Goal: Task Accomplishment & Management: Manage account settings

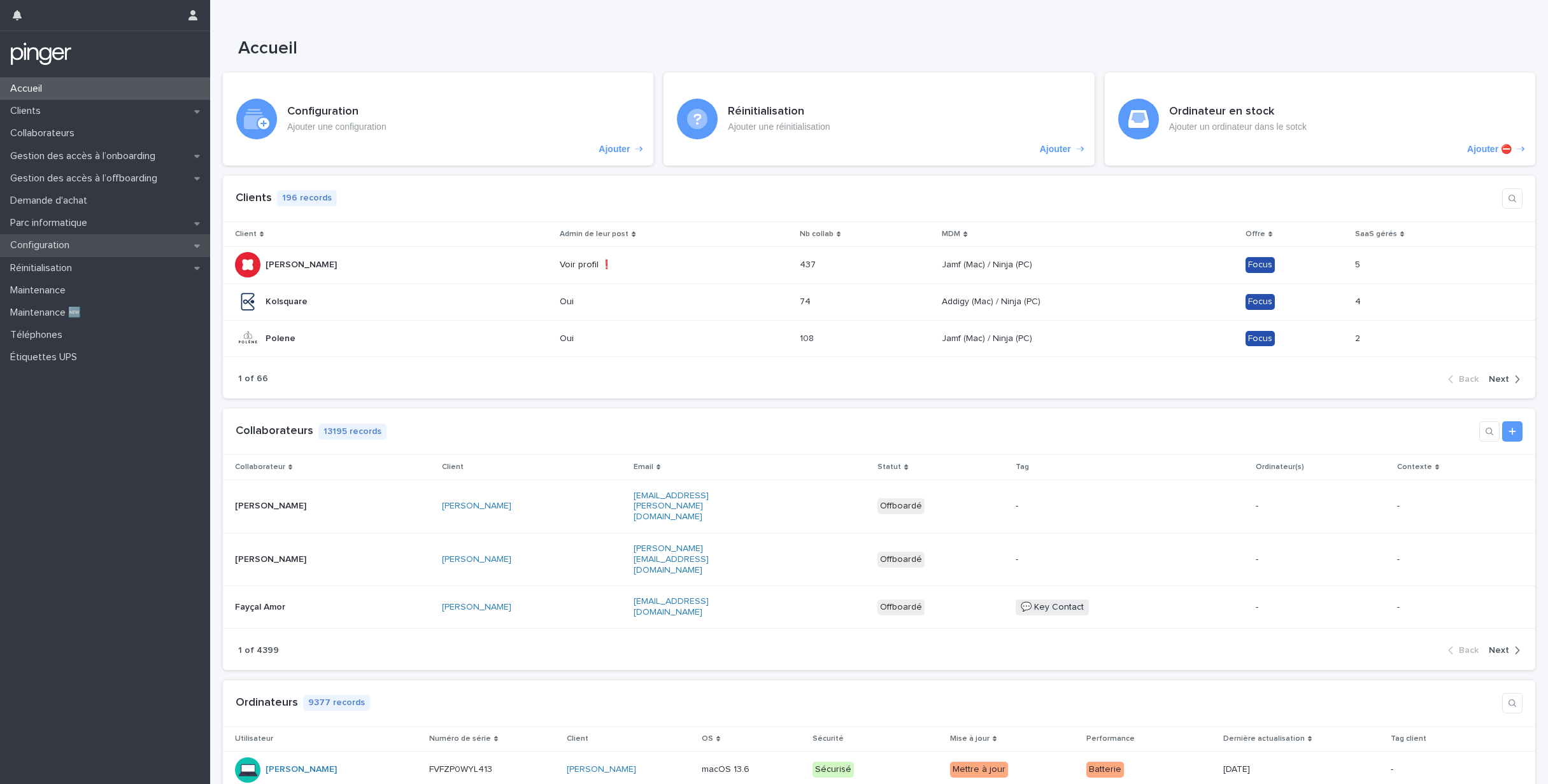
click at [81, 245] on div "Configuration" at bounding box center [105, 245] width 210 height 22
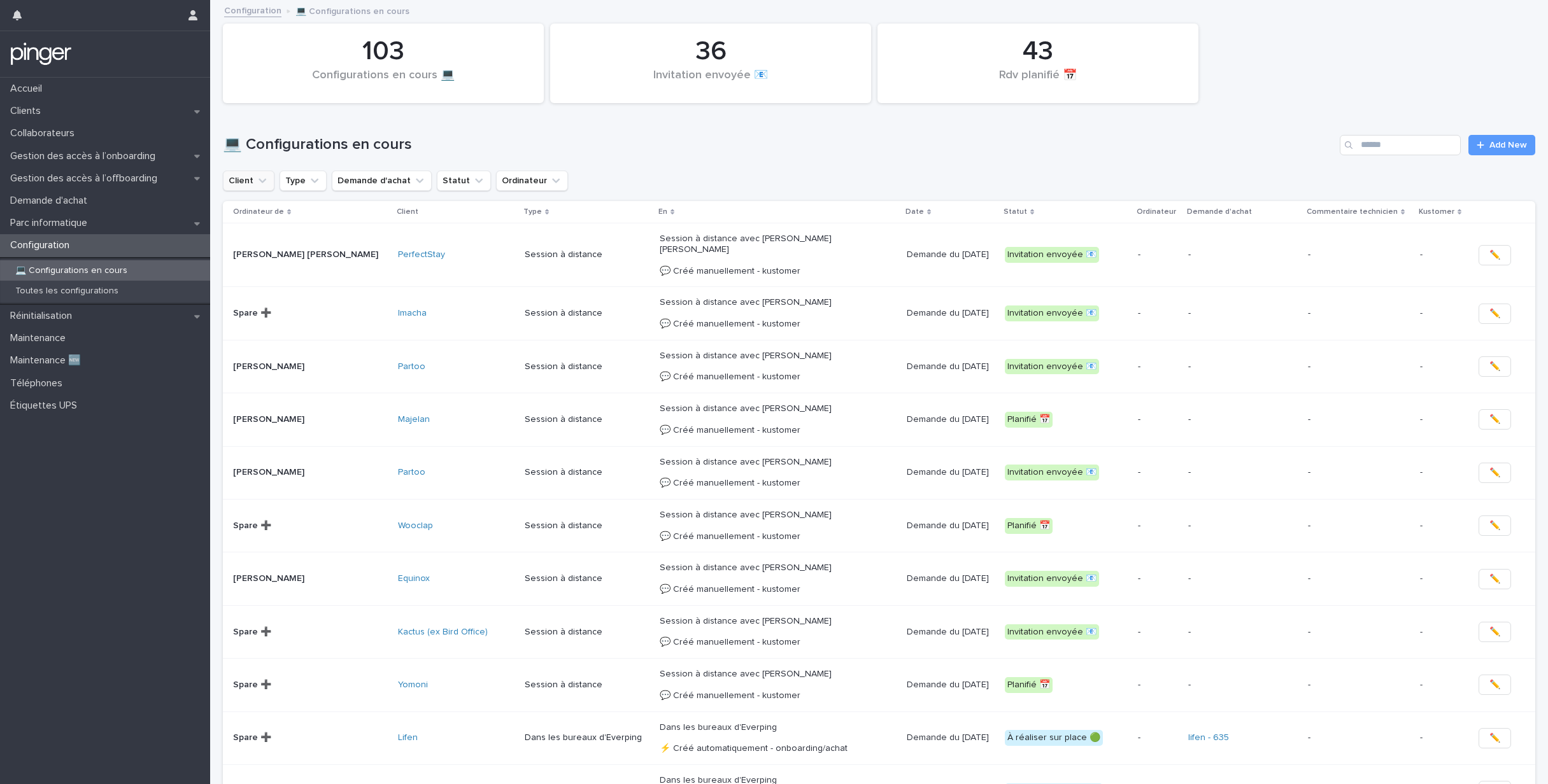
click at [249, 189] on button "Client" at bounding box center [248, 181] width 52 height 21
type input "******"
click at [290, 261] on p "Kactus (ex Bird Office)" at bounding box center [303, 262] width 135 height 9
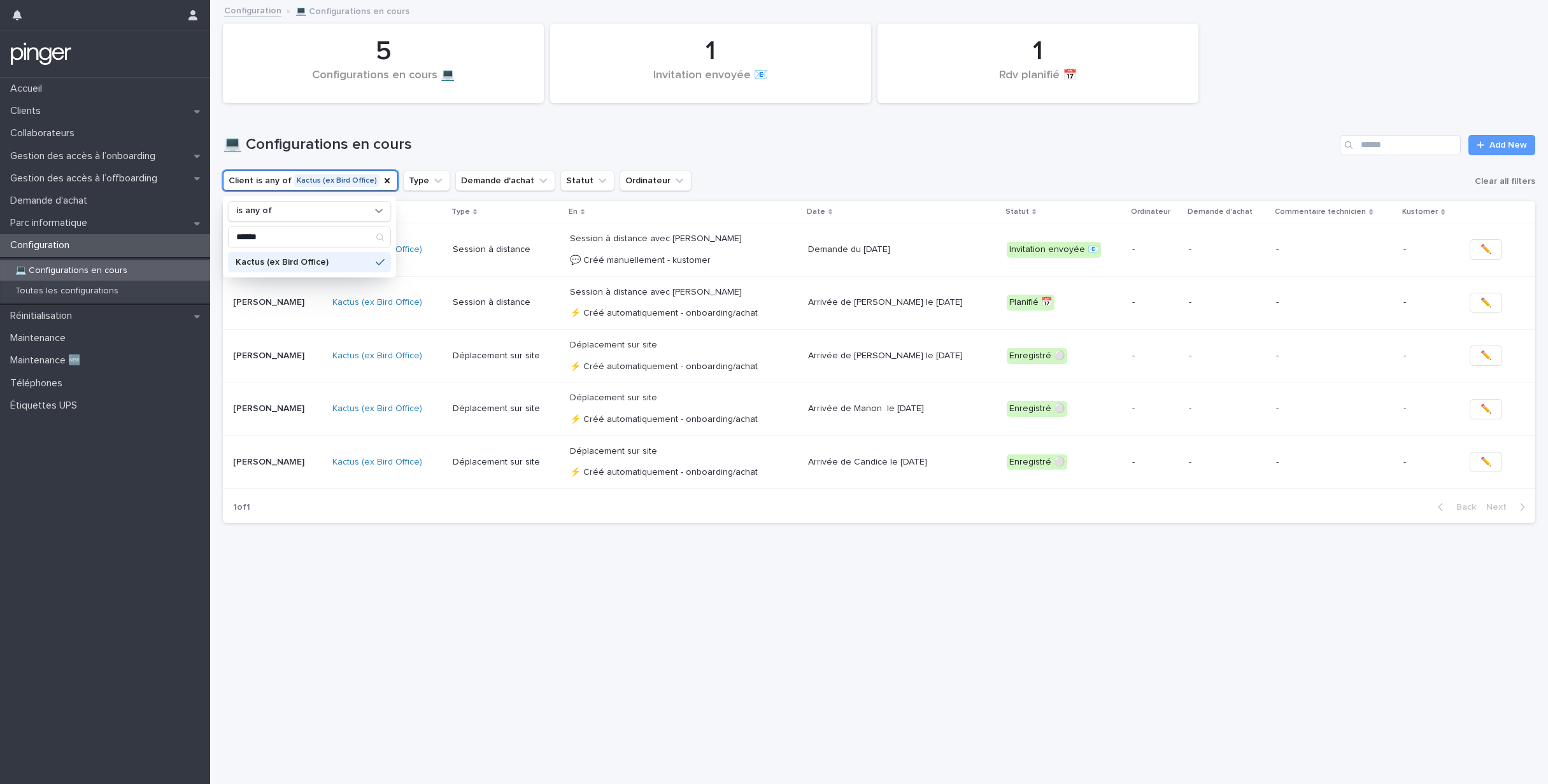
click at [729, 165] on div "💻 Configurations en cours Add New" at bounding box center [879, 140] width 1313 height 61
click at [323, 457] on p "[PERSON_NAME]" at bounding box center [277, 462] width 89 height 11
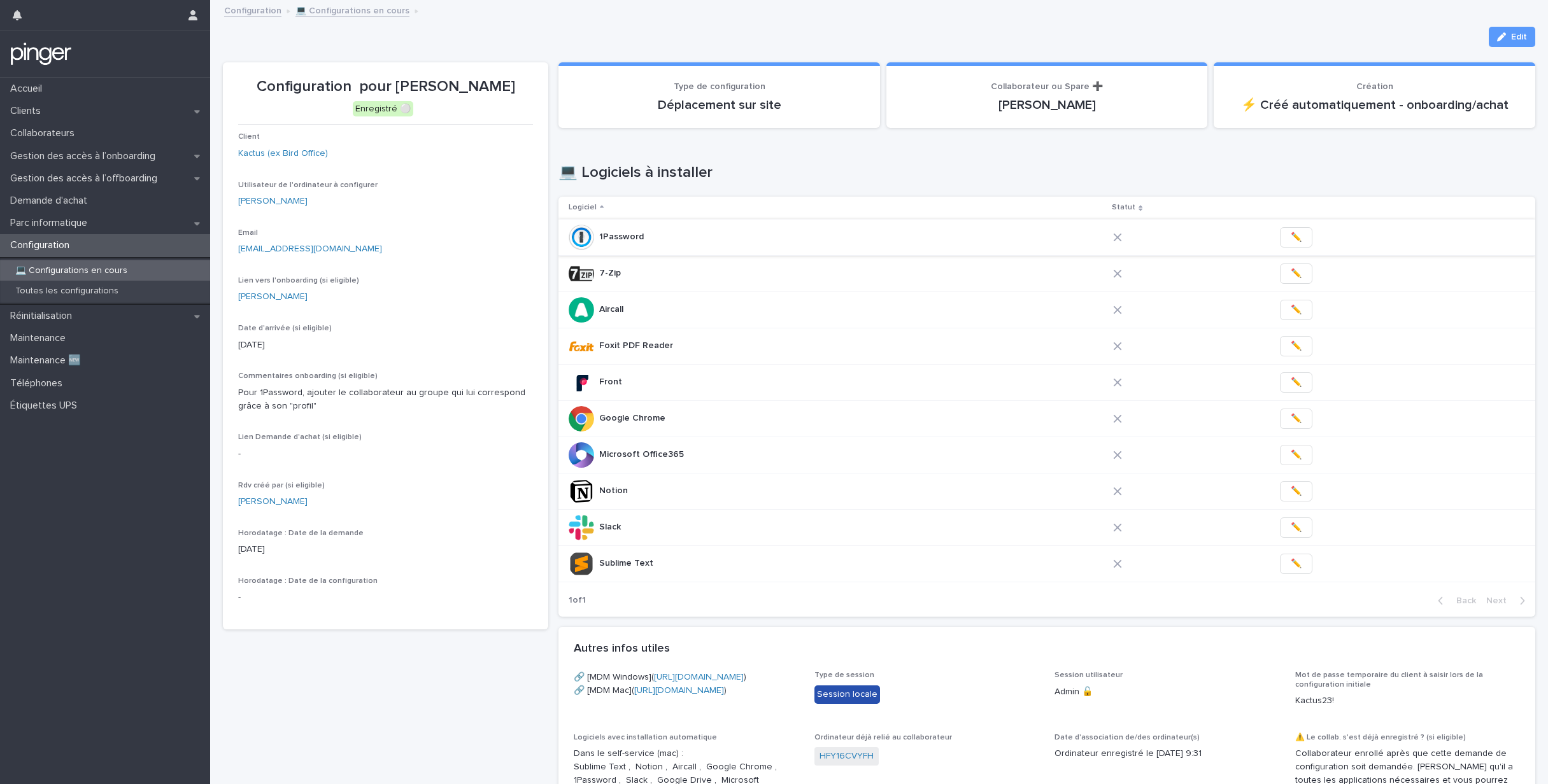
click at [1291, 231] on span "✏️" at bounding box center [1296, 237] width 11 height 12
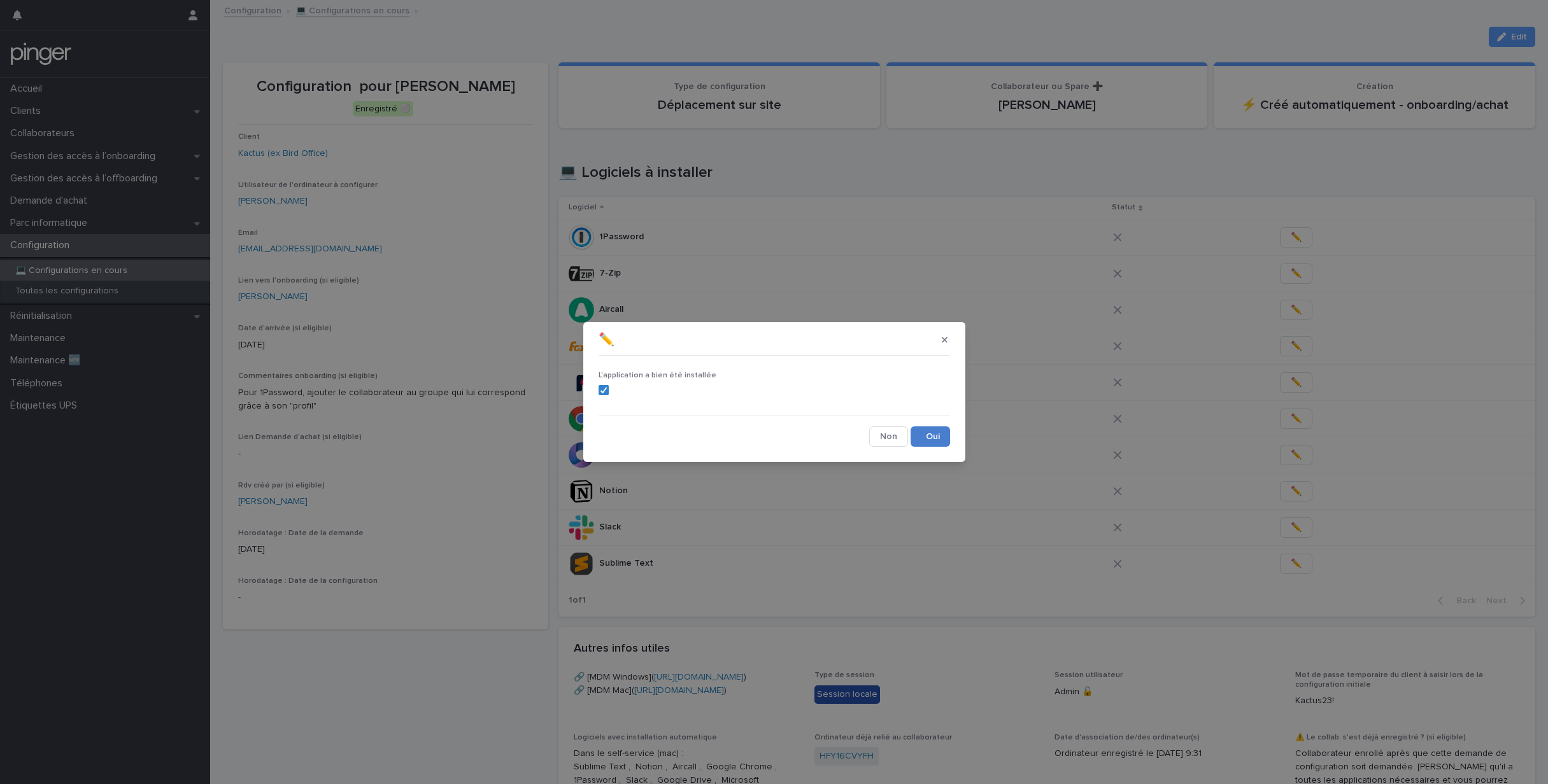
click at [938, 436] on button "Save" at bounding box center [930, 437] width 39 height 21
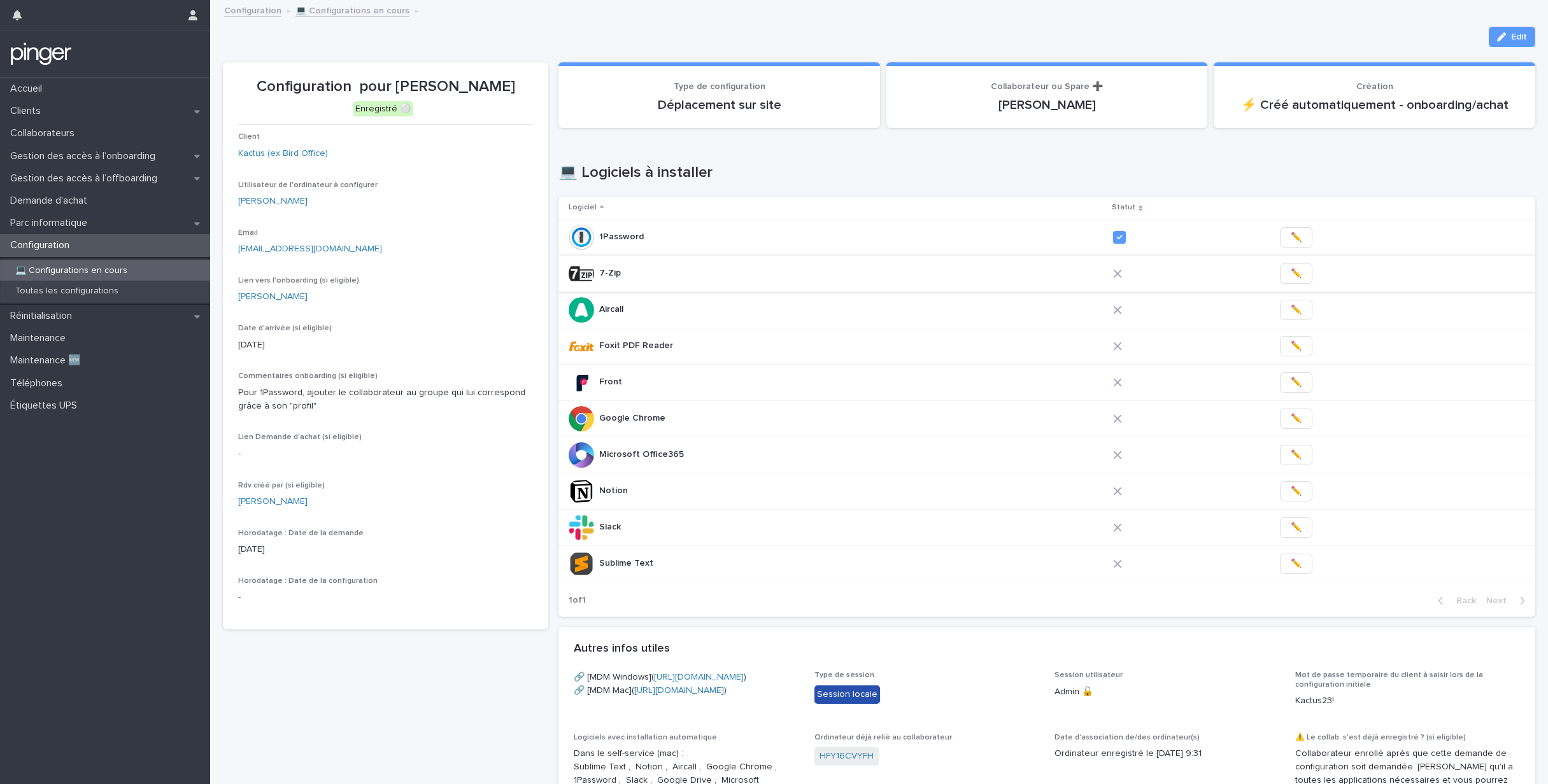
click at [1291, 273] on span "✏️" at bounding box center [1296, 274] width 11 height 12
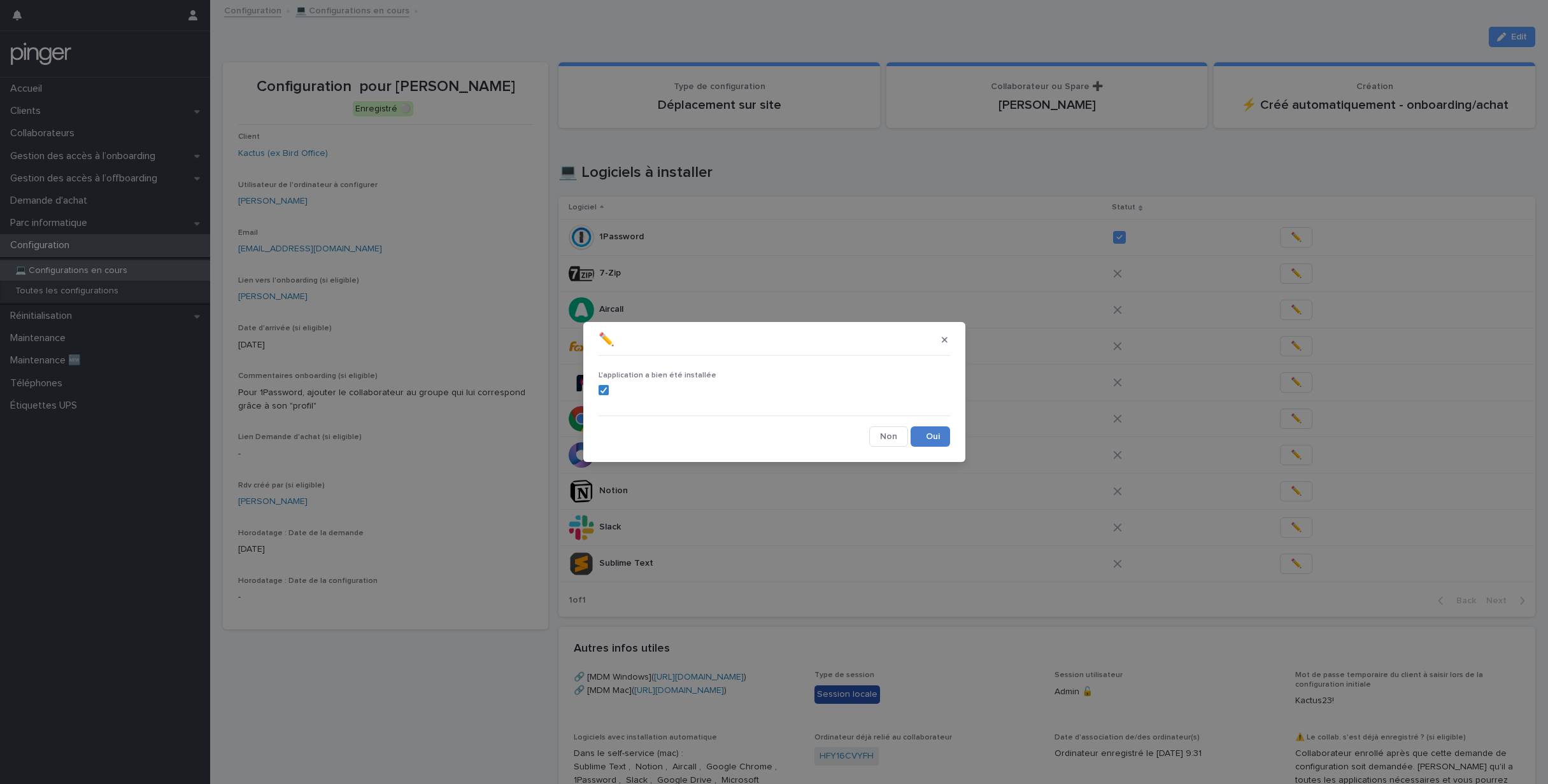
click at [938, 430] on button "Save" at bounding box center [930, 437] width 39 height 21
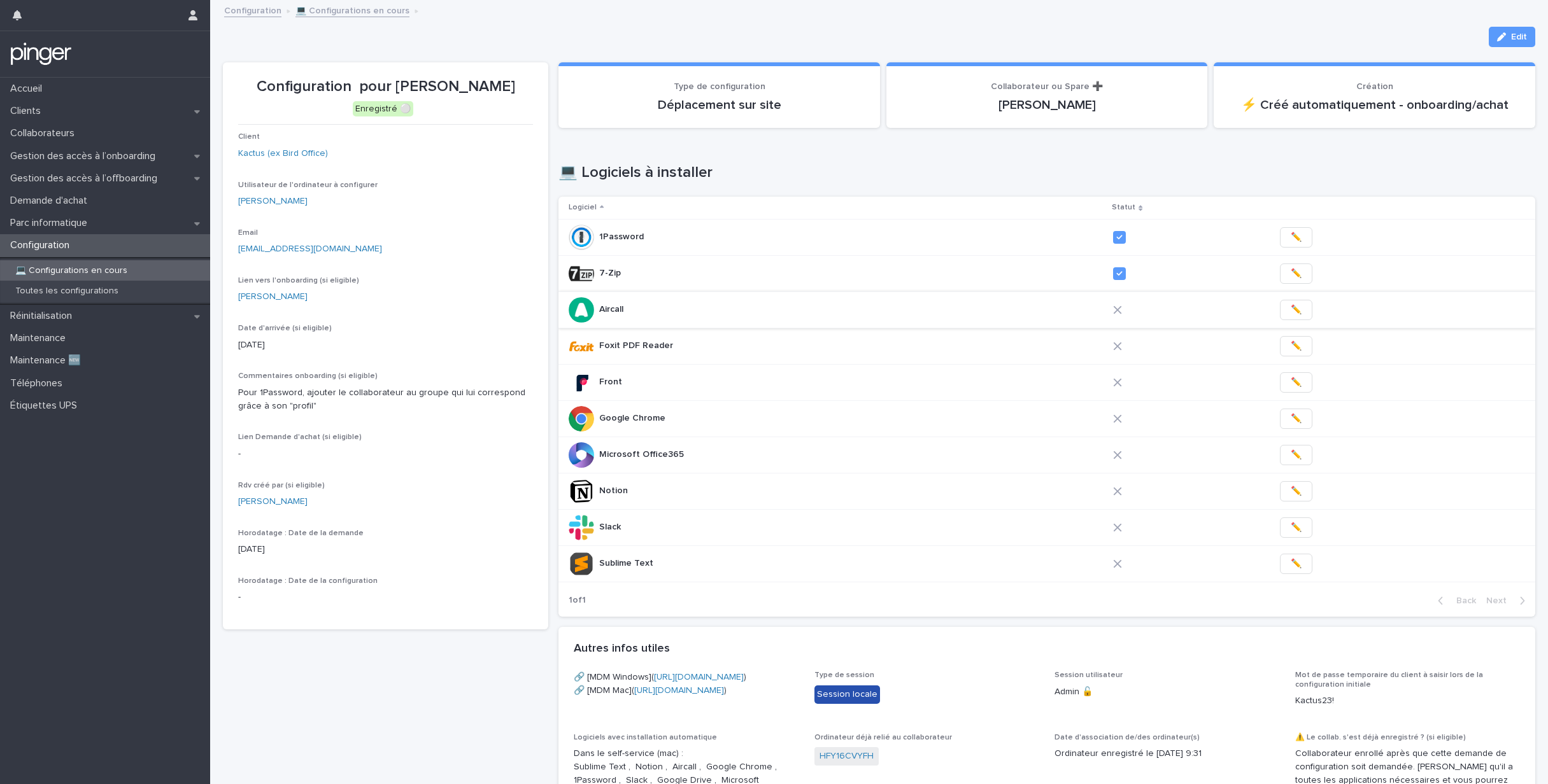
click at [1291, 306] on span "✏️" at bounding box center [1296, 310] width 11 height 12
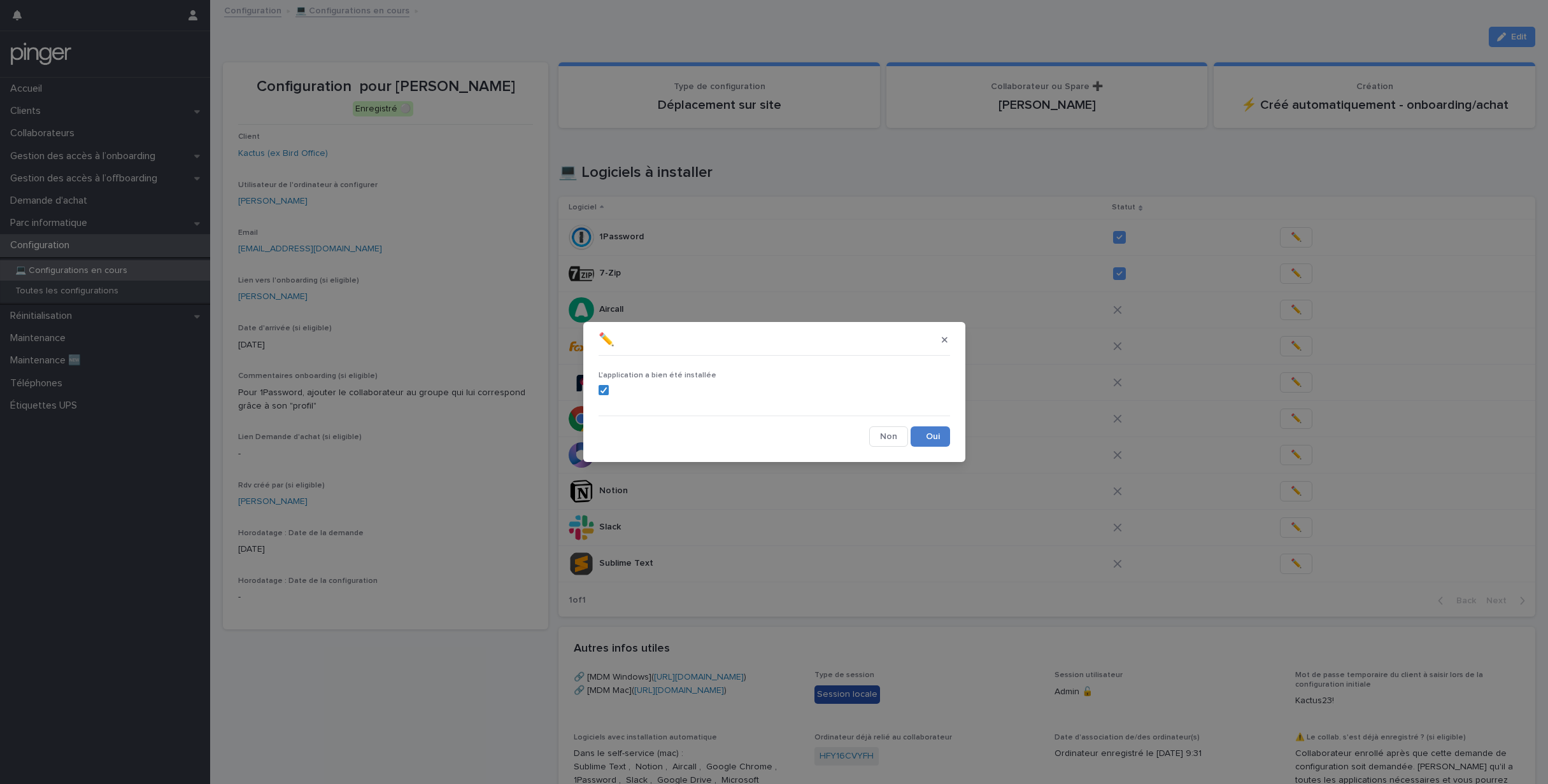
click at [943, 434] on button "Save" at bounding box center [930, 437] width 39 height 21
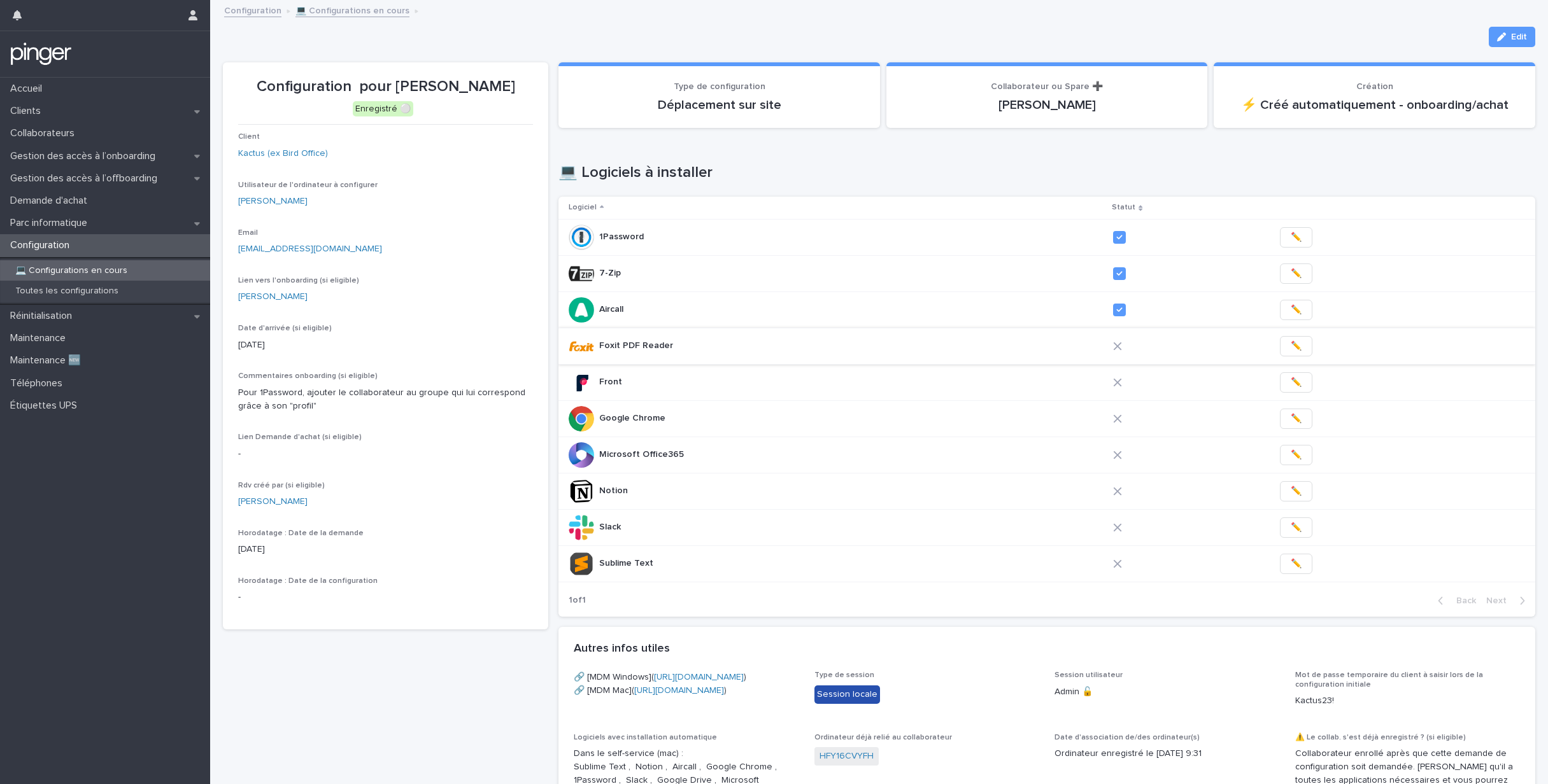
click at [1291, 344] on span "✏️" at bounding box center [1296, 346] width 11 height 12
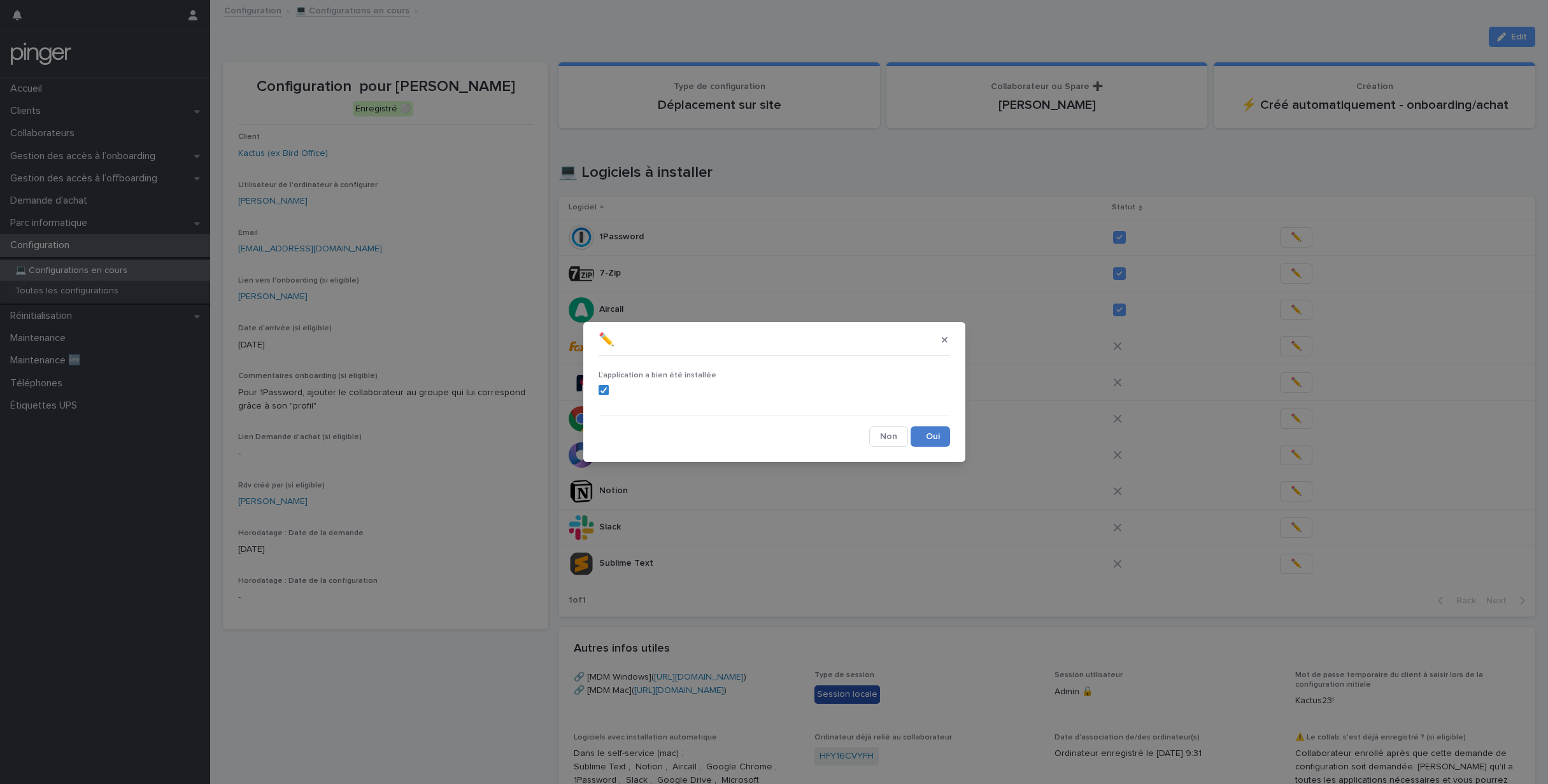
click at [929, 440] on button "Save" at bounding box center [930, 437] width 39 height 21
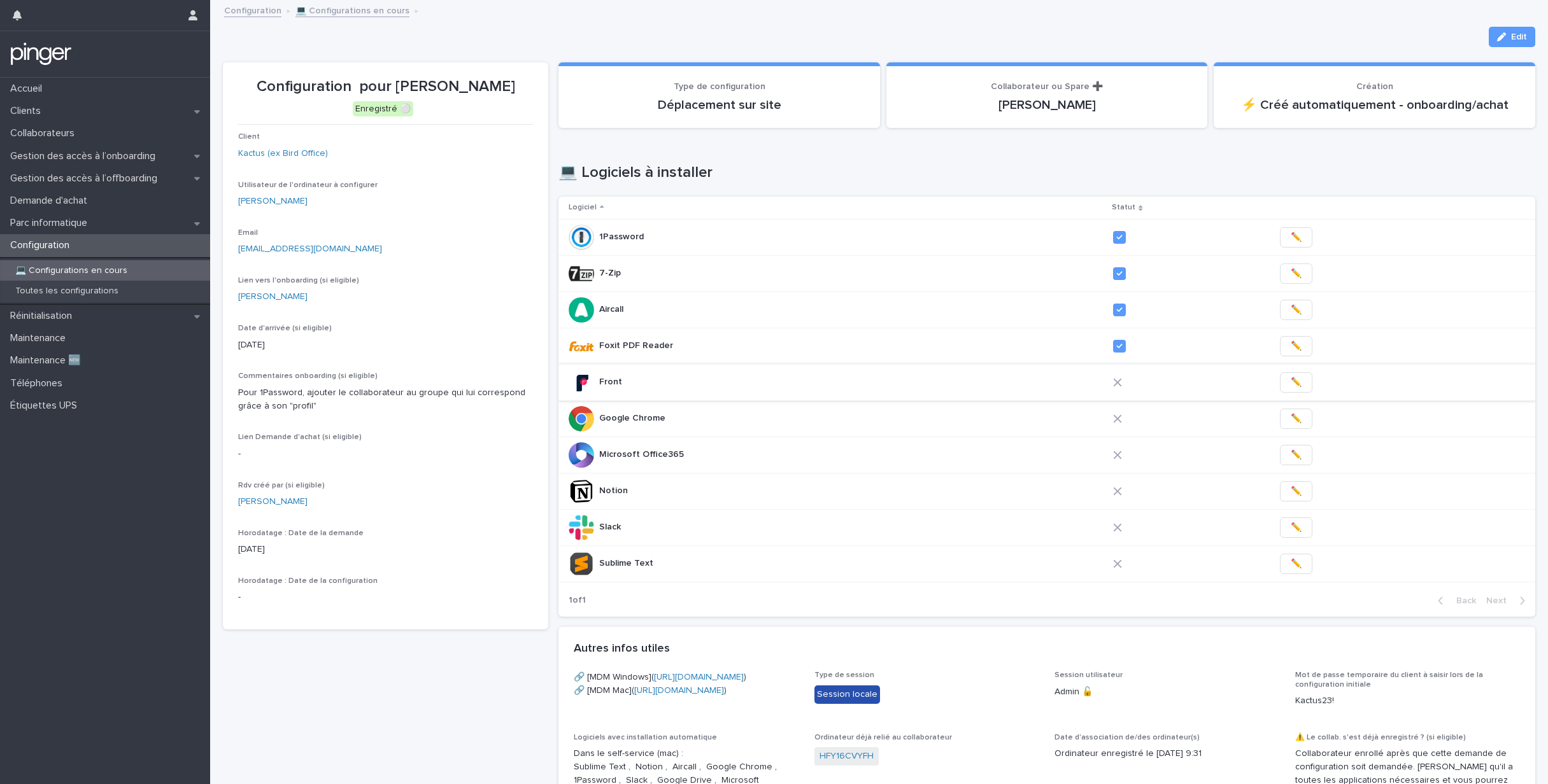
click at [1291, 383] on span "✏️" at bounding box center [1296, 382] width 11 height 12
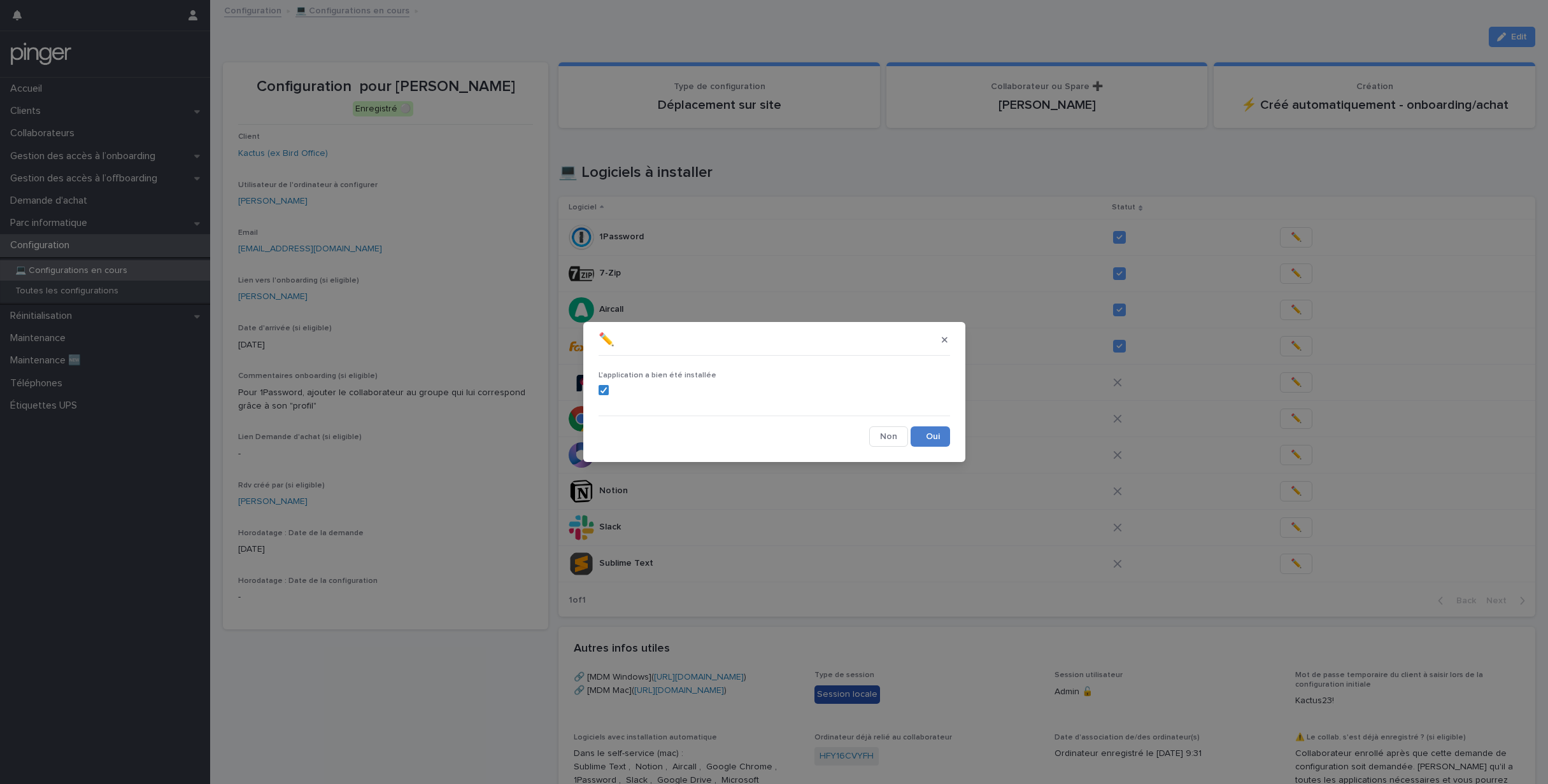
click at [932, 438] on button "Save" at bounding box center [930, 437] width 39 height 21
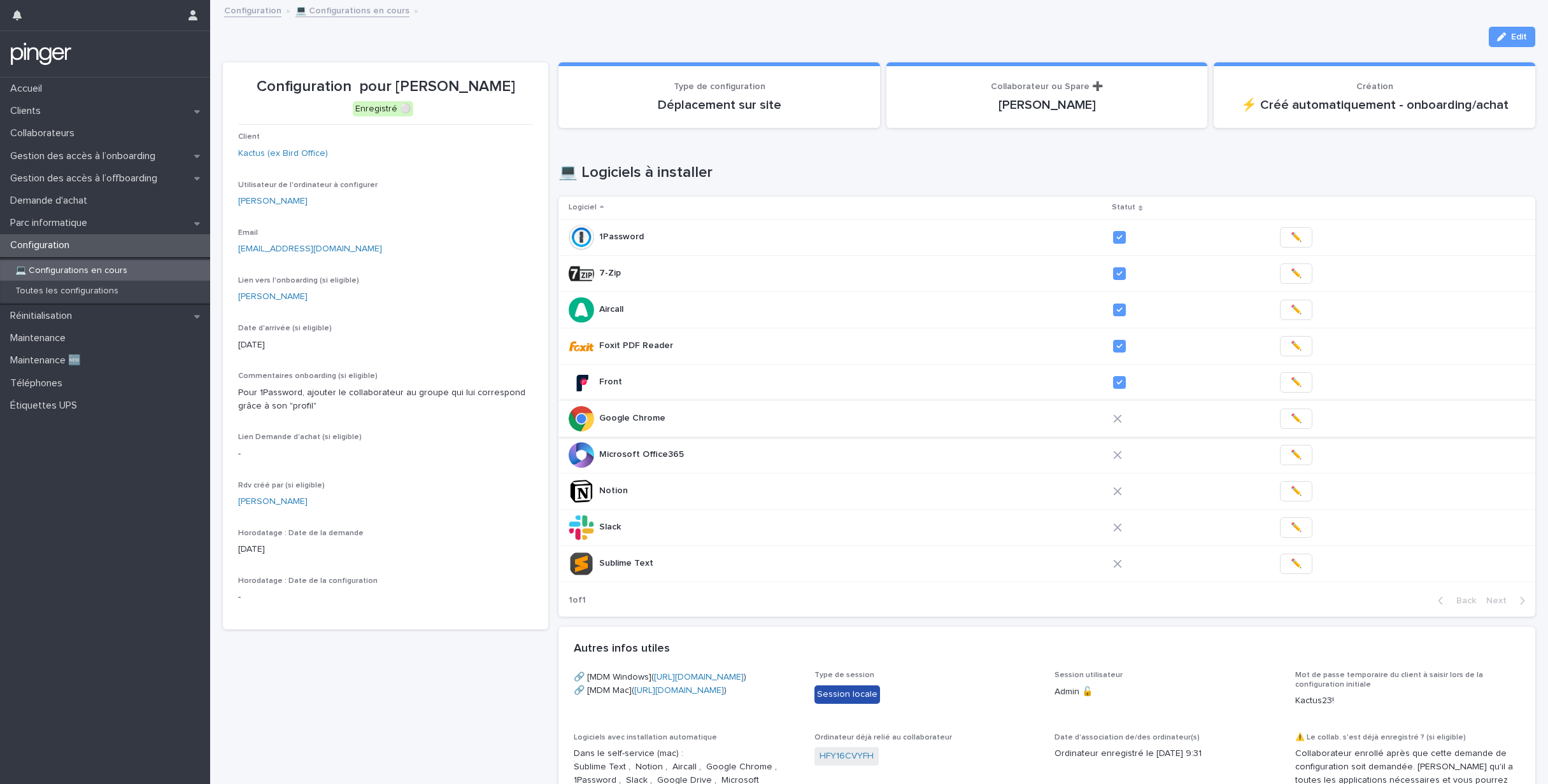
click at [1280, 420] on button "✏️" at bounding box center [1296, 419] width 32 height 21
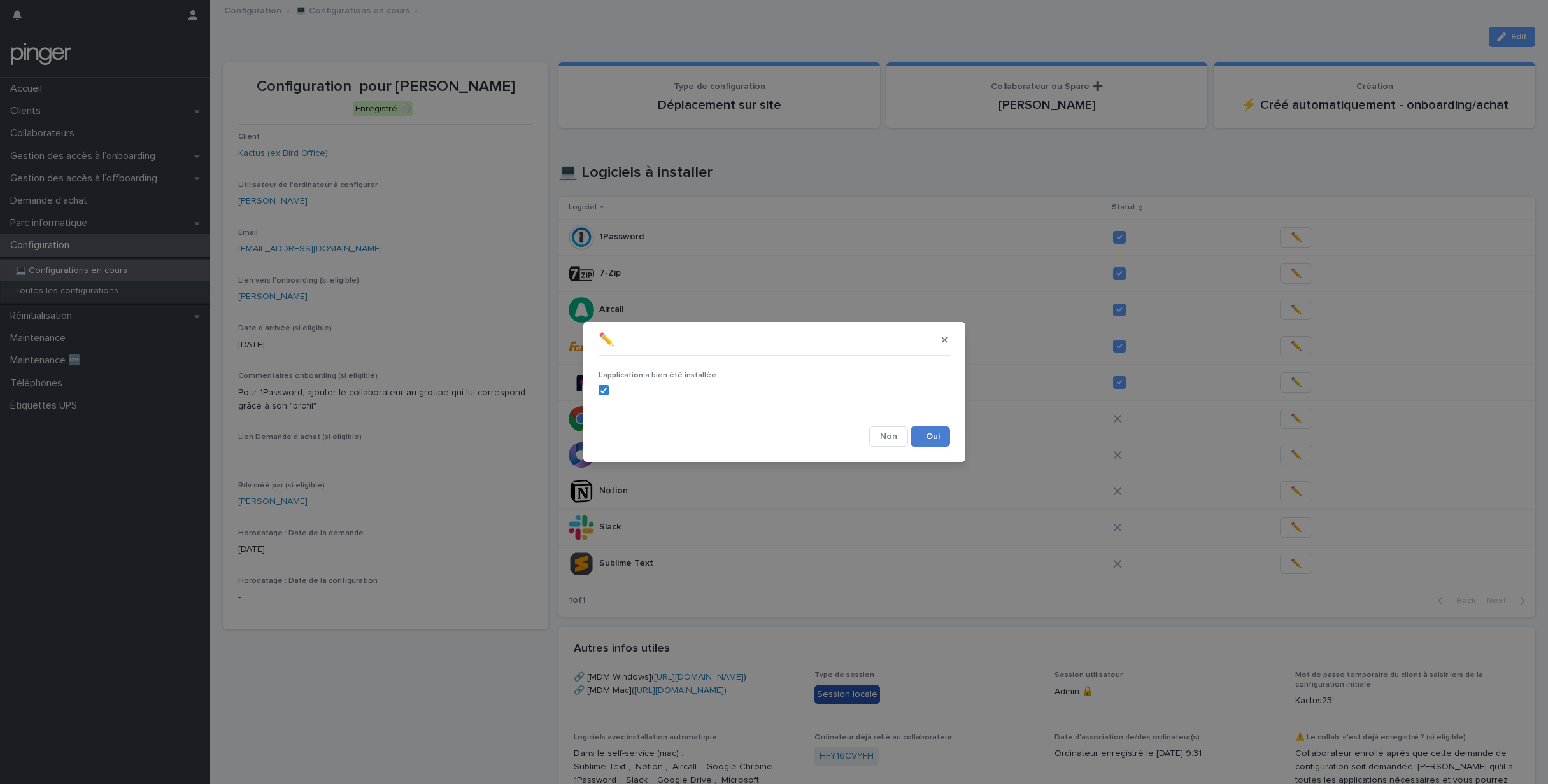
click at [933, 440] on button "Save" at bounding box center [930, 437] width 39 height 21
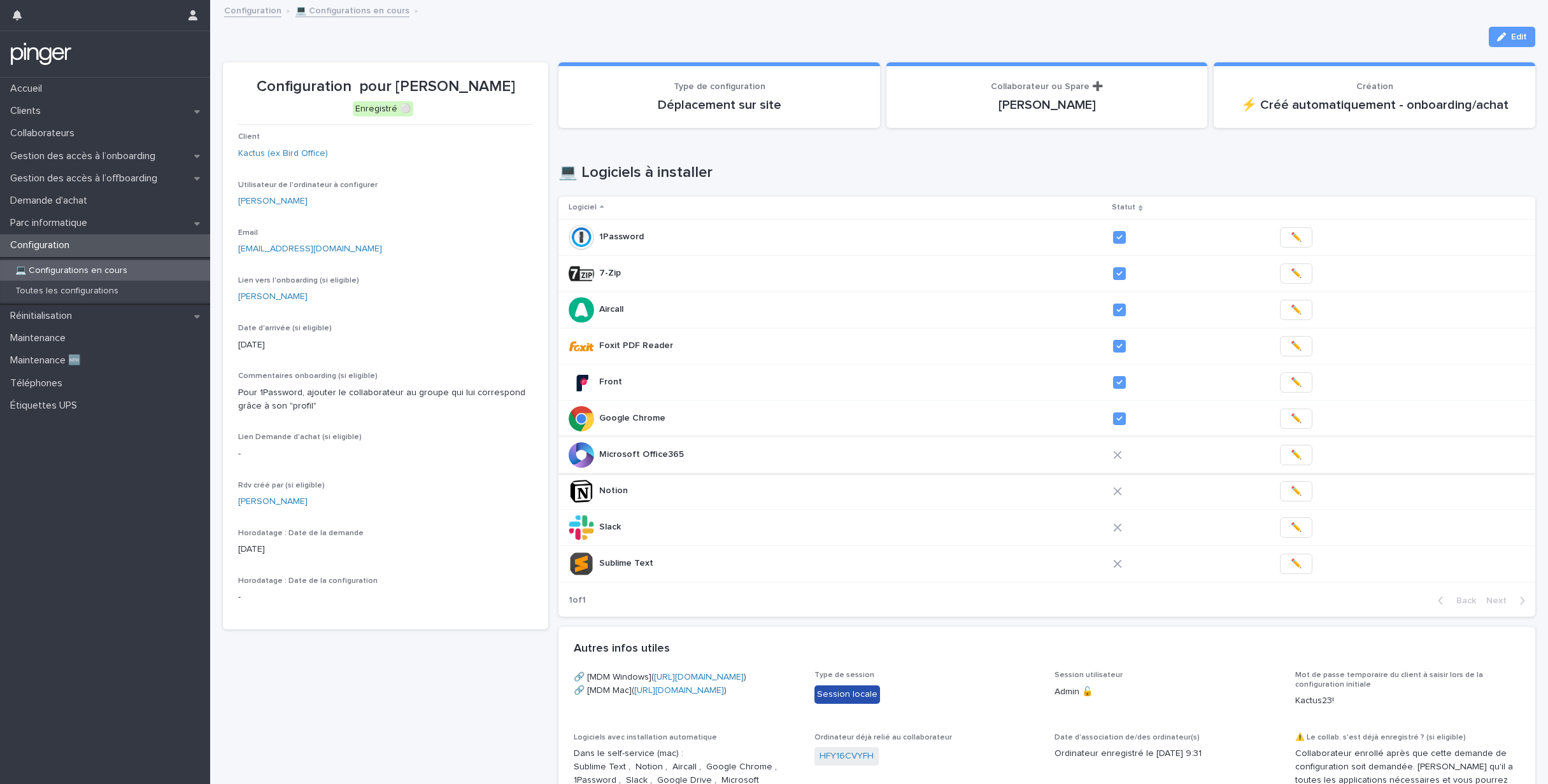
click at [1291, 457] on span "✏️" at bounding box center [1296, 455] width 11 height 12
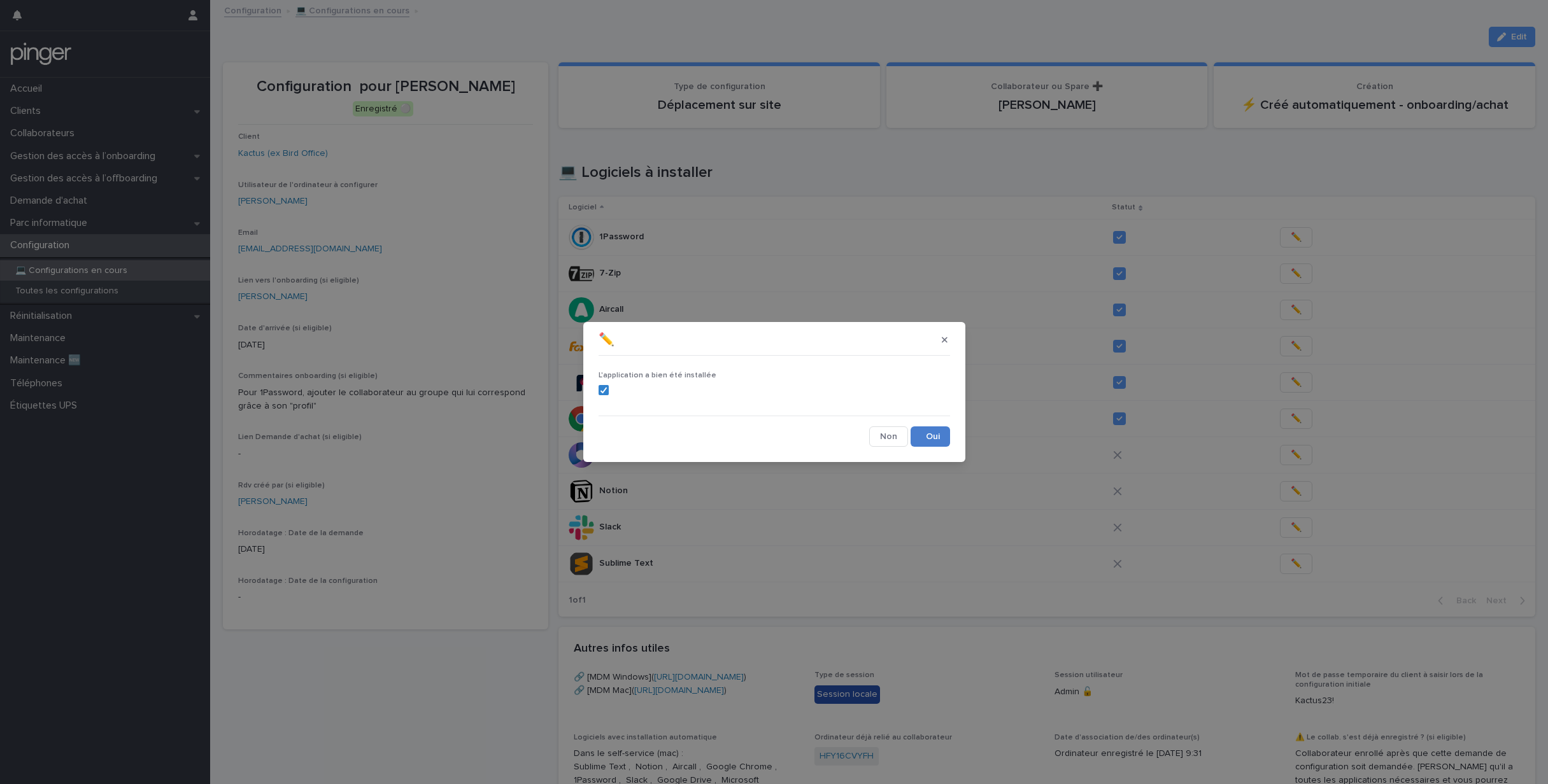
click at [927, 443] on button "Save" at bounding box center [930, 437] width 39 height 21
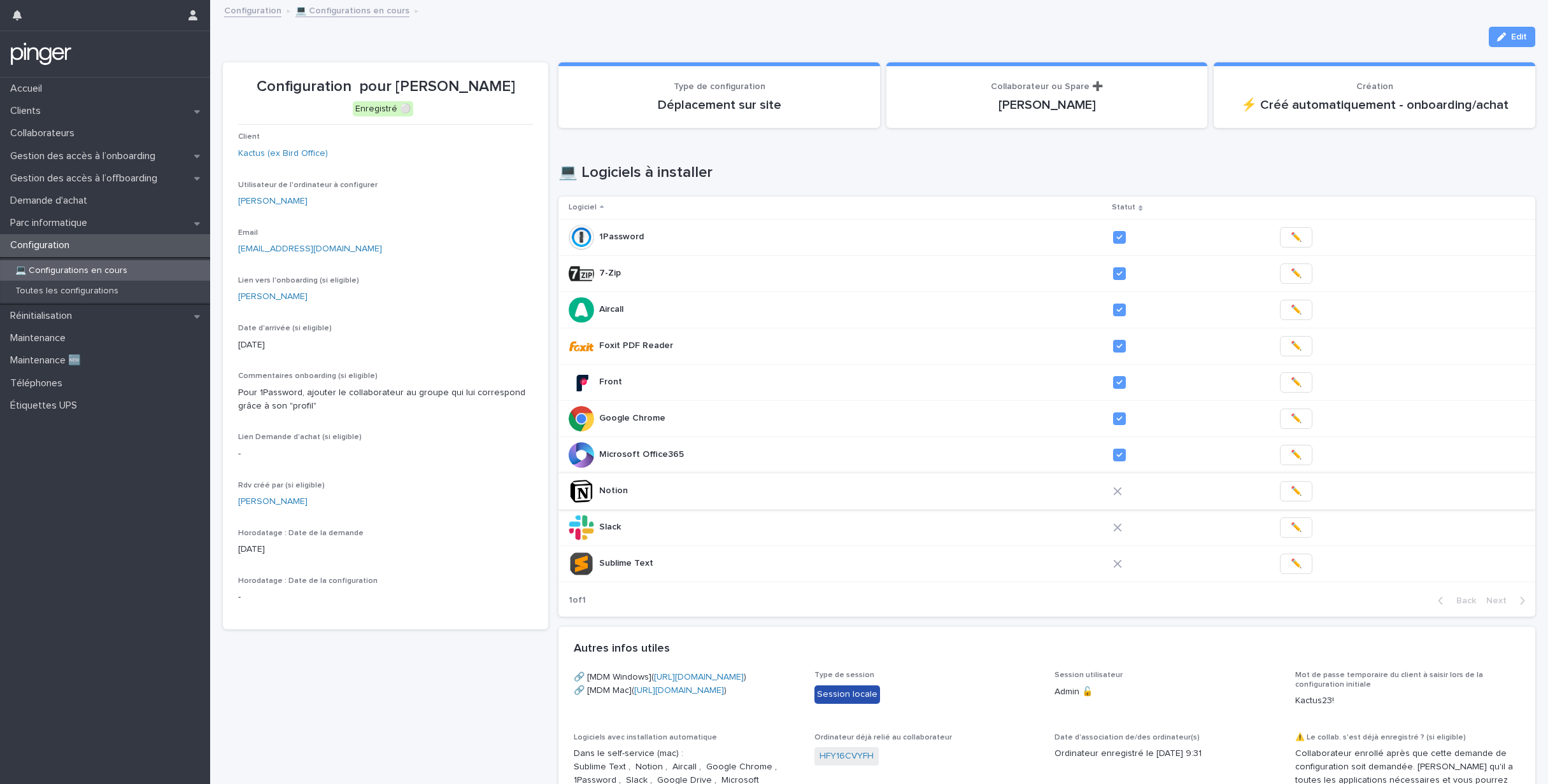
click at [1283, 493] on button "✏️" at bounding box center [1296, 492] width 32 height 21
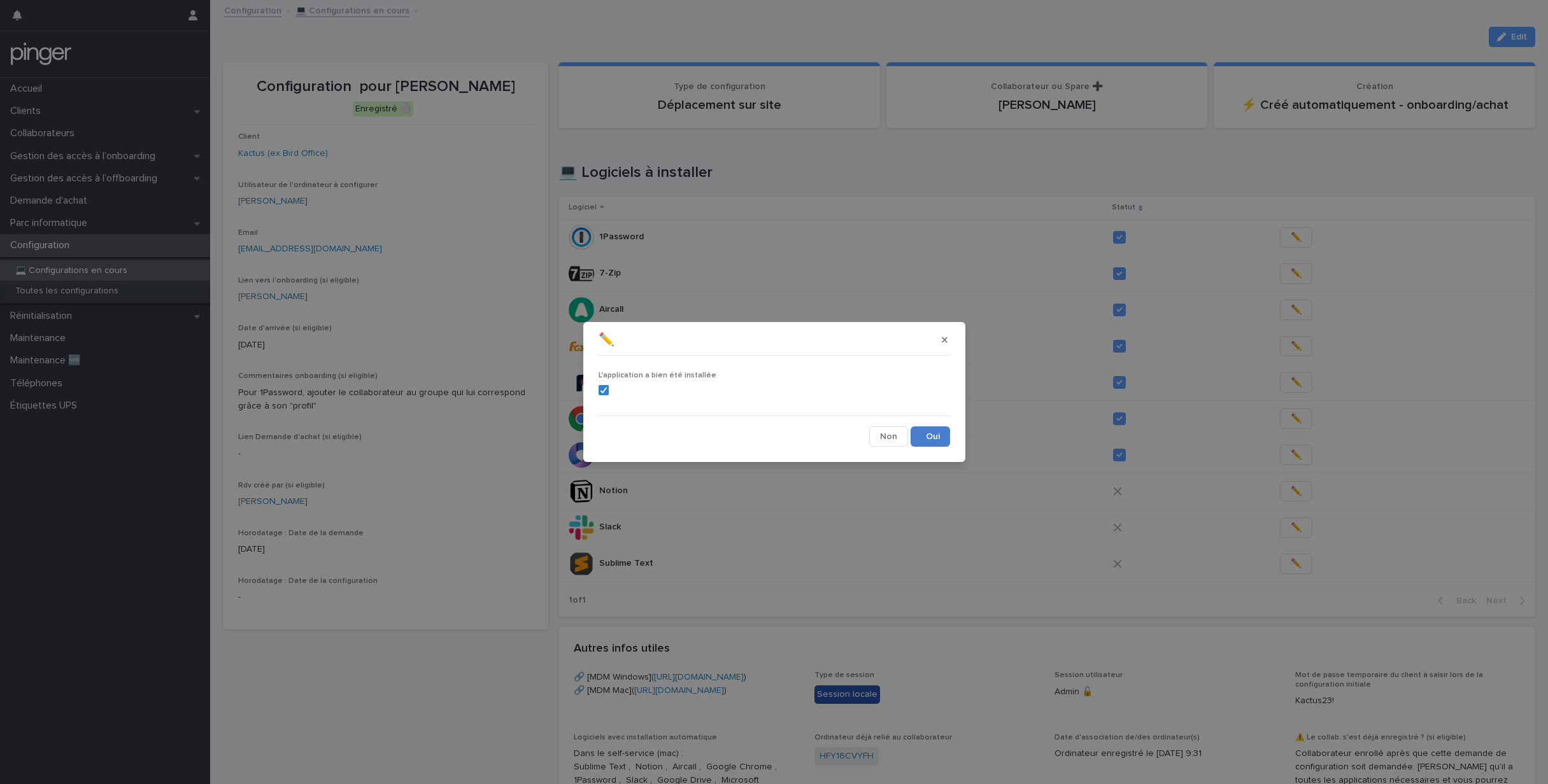
click at [938, 439] on button "Save" at bounding box center [930, 437] width 39 height 21
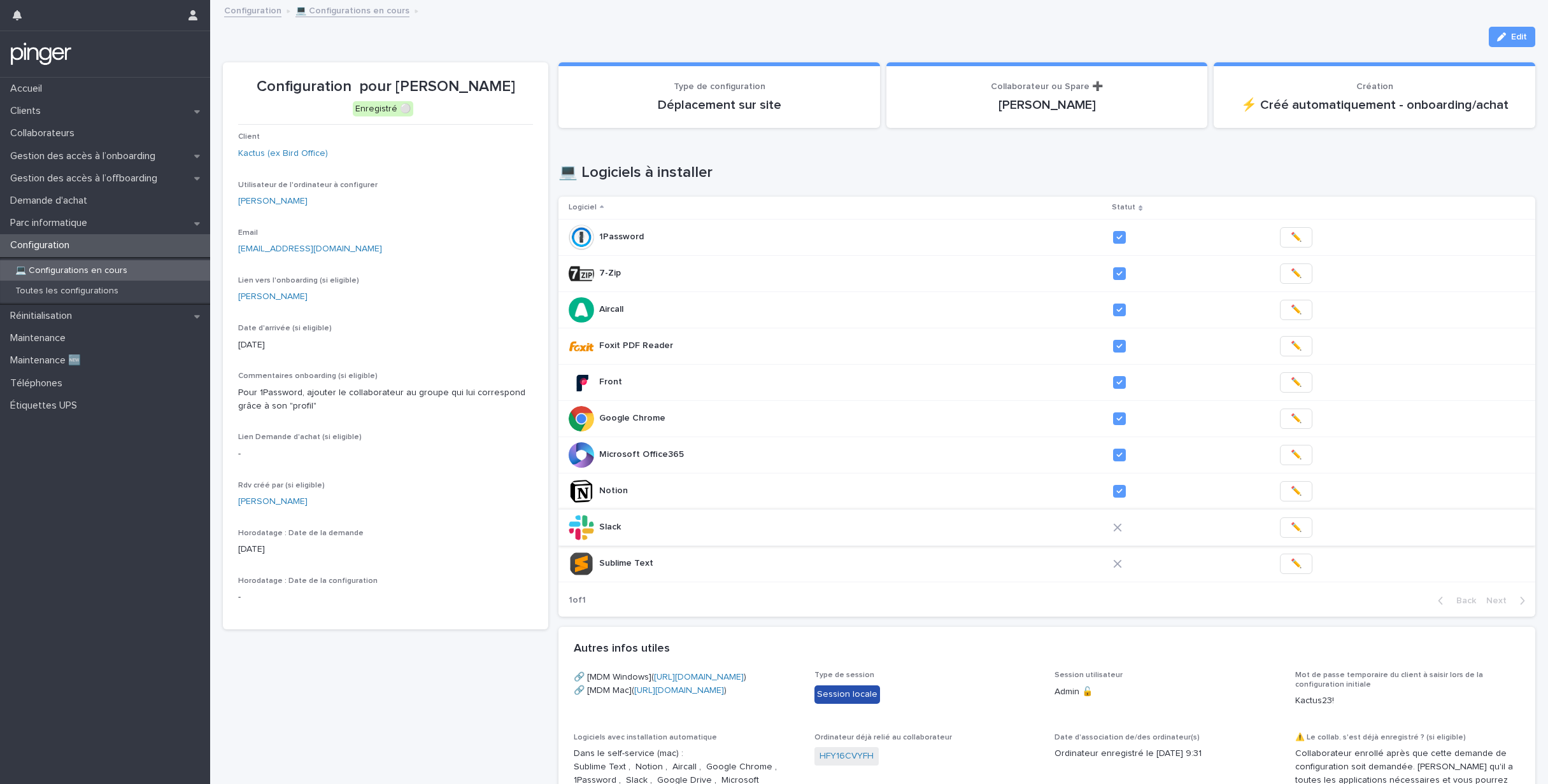
click at [1291, 523] on span "✏️" at bounding box center [1296, 528] width 11 height 12
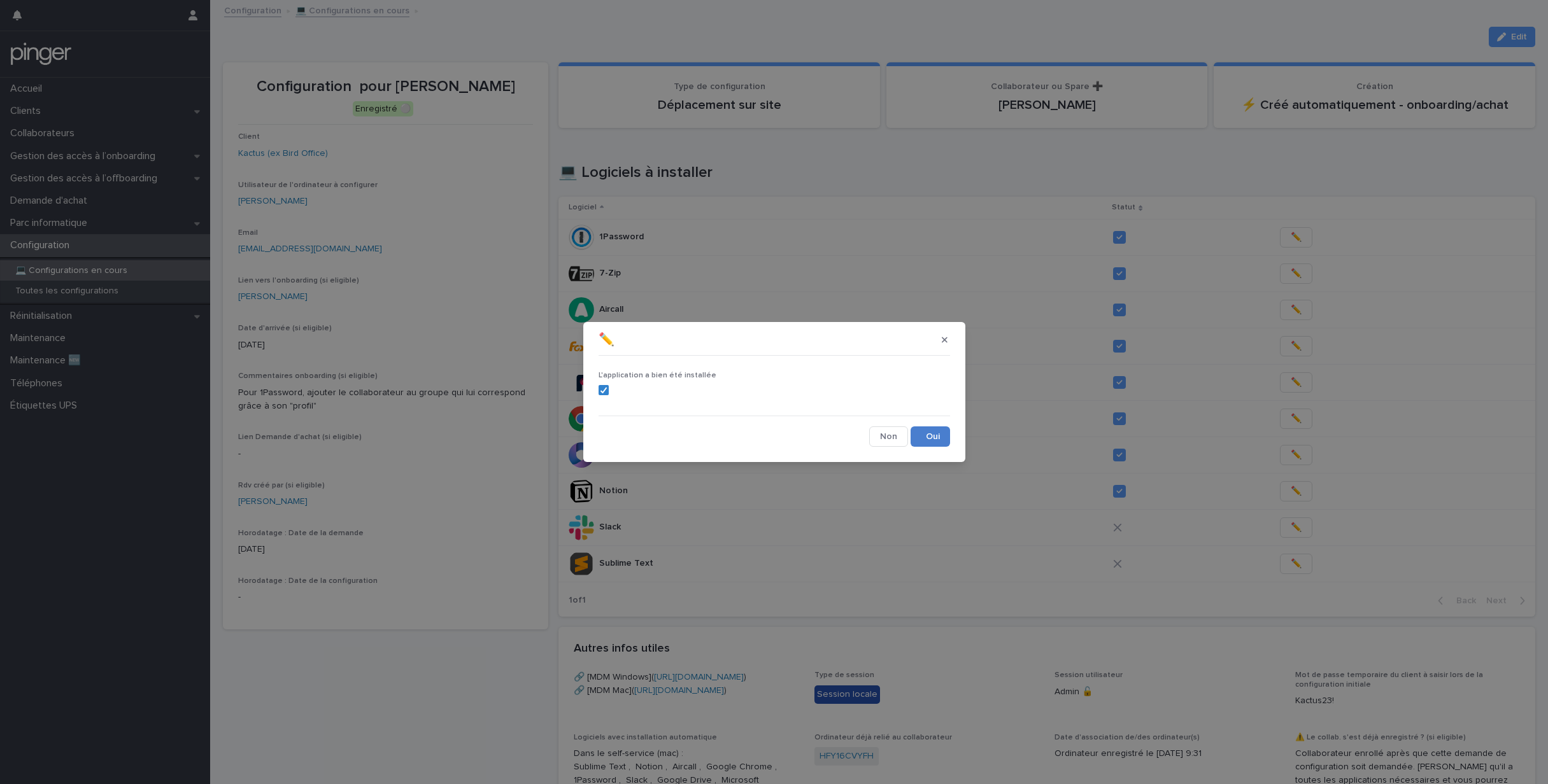
click at [928, 441] on button "Save" at bounding box center [930, 437] width 39 height 21
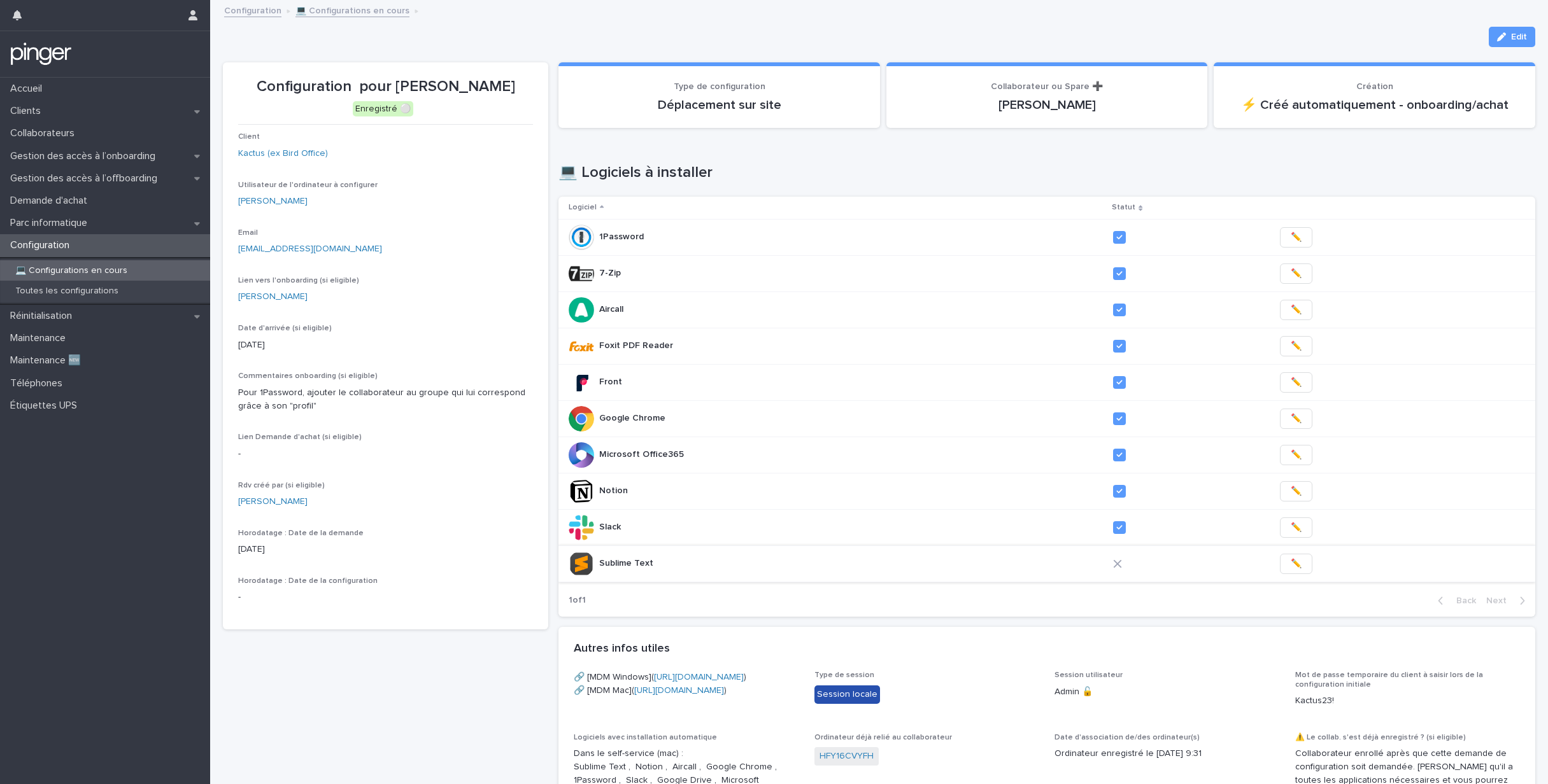
click at [1291, 561] on span "✏️" at bounding box center [1296, 564] width 11 height 12
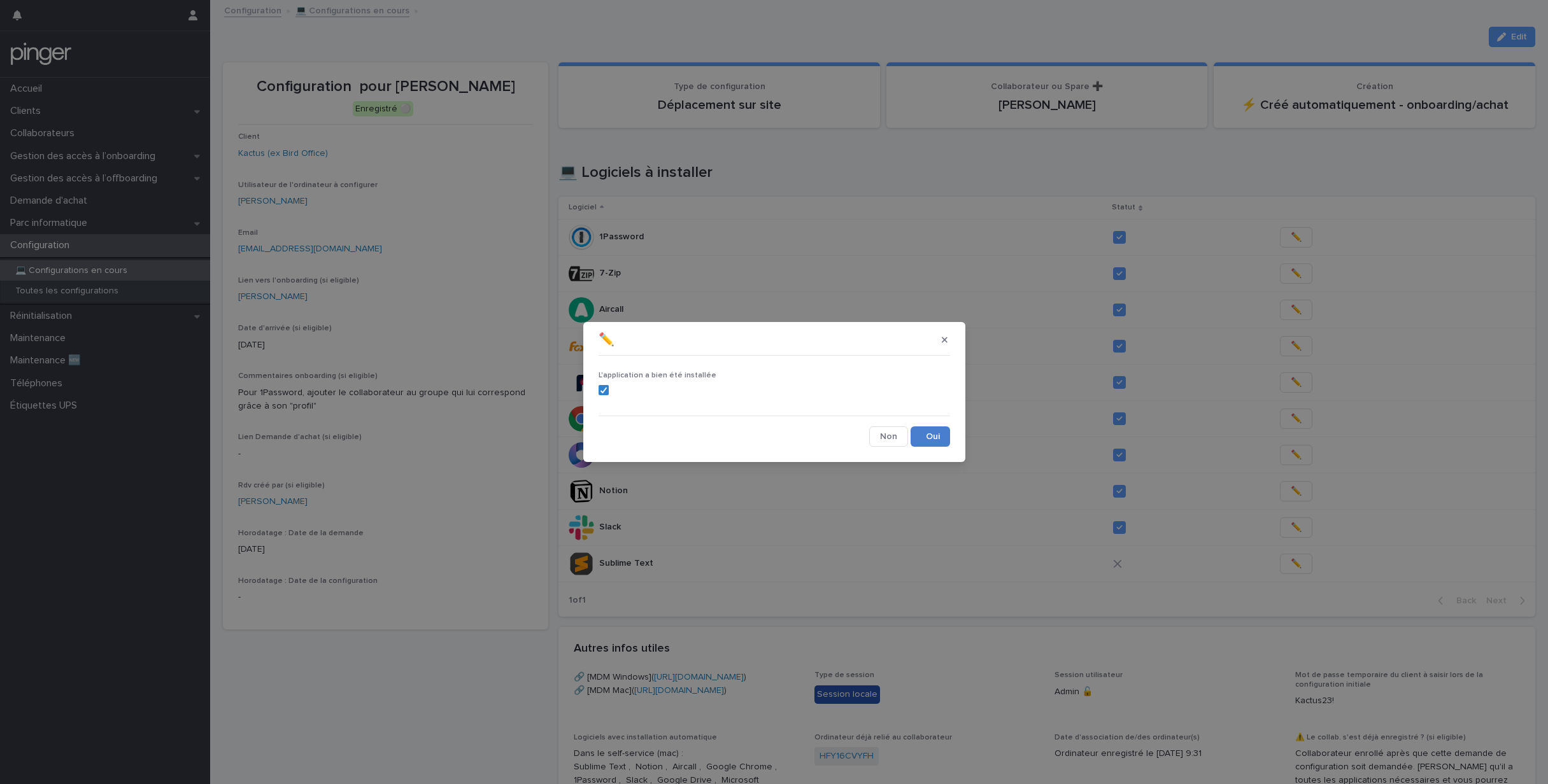
click at [944, 439] on button "Save" at bounding box center [930, 437] width 39 height 21
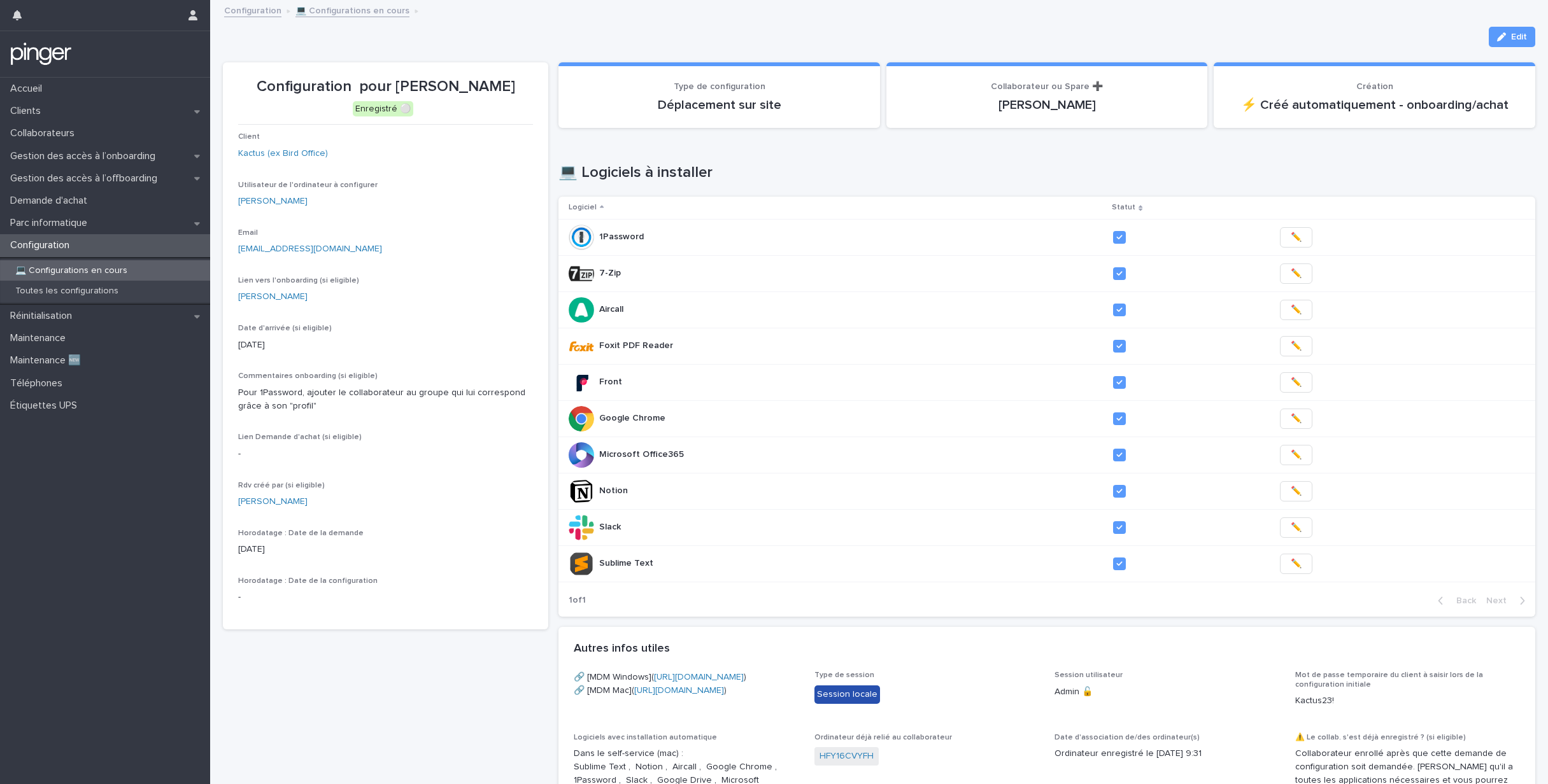
click at [382, 85] on p "Configuration pour Candice Villepontoux" at bounding box center [386, 87] width 295 height 19
drag, startPoint x: 383, startPoint y: 85, endPoint x: 516, endPoint y: 85, distance: 133.0
click at [527, 85] on p "Configuration pour Candice Villepontoux" at bounding box center [386, 87] width 295 height 19
copy p "[PERSON_NAME]"
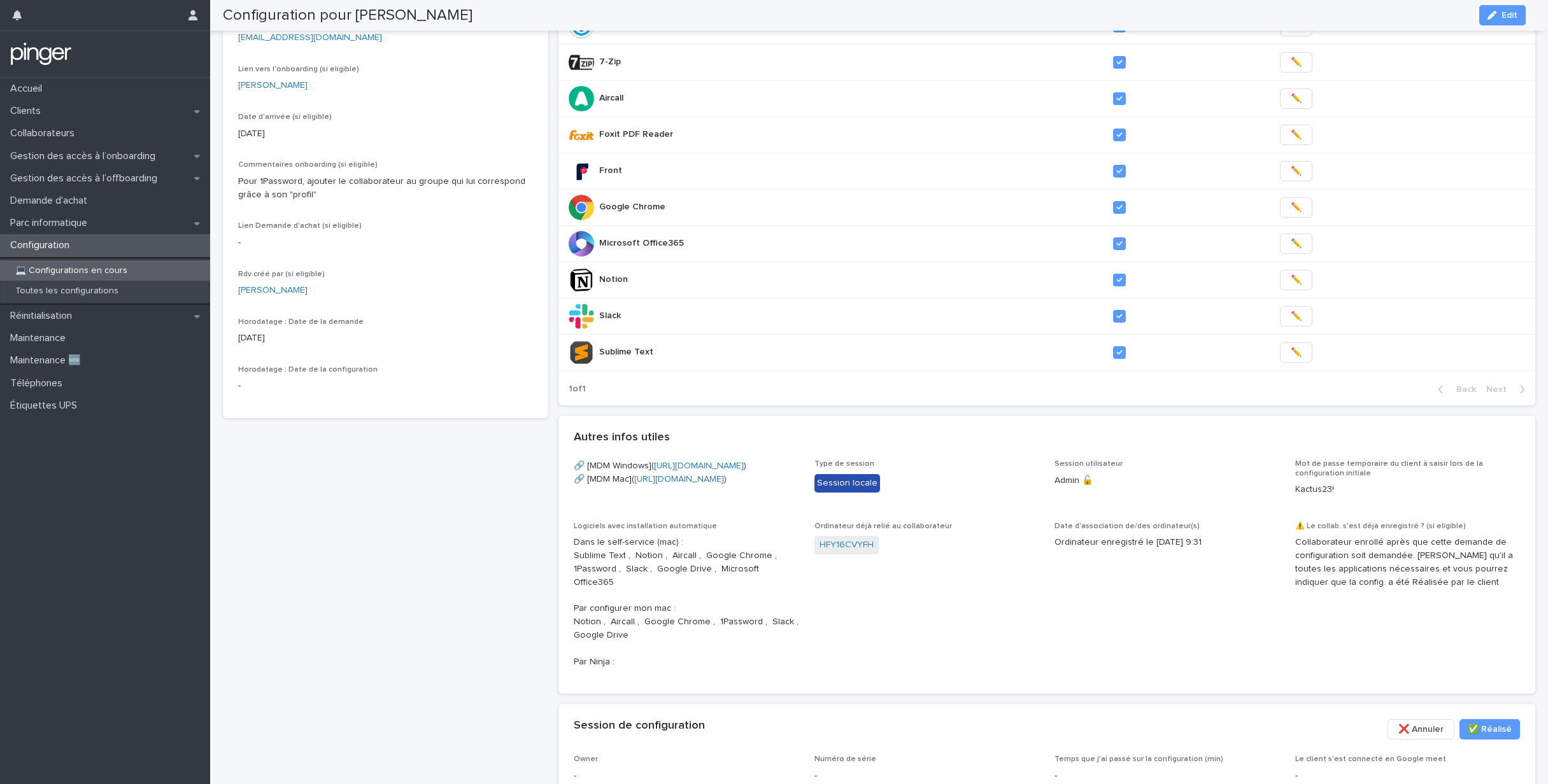
scroll to position [371, 0]
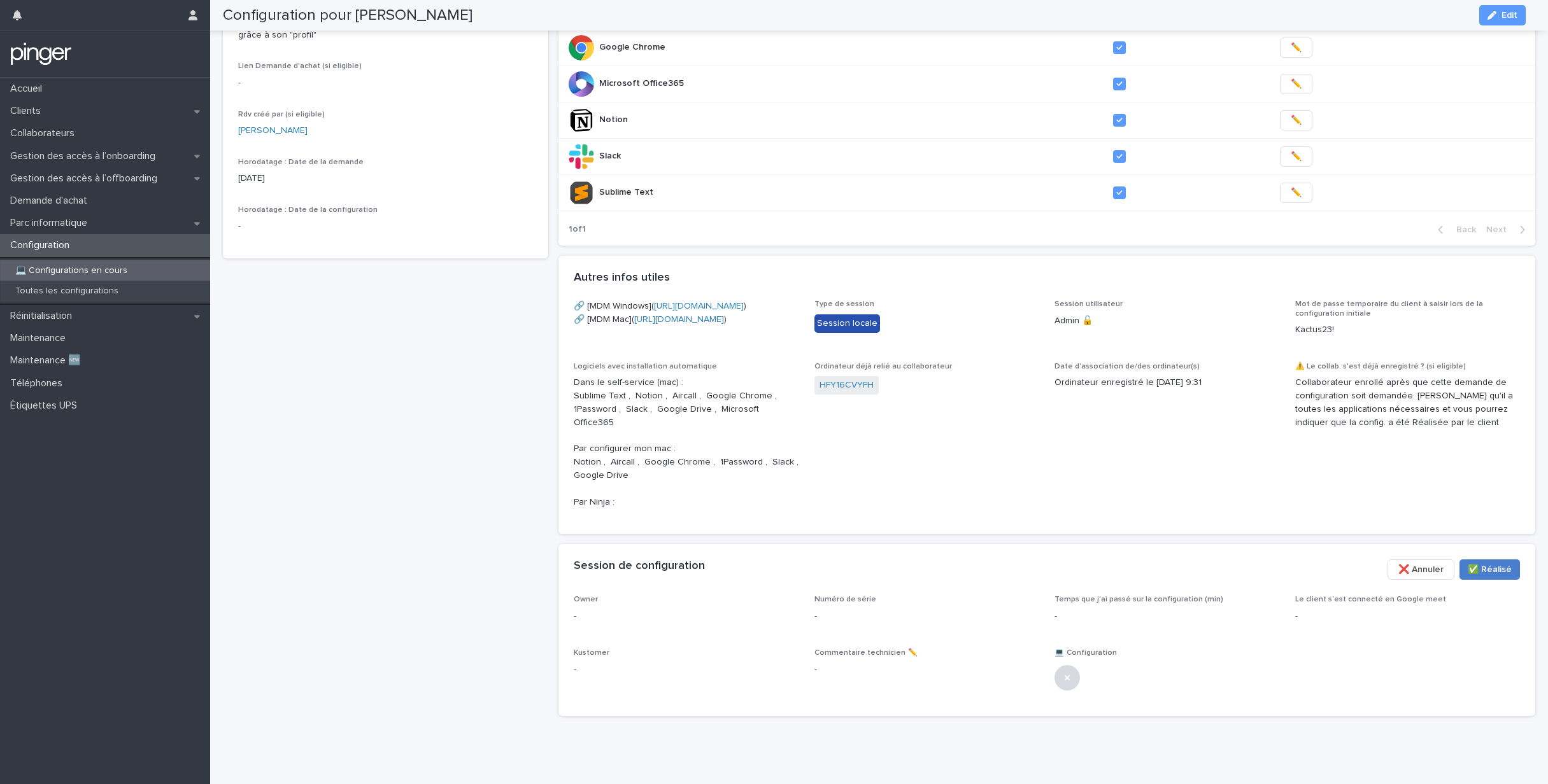
click at [1493, 576] on span "✅​ Réalisé" at bounding box center [1490, 570] width 44 height 12
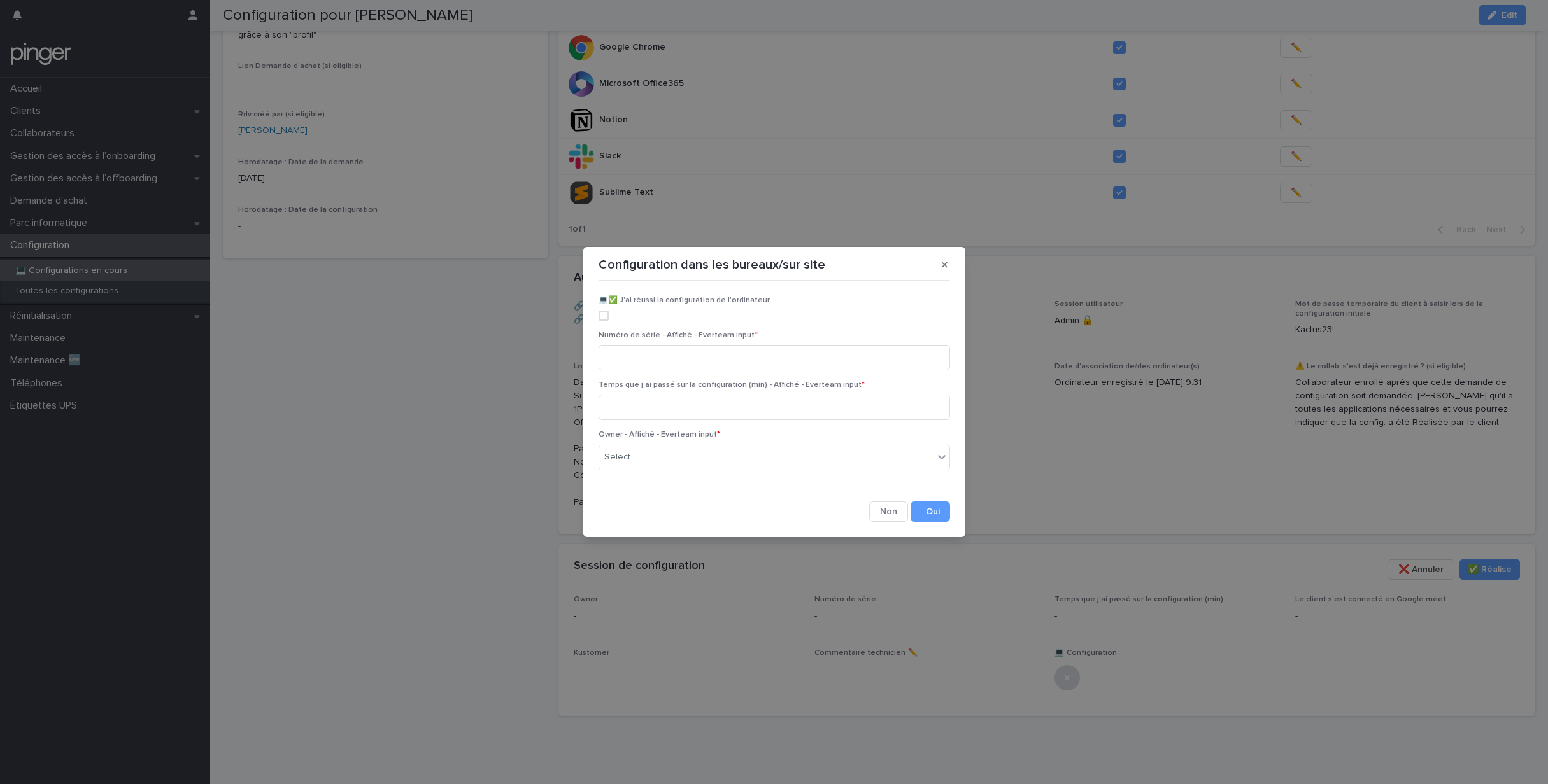
click at [602, 314] on span at bounding box center [604, 316] width 10 height 10
click at [669, 364] on input at bounding box center [775, 358] width 352 height 25
paste input "**********"
type input "**********"
click at [688, 402] on input at bounding box center [775, 407] width 352 height 25
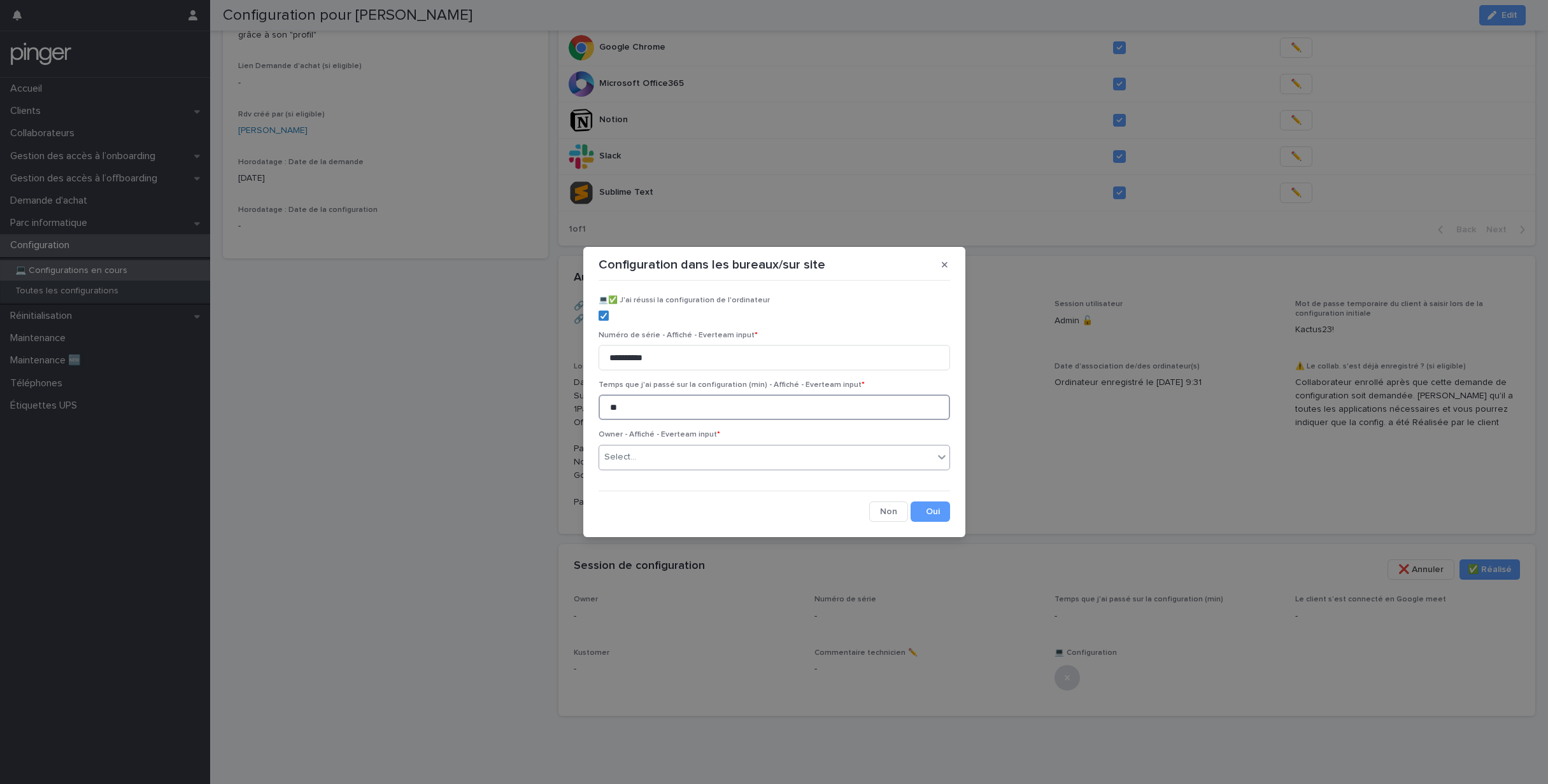
type input "**"
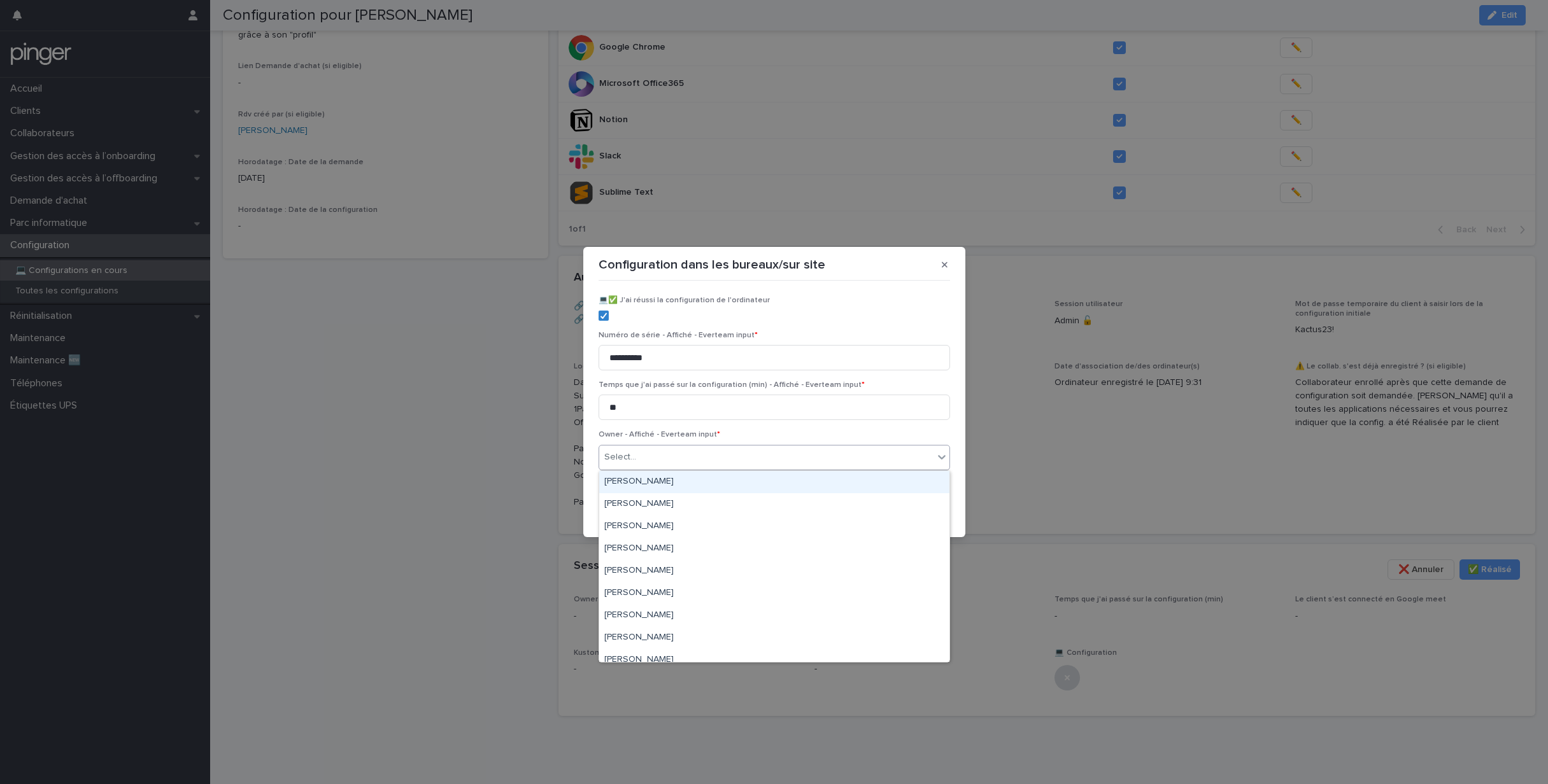
click at [704, 457] on div "Select..." at bounding box center [766, 457] width 334 height 21
type input "**"
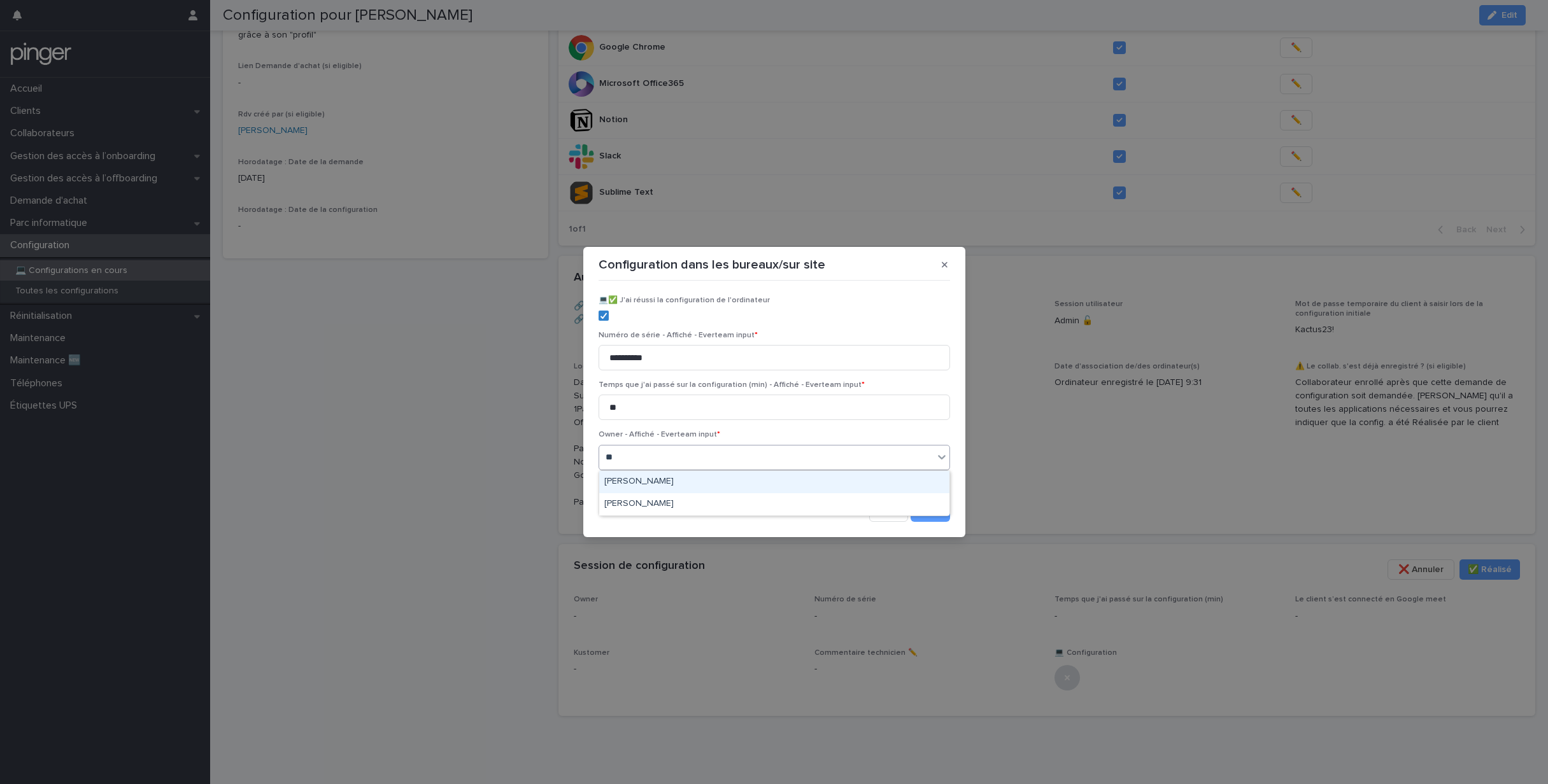
click at [681, 486] on div "Jérémy Fortas" at bounding box center [775, 482] width 350 height 22
click at [927, 508] on button "Save" at bounding box center [930, 512] width 39 height 21
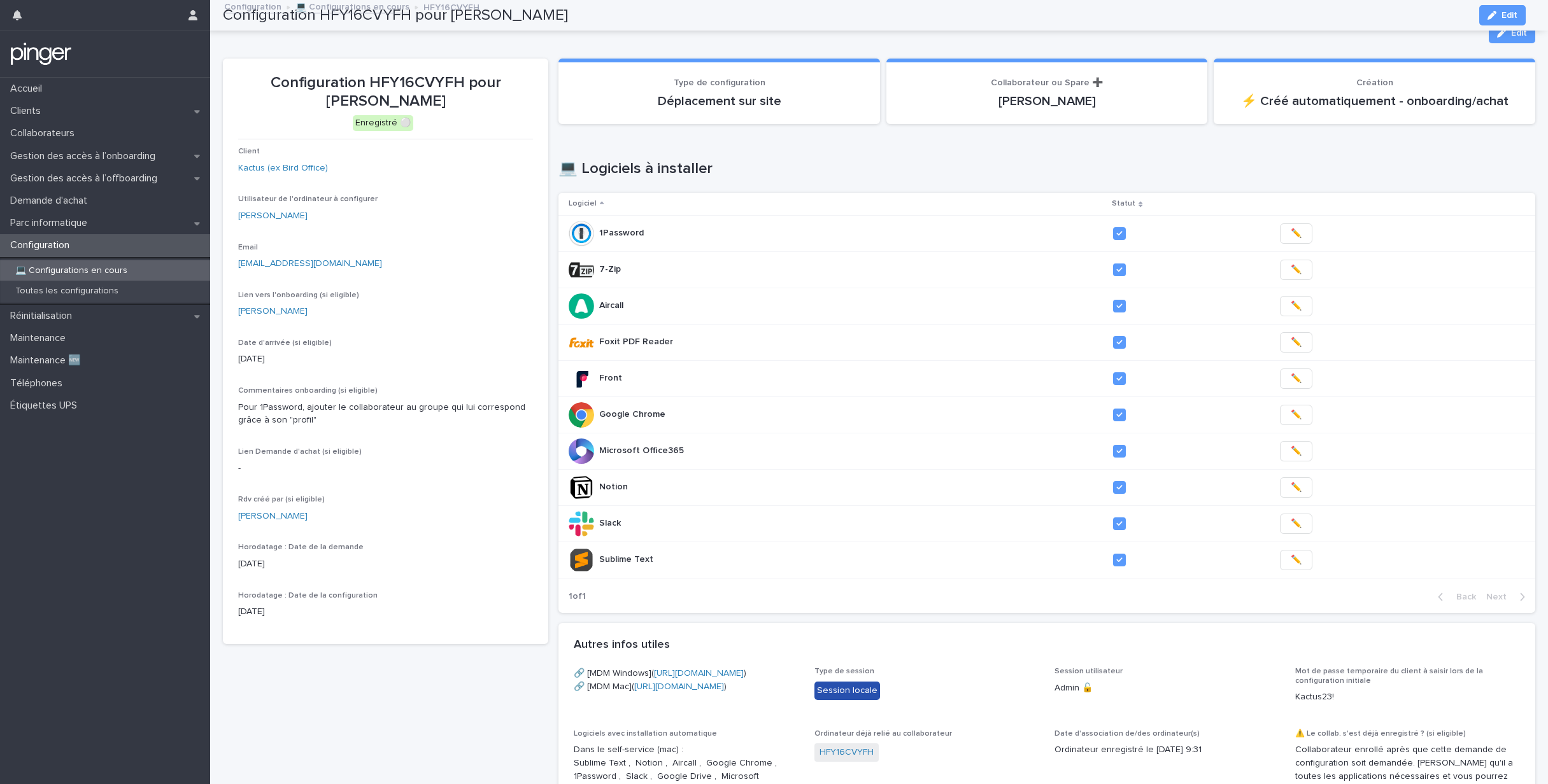
scroll to position [0, 0]
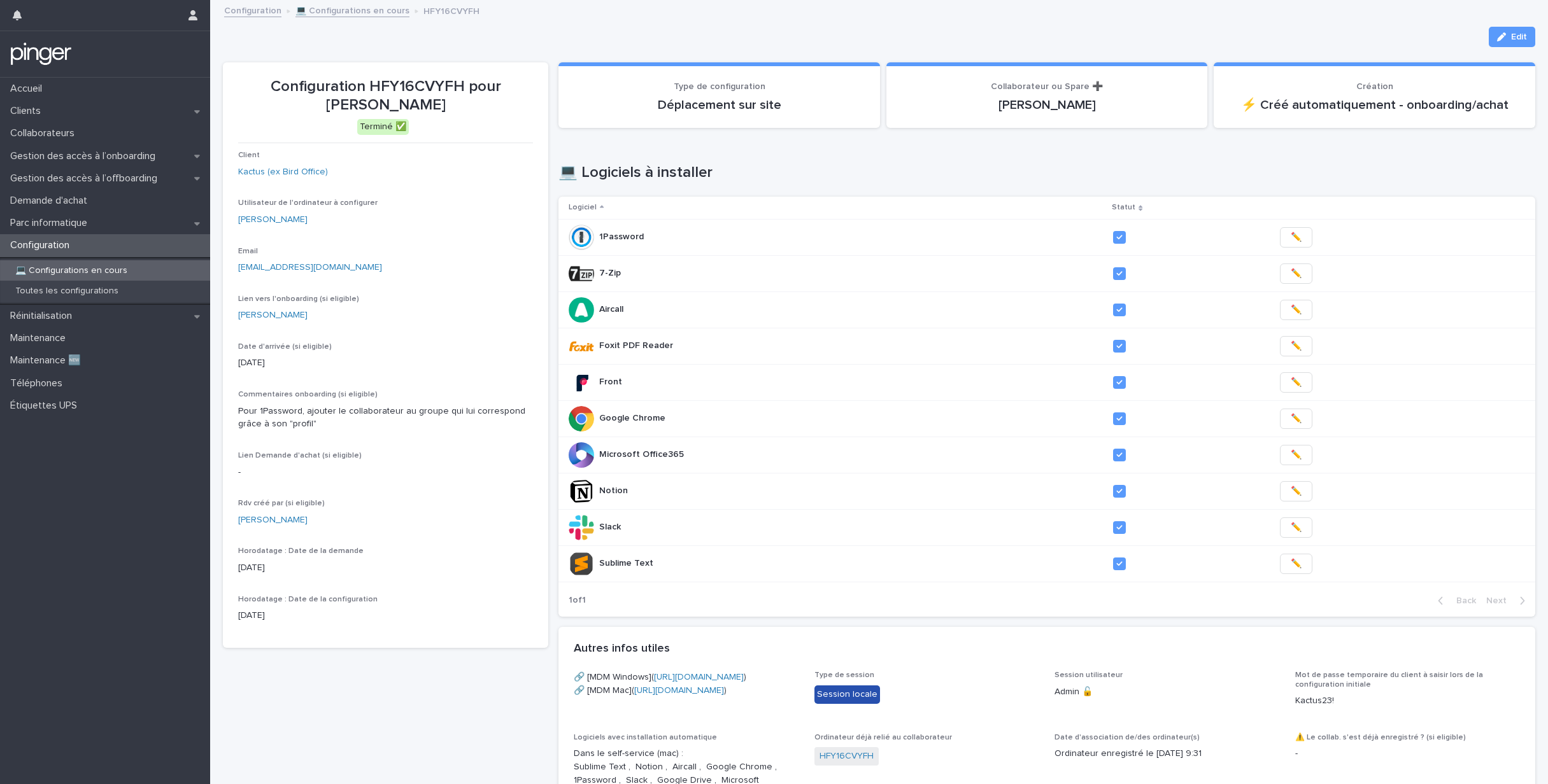
click at [364, 12] on link "💻 Configurations en cours" at bounding box center [352, 10] width 114 height 14
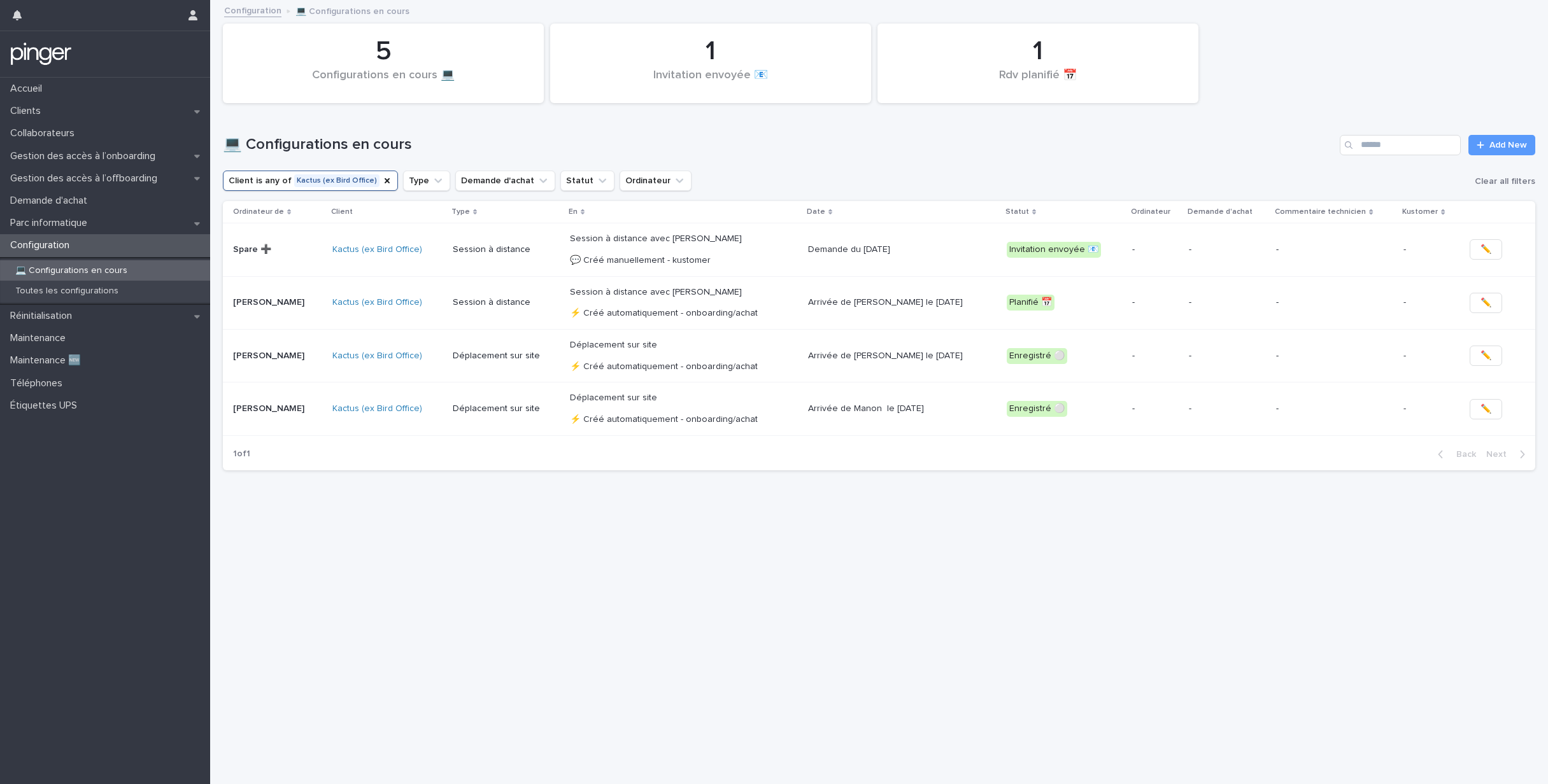
click at [316, 422] on td "Manon Massou" at bounding box center [275, 409] width 105 height 53
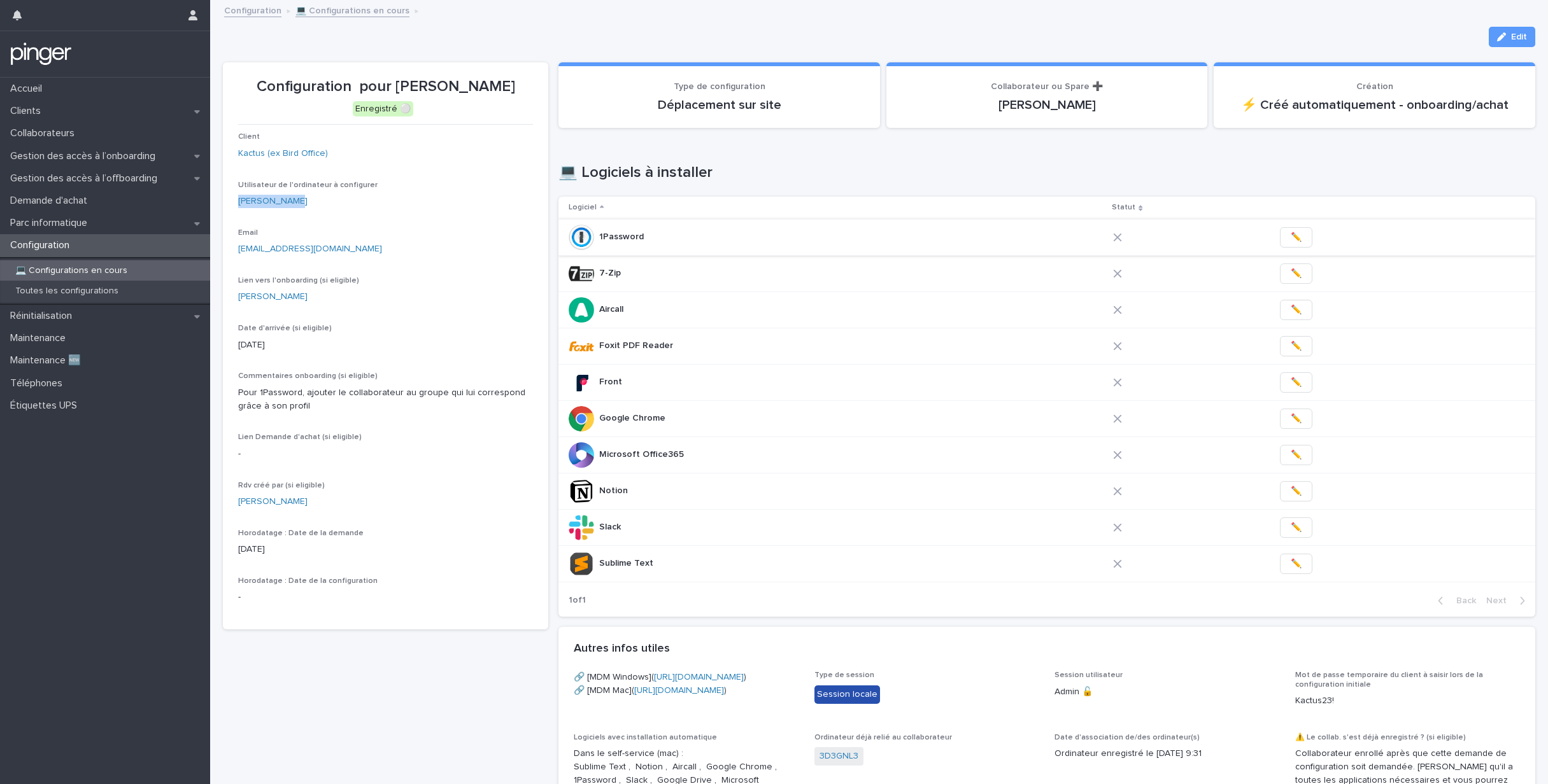
click at [1286, 238] on button "✏️" at bounding box center [1296, 238] width 32 height 21
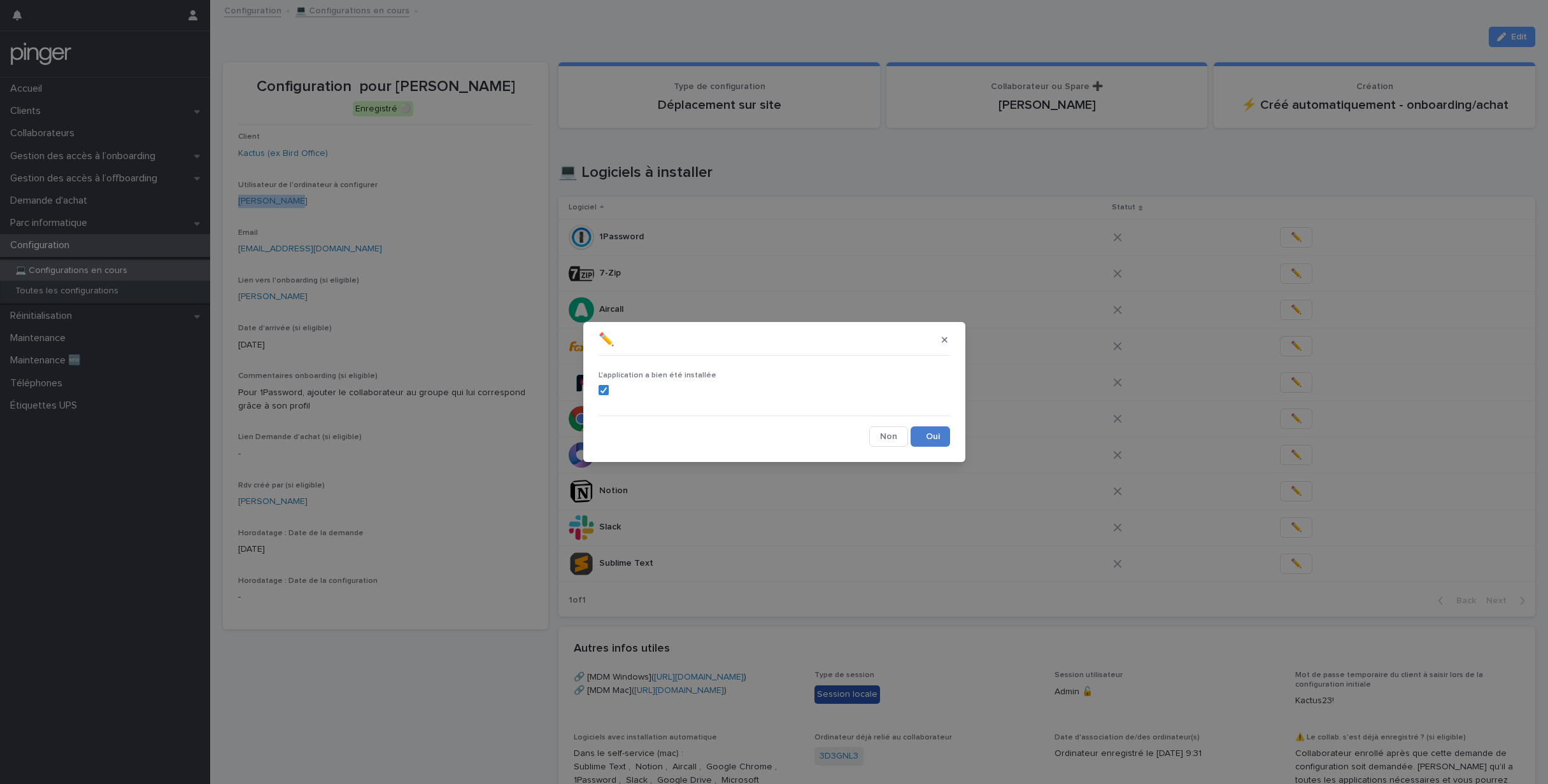
click at [935, 442] on button "Save" at bounding box center [930, 437] width 39 height 21
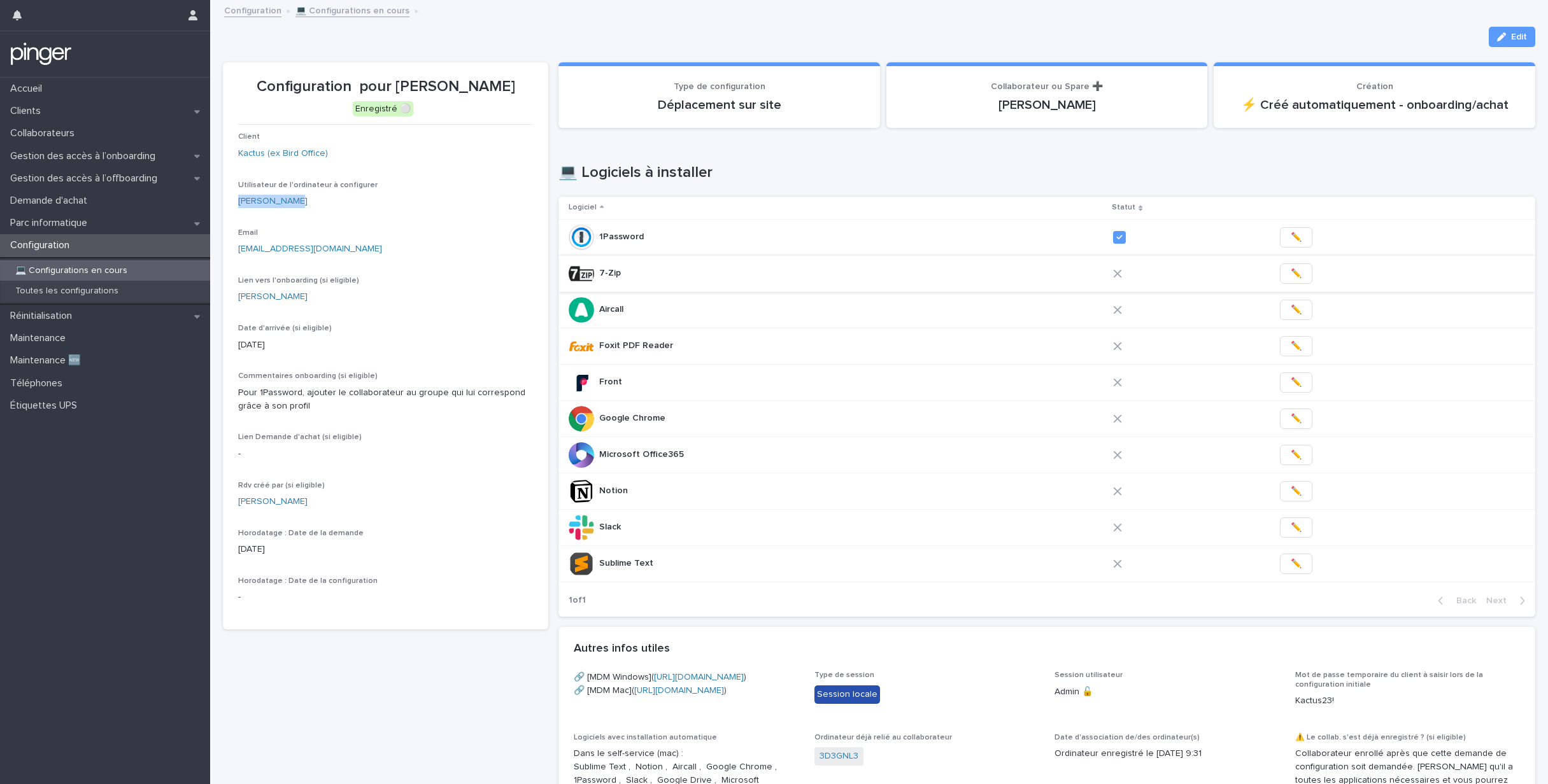
click at [1291, 274] on span "✏️" at bounding box center [1296, 274] width 11 height 12
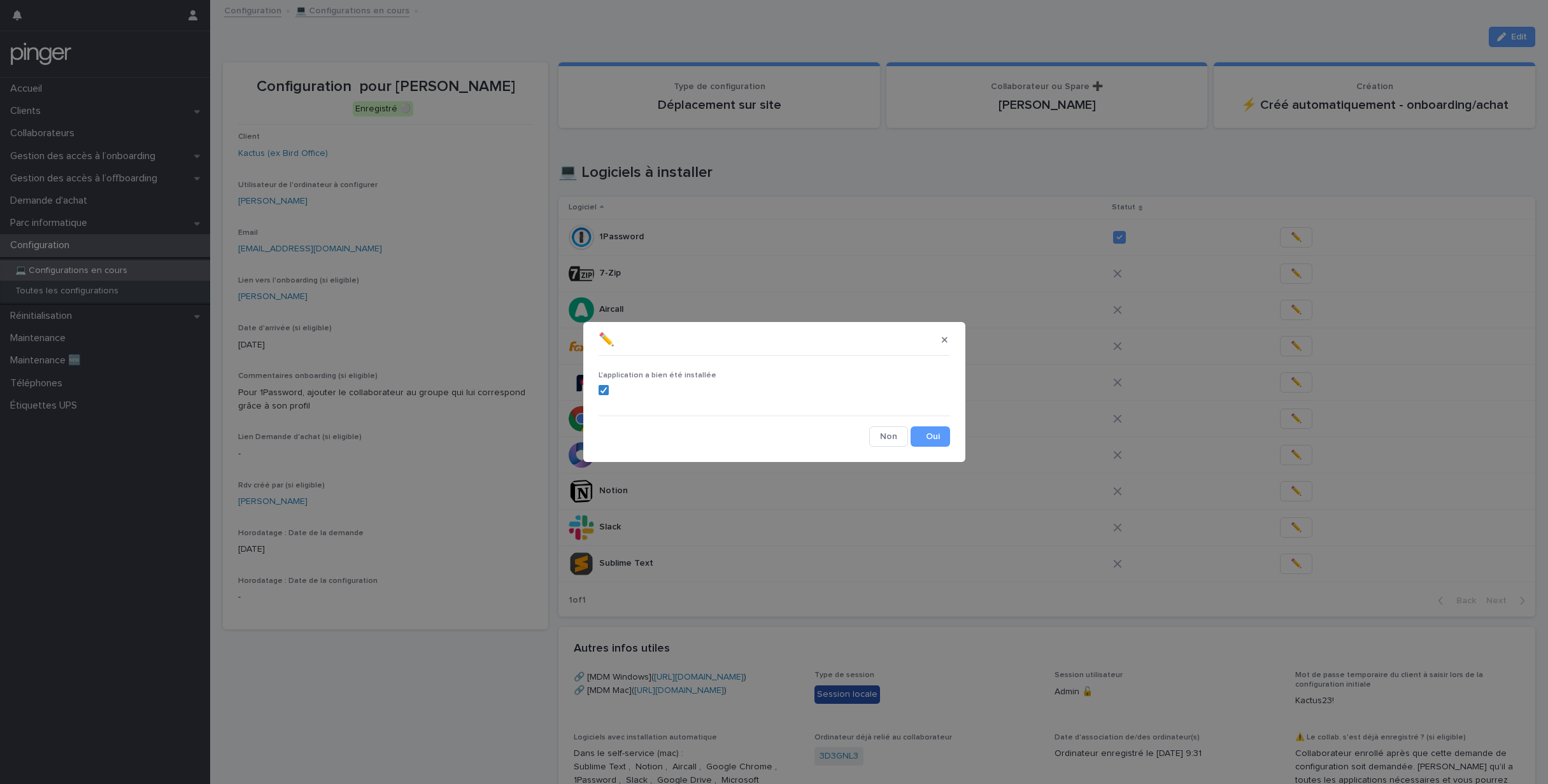
click at [937, 447] on div "L'application a bien été installée Cancel Save" at bounding box center [774, 404] width 358 height 92
click at [941, 440] on button "Save" at bounding box center [930, 437] width 39 height 21
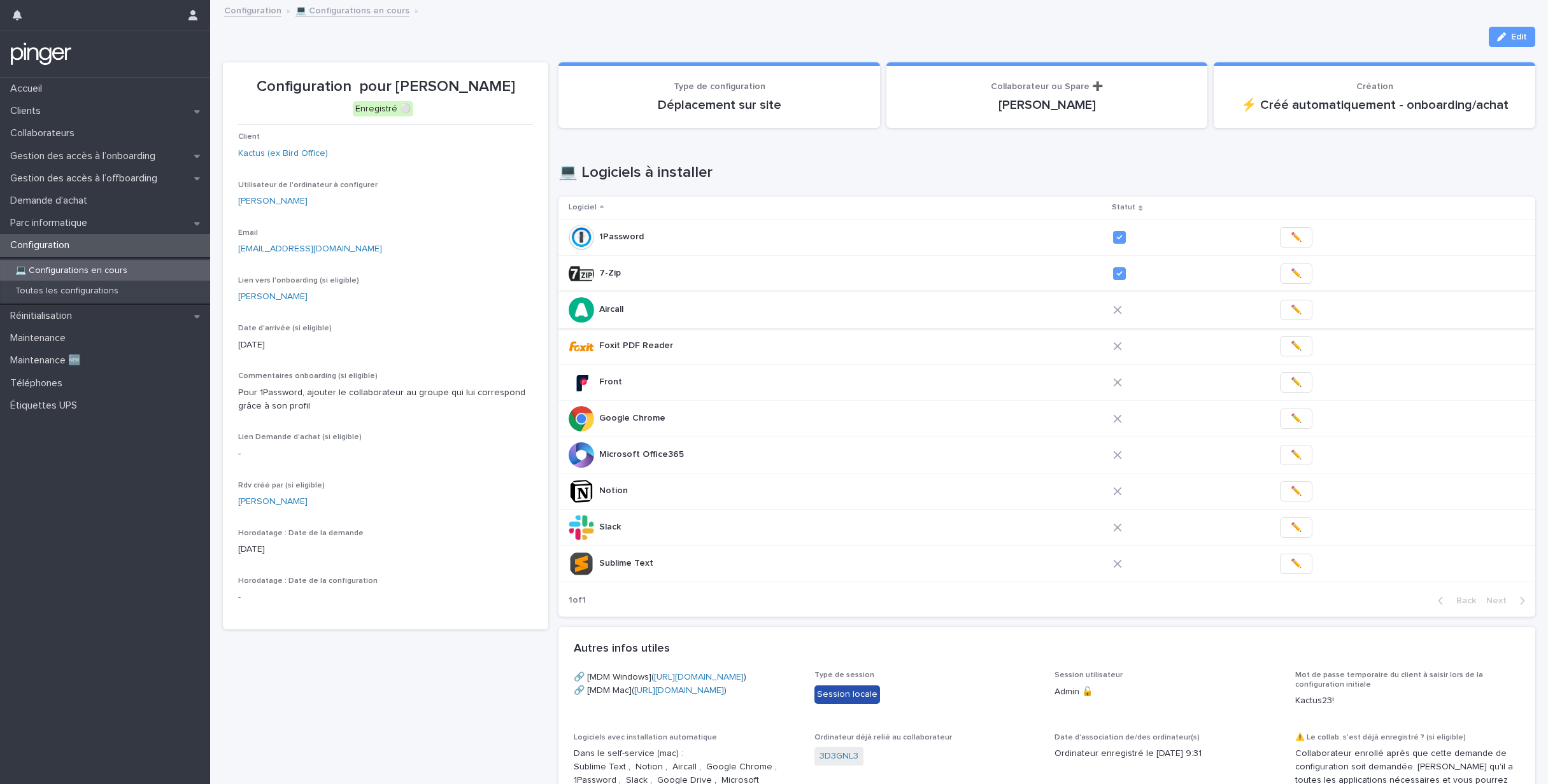
click at [1291, 304] on span "✏️" at bounding box center [1296, 310] width 11 height 12
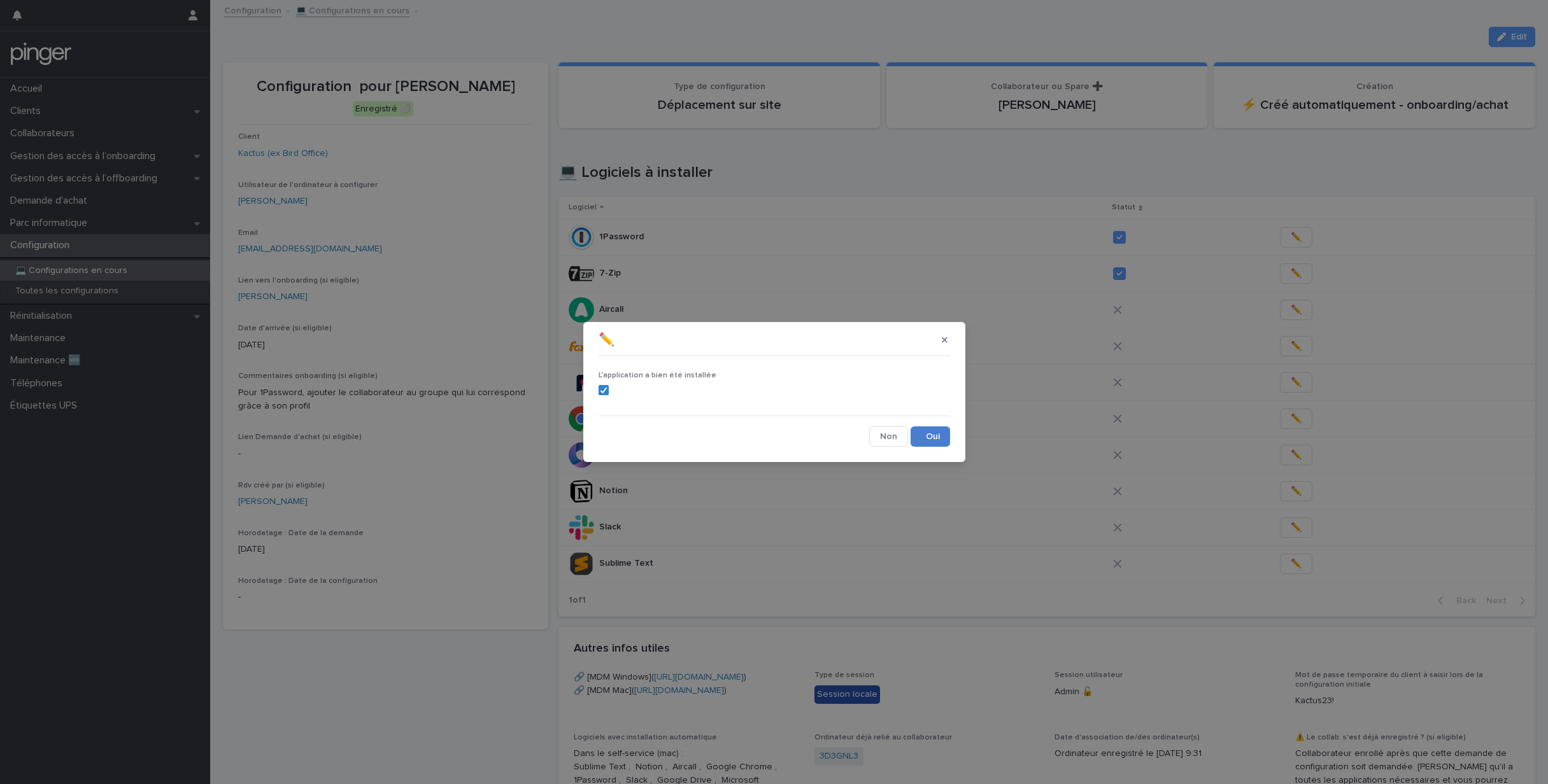
click at [928, 442] on button "Save" at bounding box center [930, 437] width 39 height 21
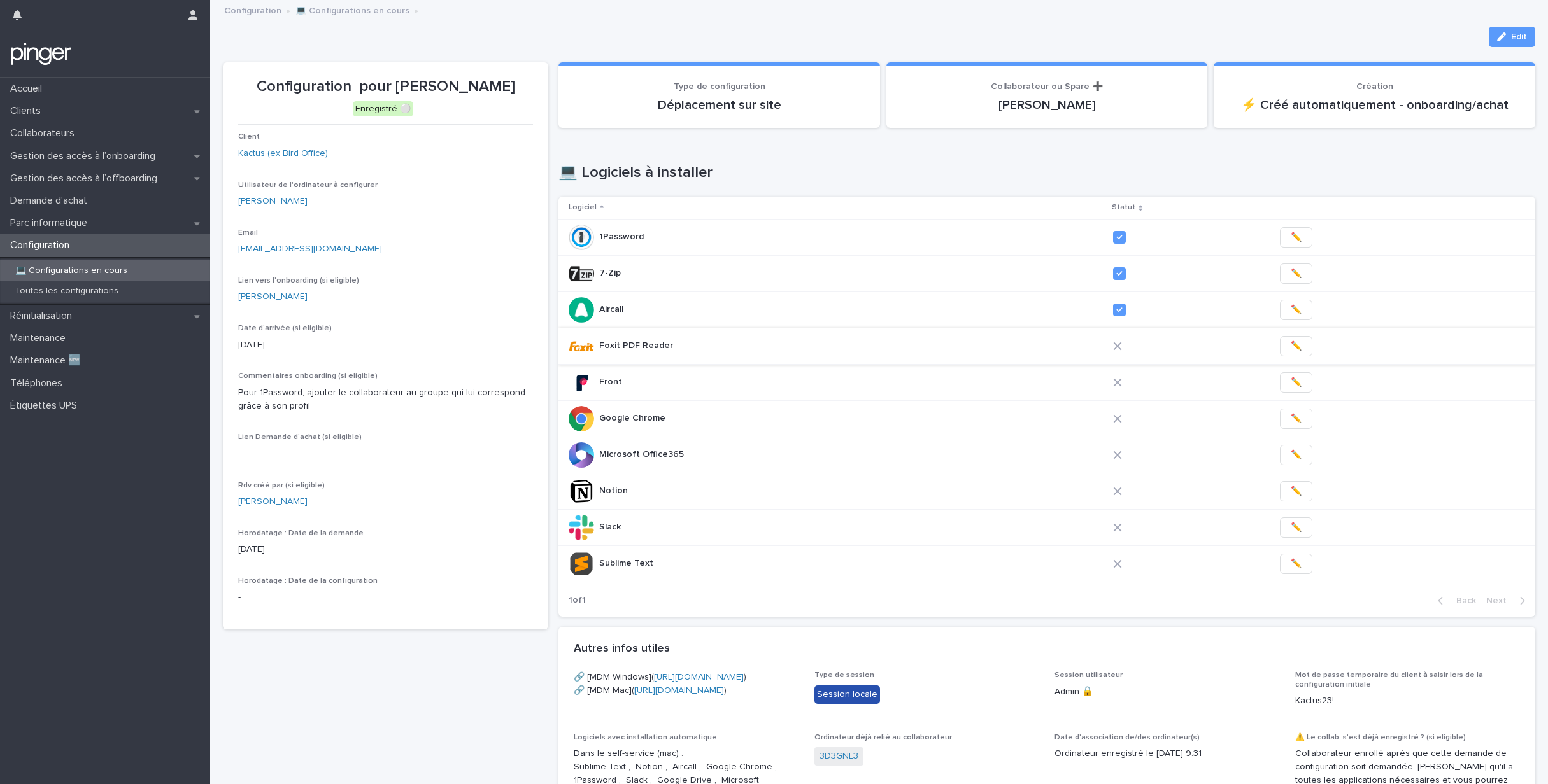
click at [1280, 347] on button "✏️" at bounding box center [1296, 347] width 32 height 21
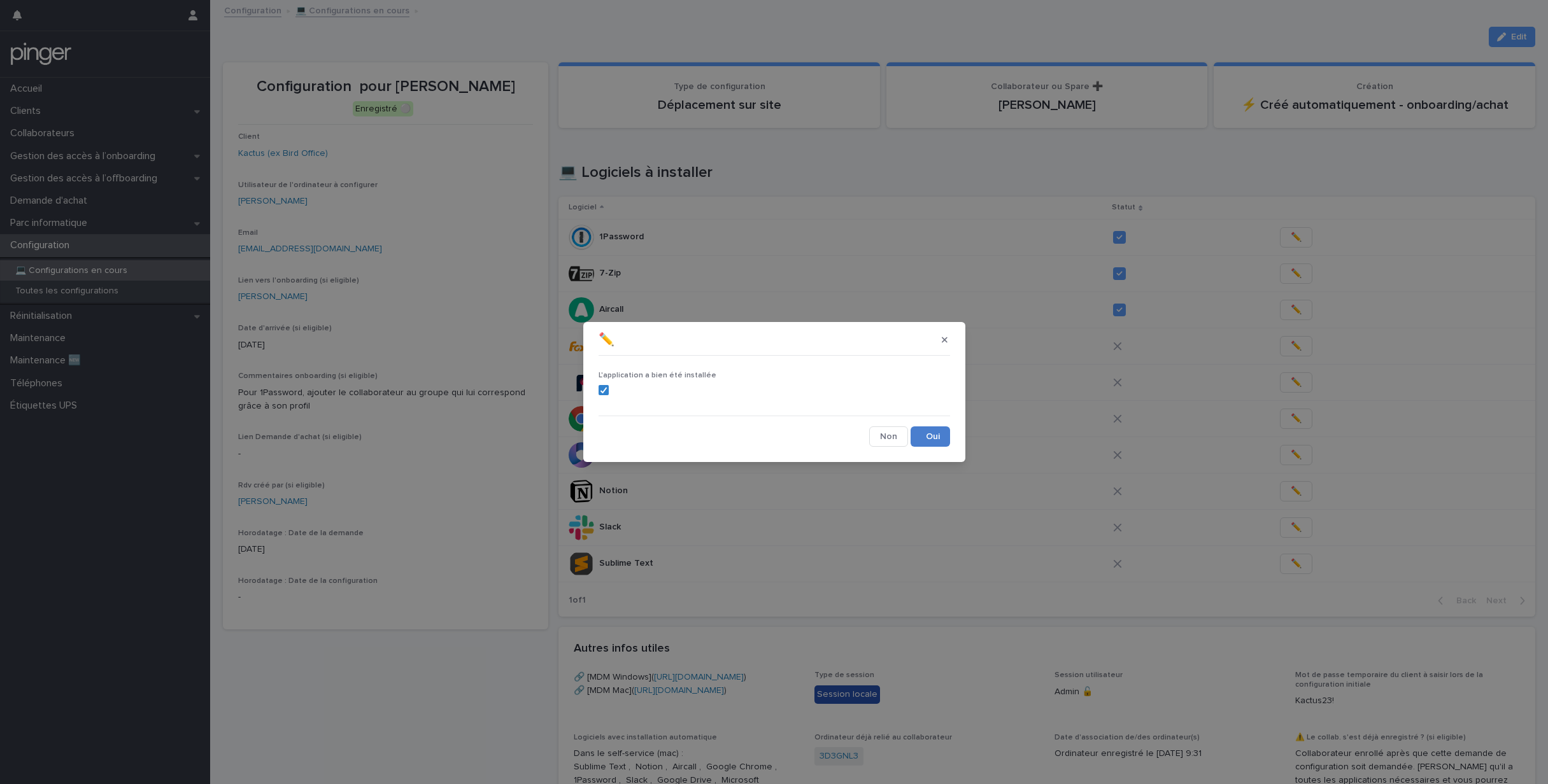
click at [944, 437] on button "Save" at bounding box center [930, 437] width 39 height 21
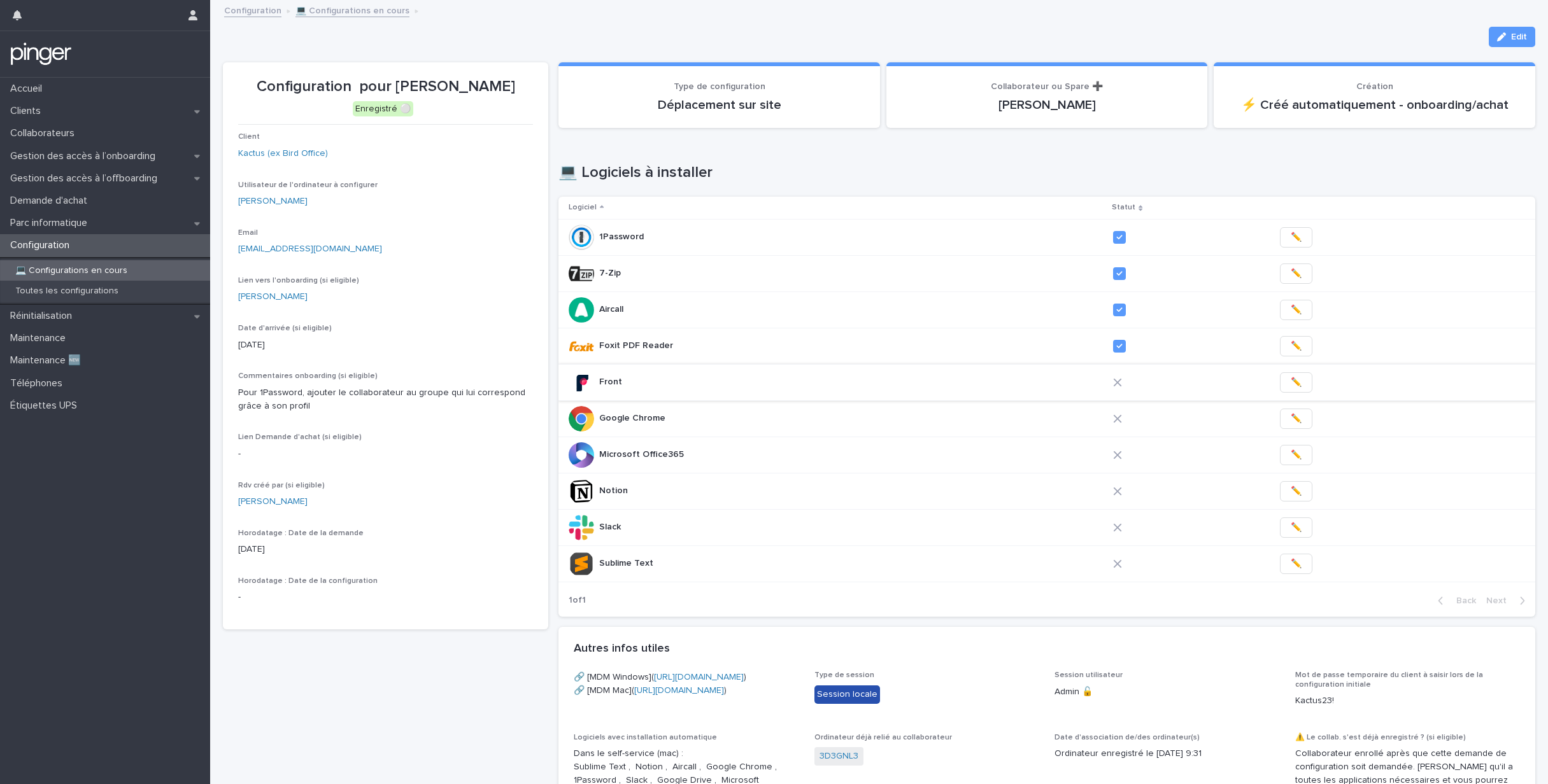
click at [1291, 384] on span "✏️" at bounding box center [1296, 382] width 11 height 12
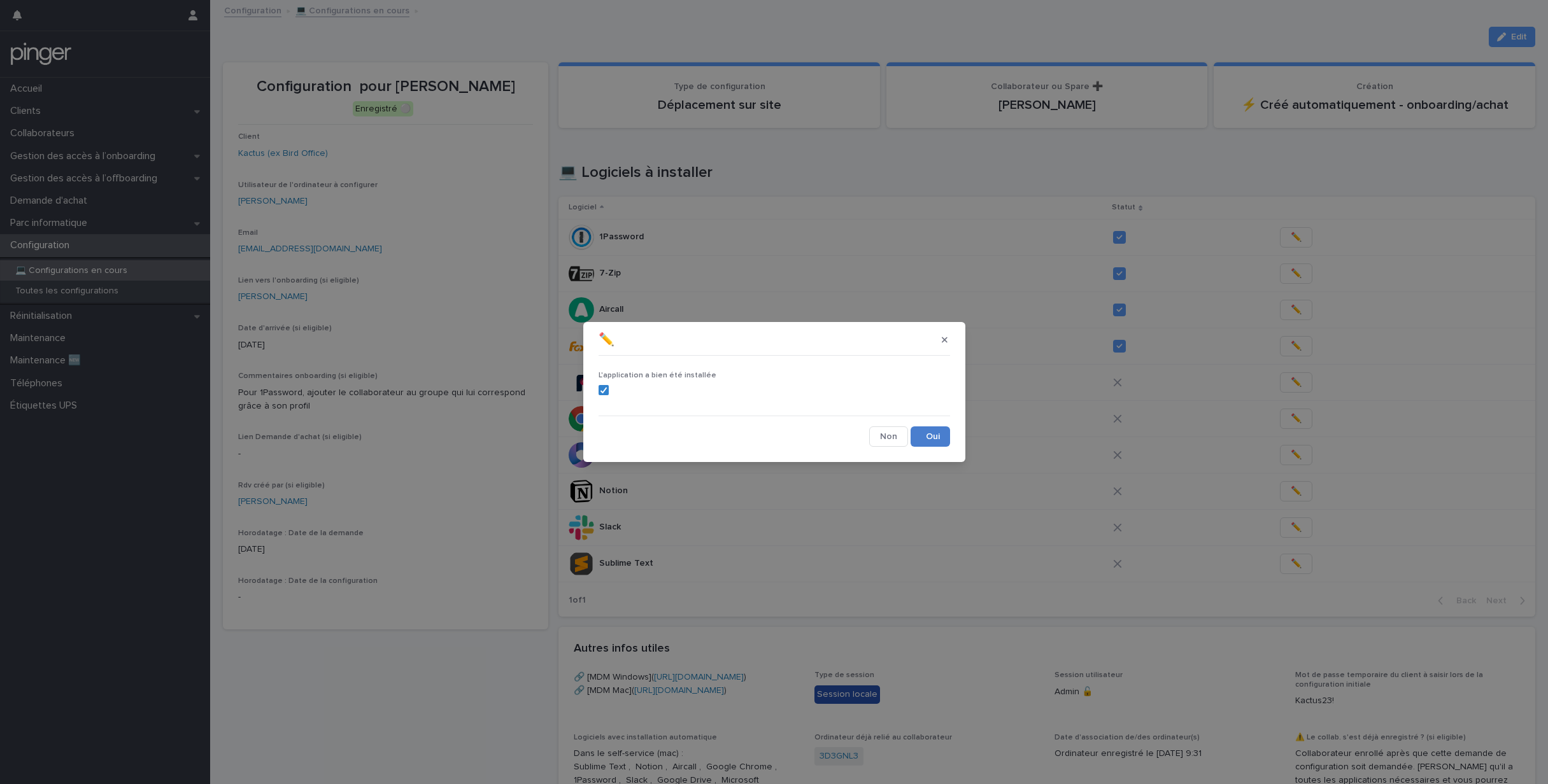
click at [927, 435] on button "Save" at bounding box center [930, 437] width 39 height 21
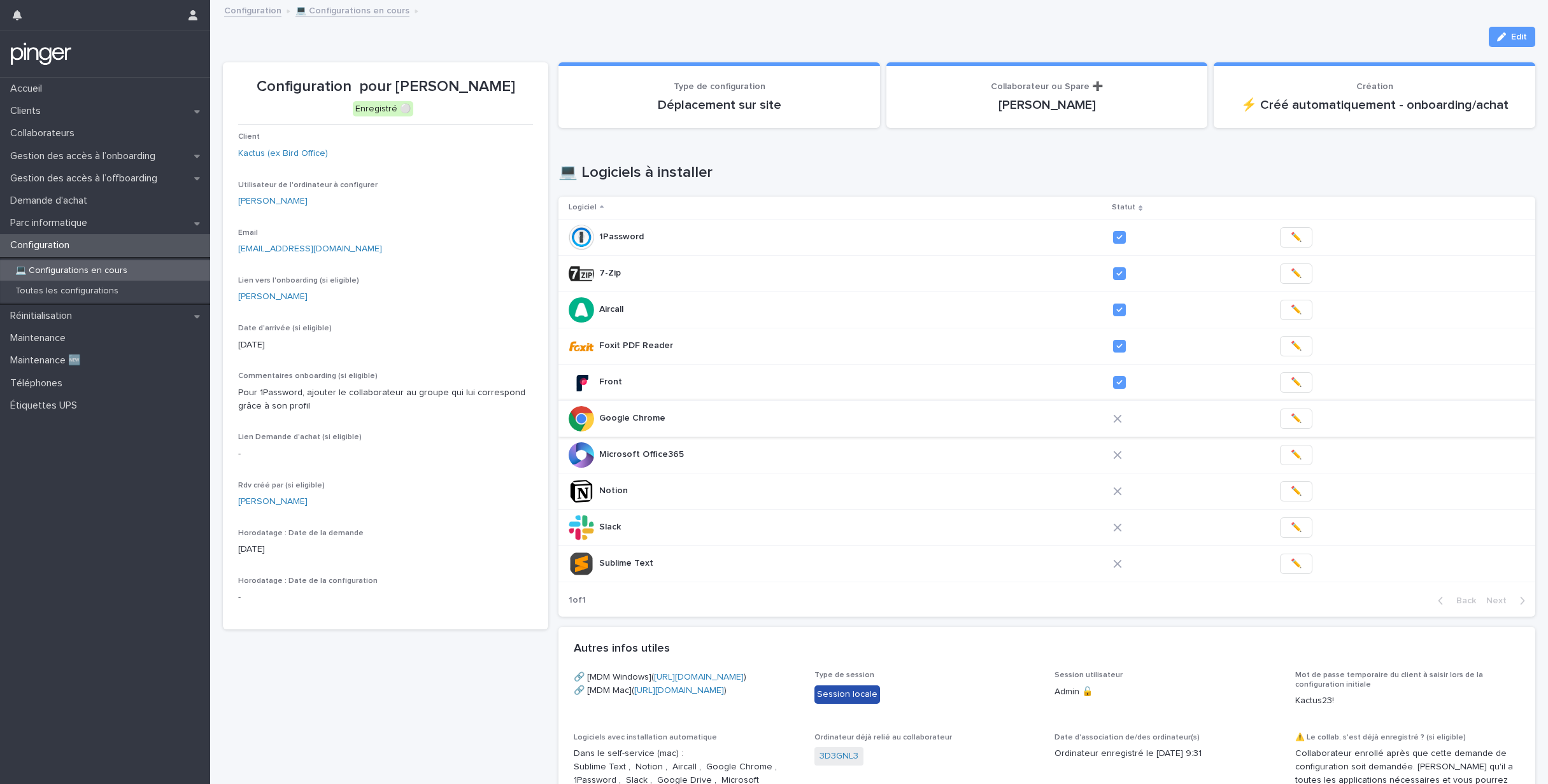
click at [1291, 415] on span "✏️" at bounding box center [1296, 419] width 11 height 12
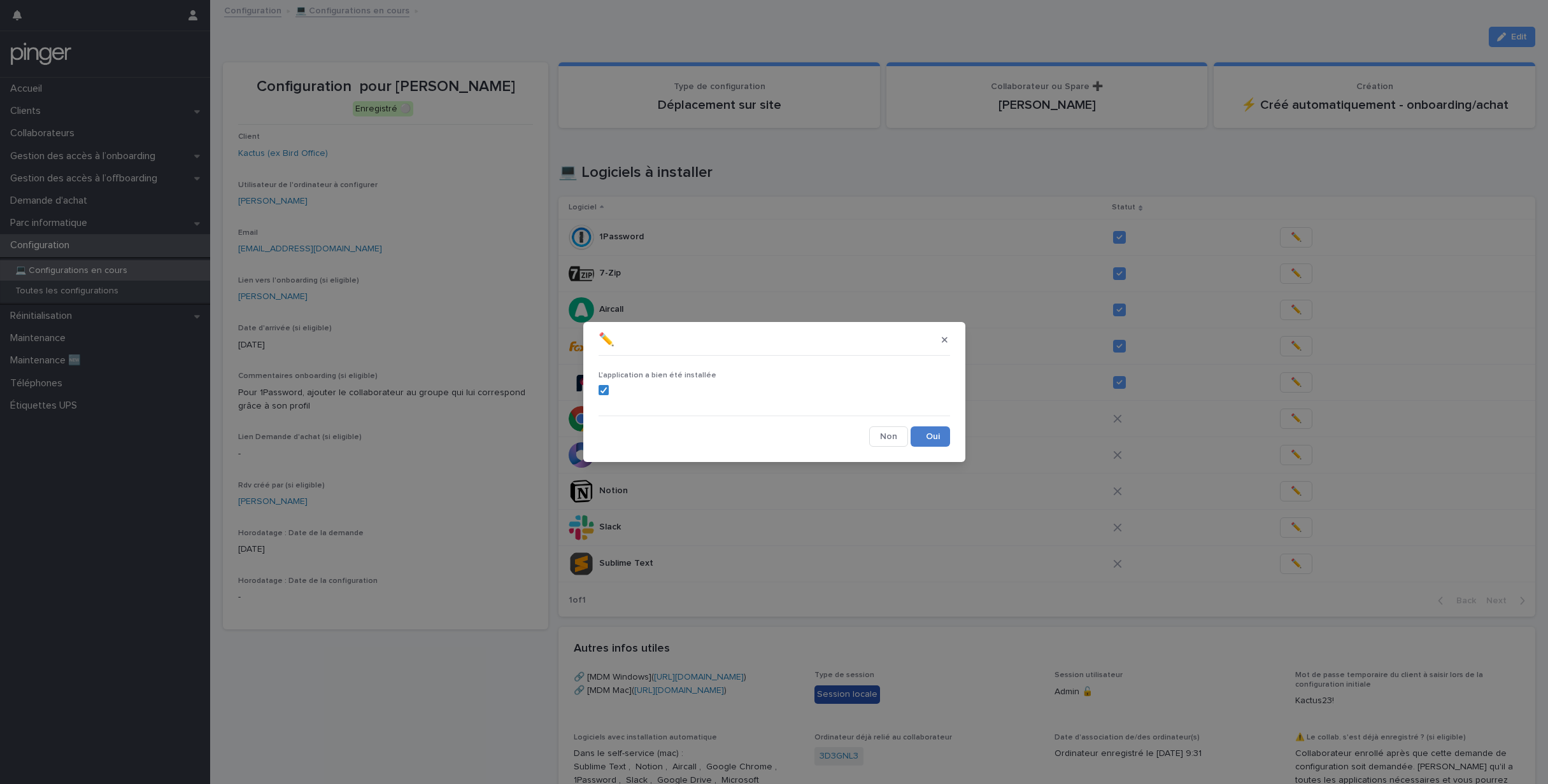
click at [933, 432] on button "Save" at bounding box center [930, 437] width 39 height 21
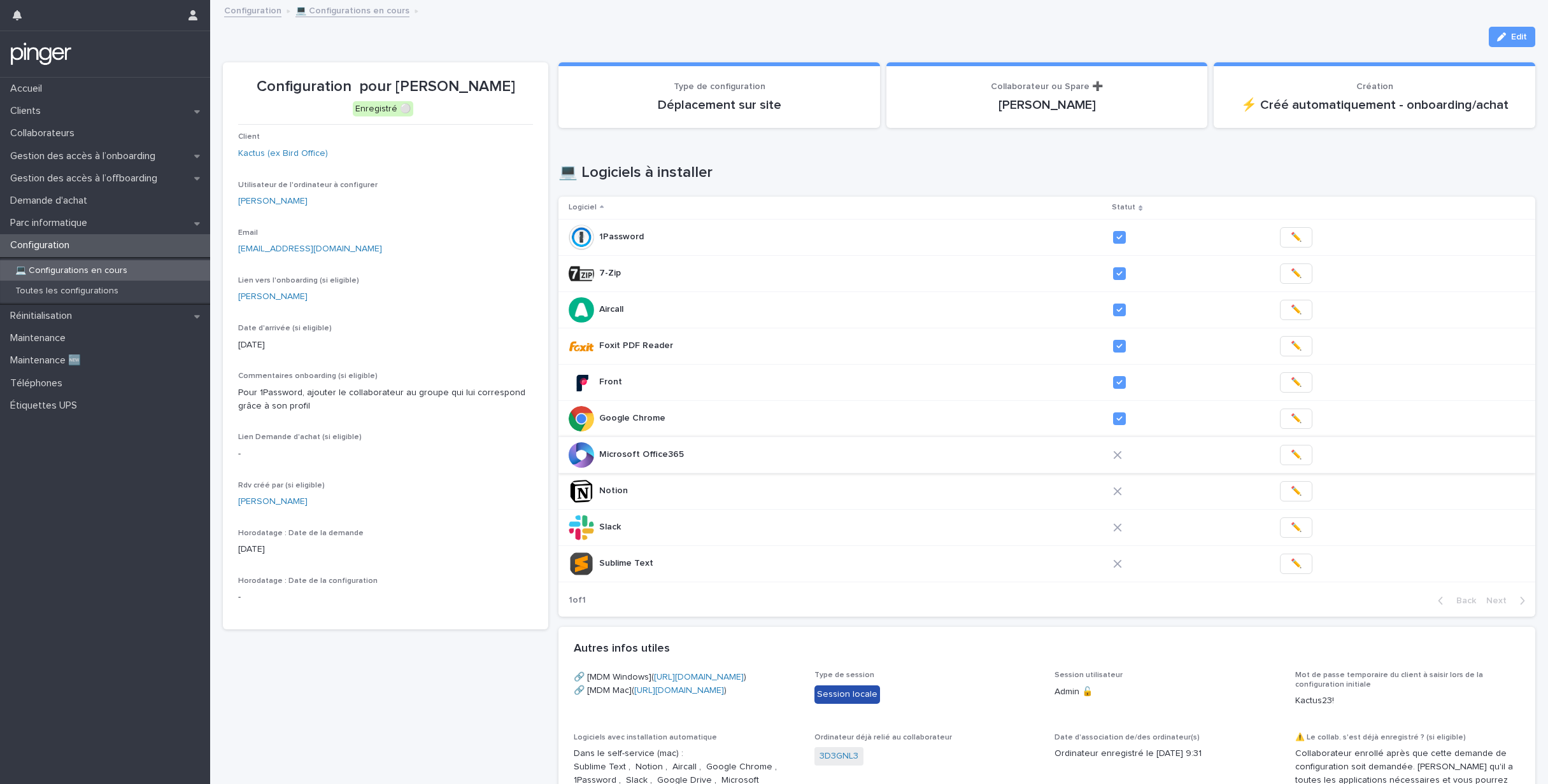
click at [1291, 451] on span "✏️" at bounding box center [1296, 455] width 11 height 12
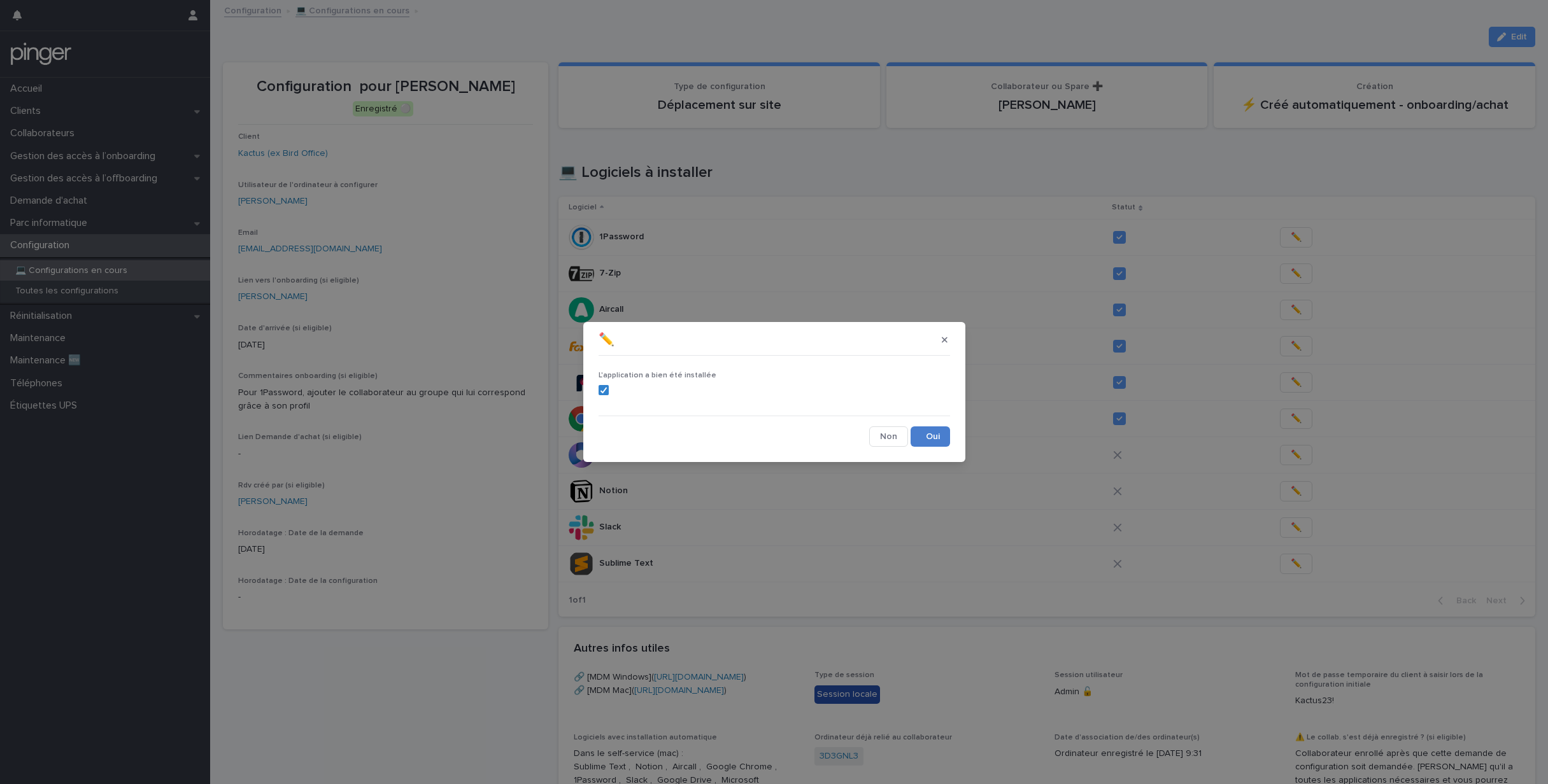
click at [937, 432] on button "Save" at bounding box center [930, 437] width 39 height 21
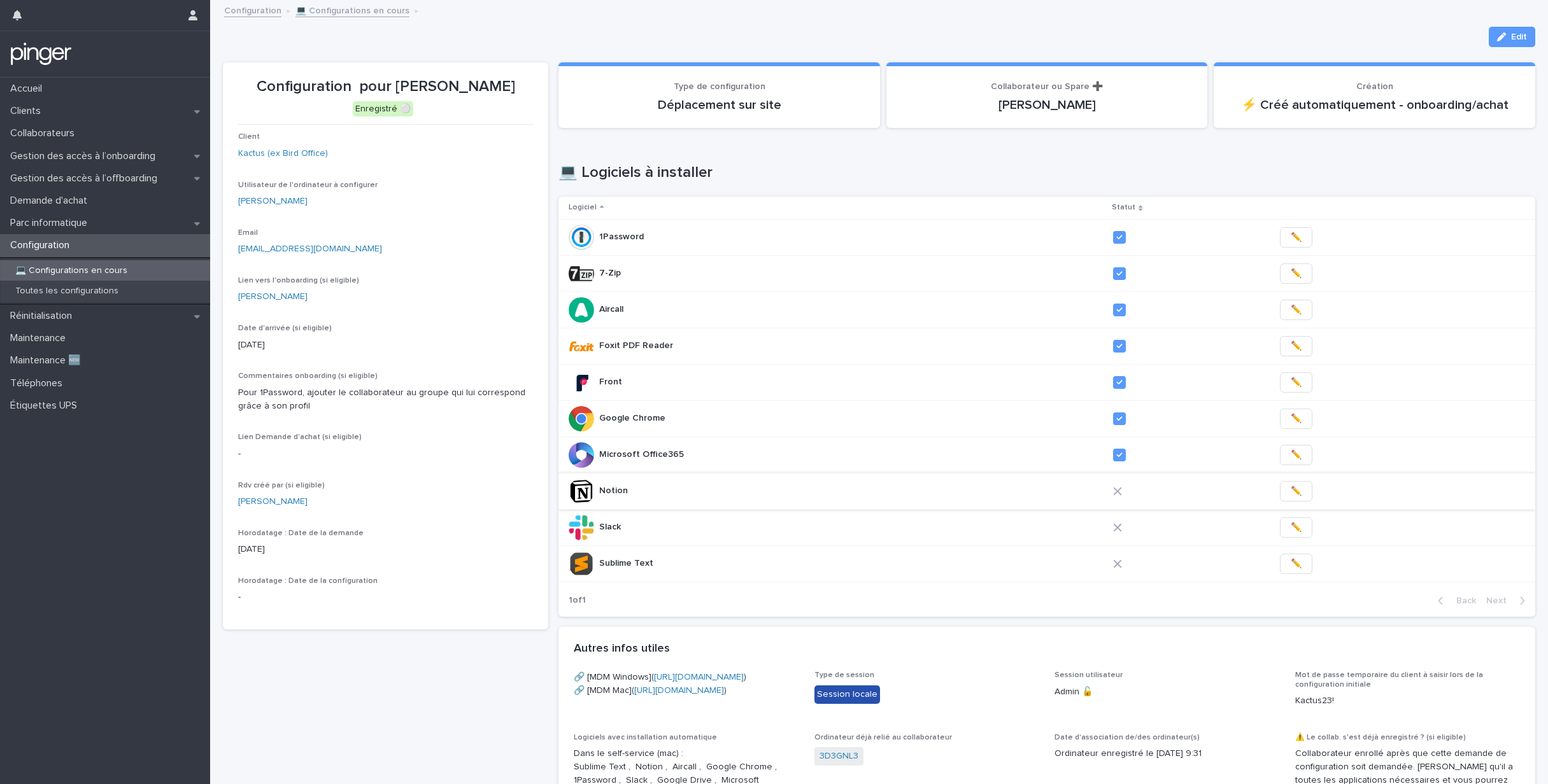
click at [1291, 491] on span "✏️" at bounding box center [1296, 491] width 11 height 12
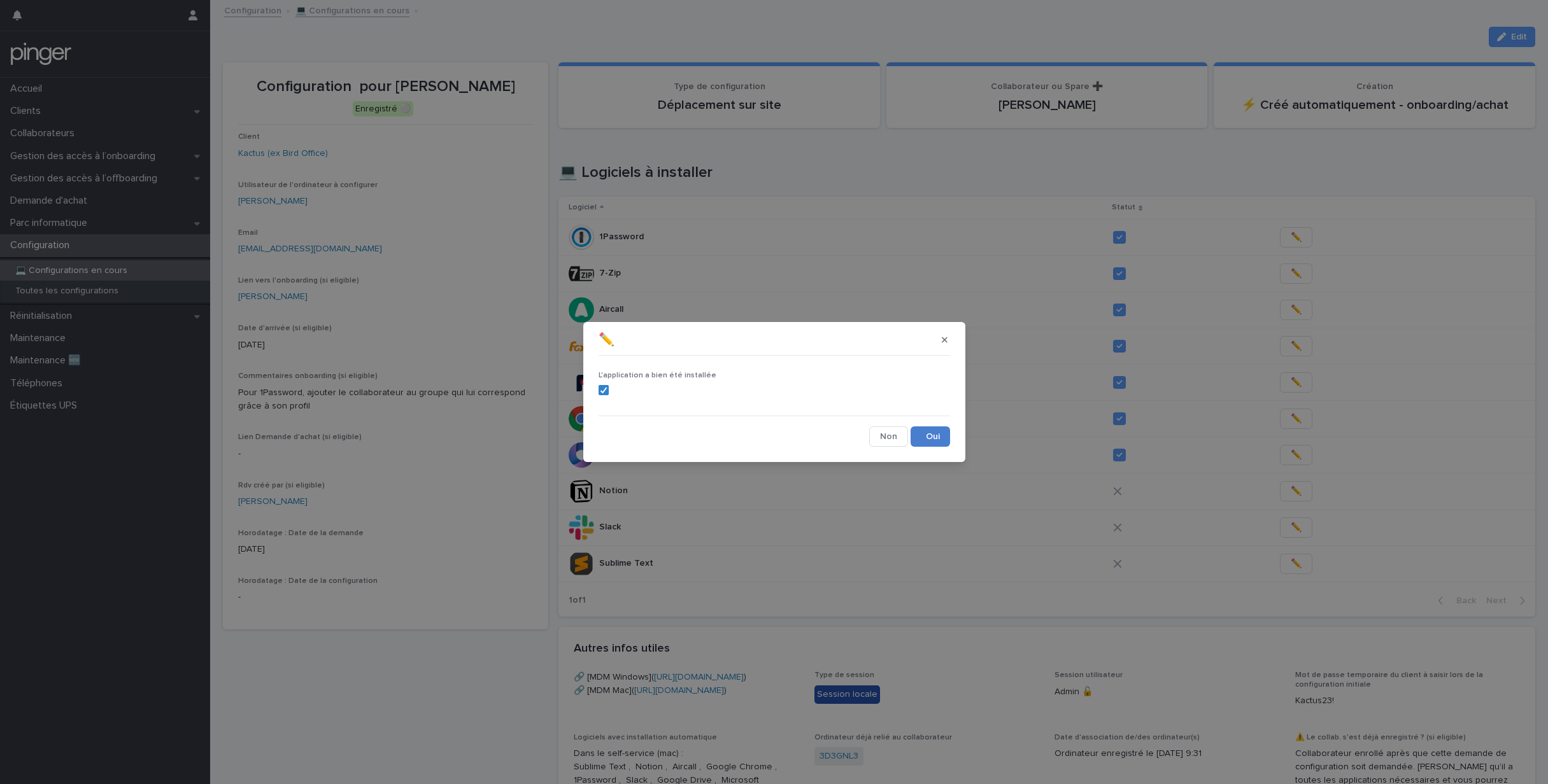
click at [928, 437] on button "Save" at bounding box center [930, 437] width 39 height 21
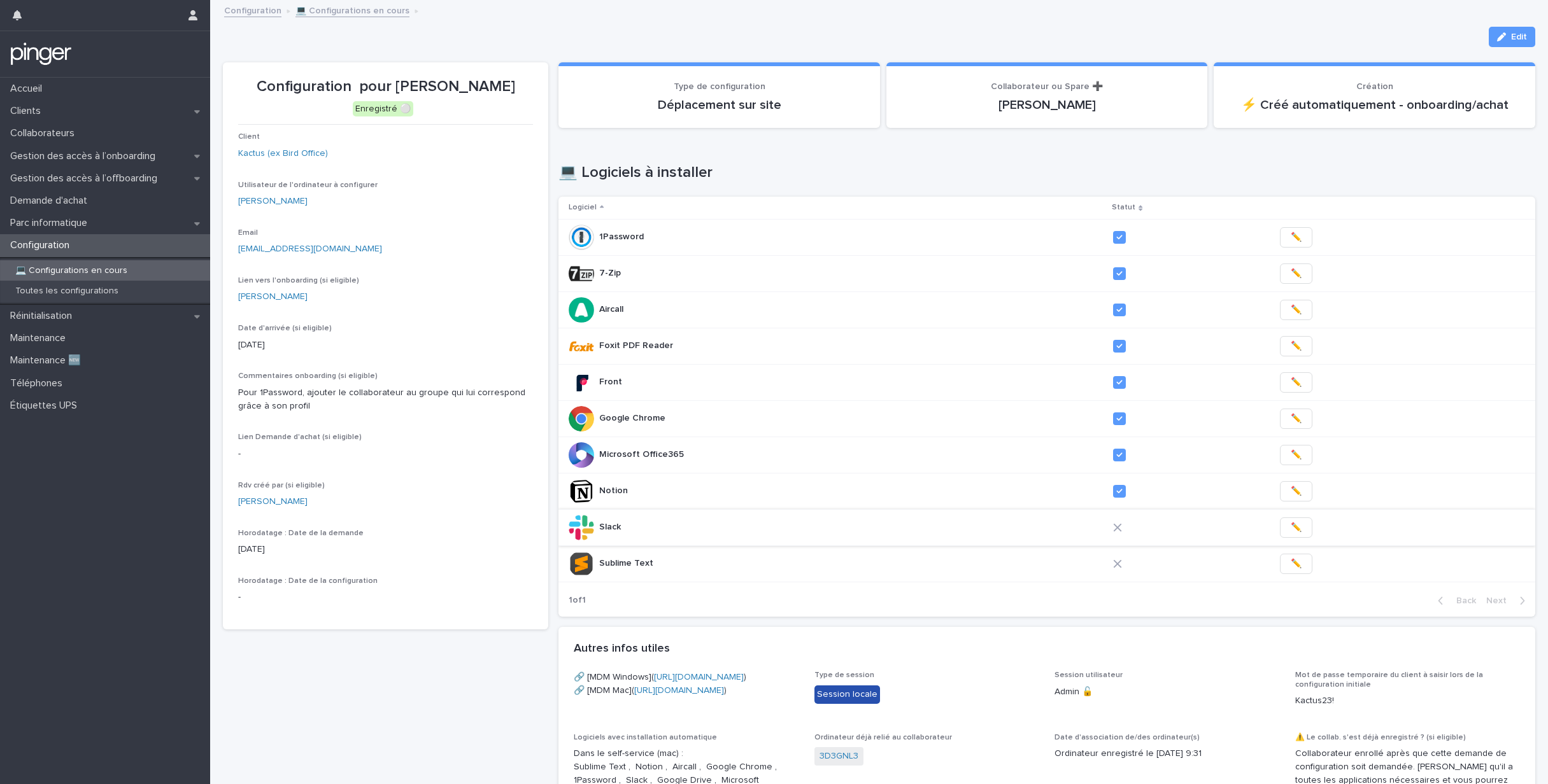
click at [1291, 526] on span "✏️" at bounding box center [1296, 528] width 11 height 12
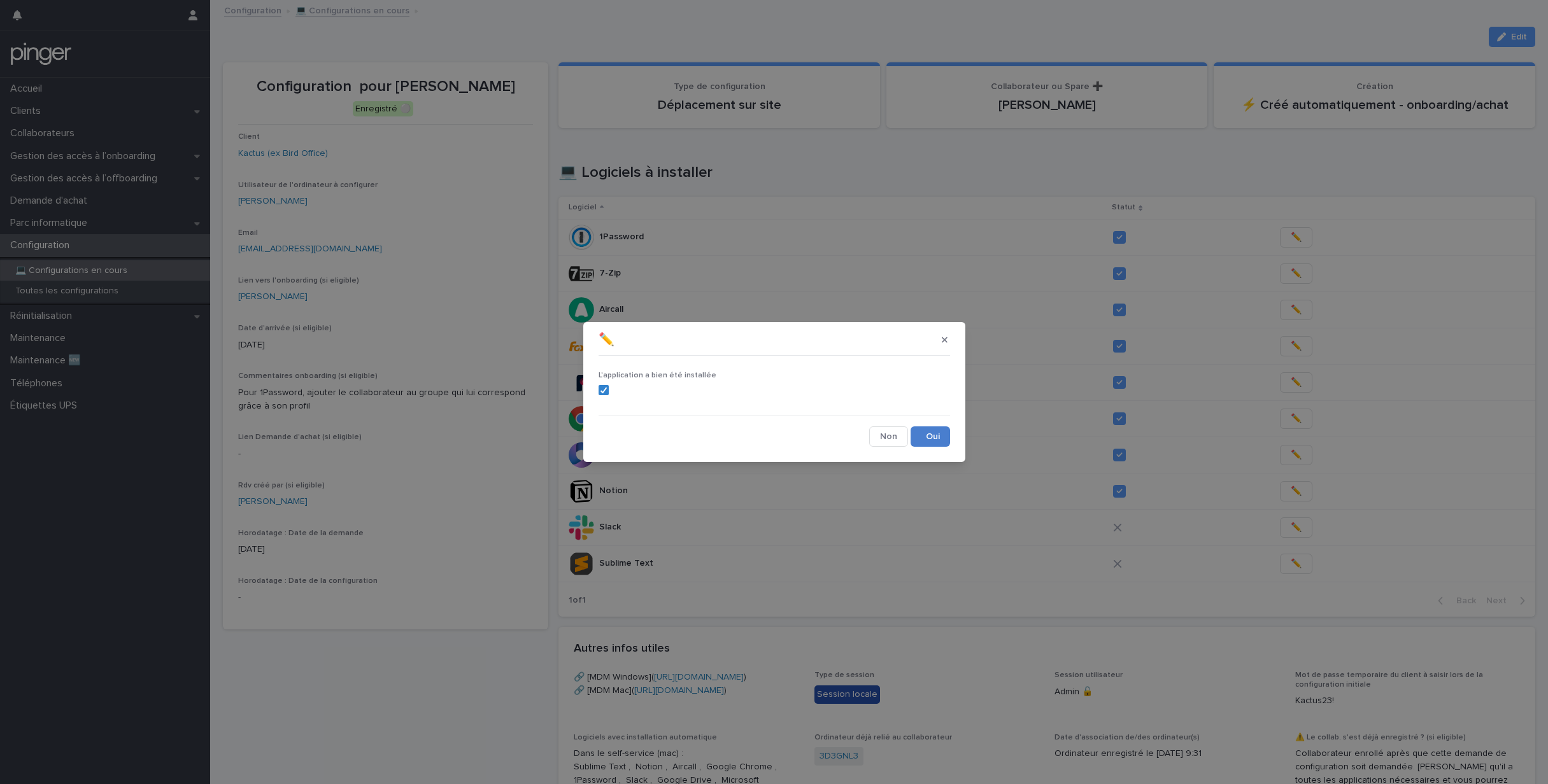
click at [941, 434] on button "Save" at bounding box center [930, 437] width 39 height 21
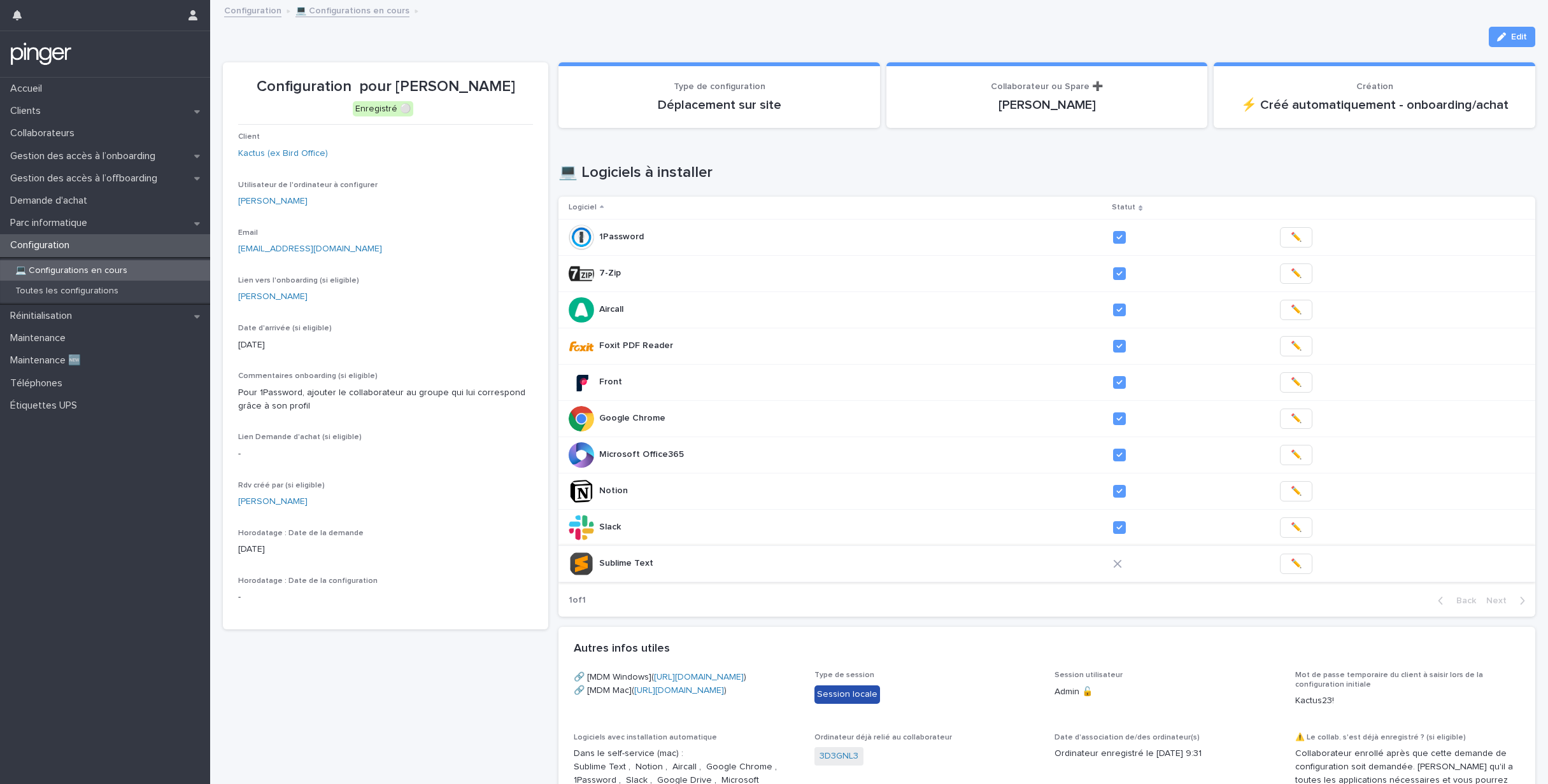
click at [1291, 563] on span "✏️" at bounding box center [1296, 564] width 11 height 12
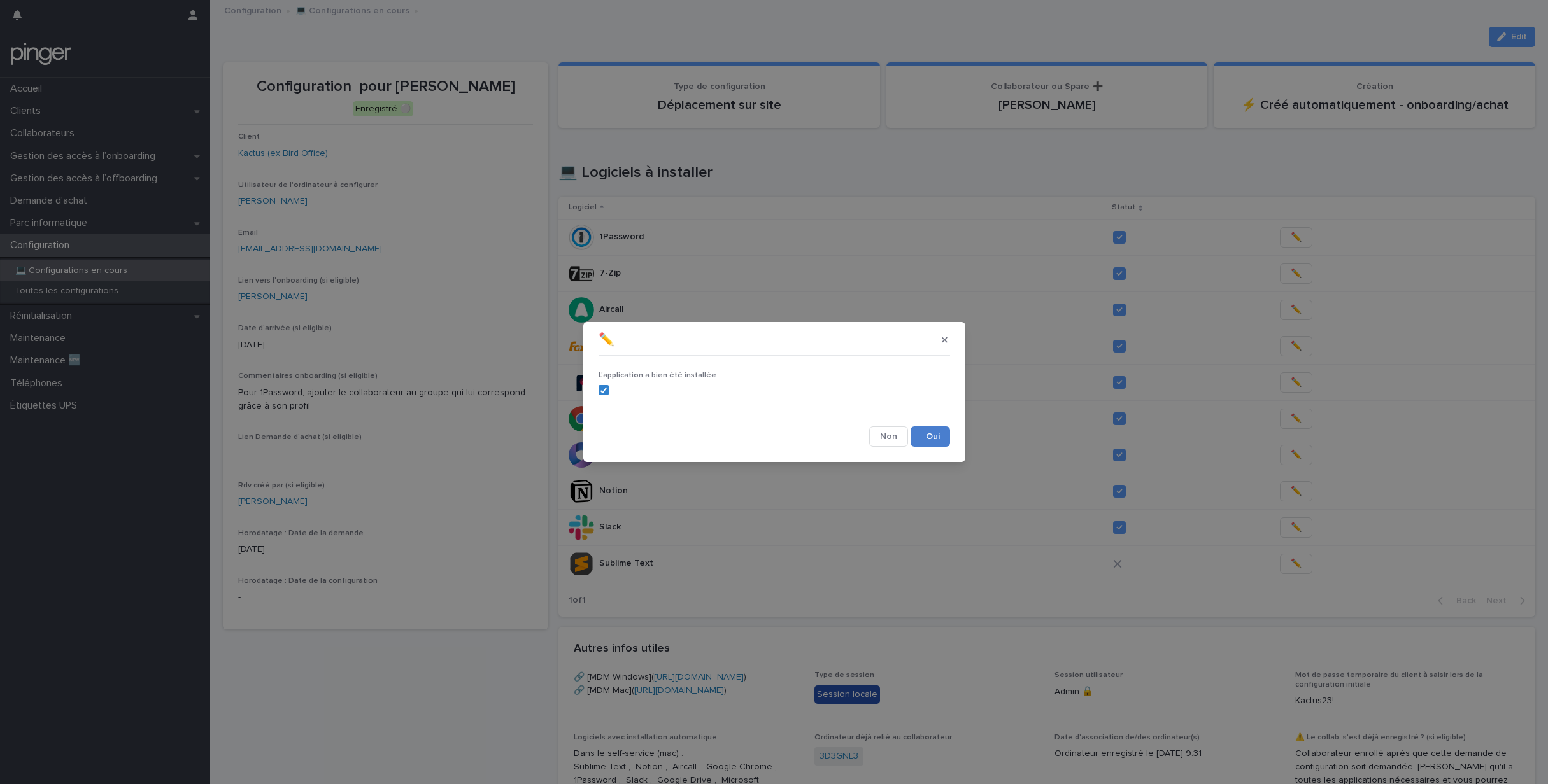
click at [923, 435] on button "Save" at bounding box center [930, 437] width 39 height 21
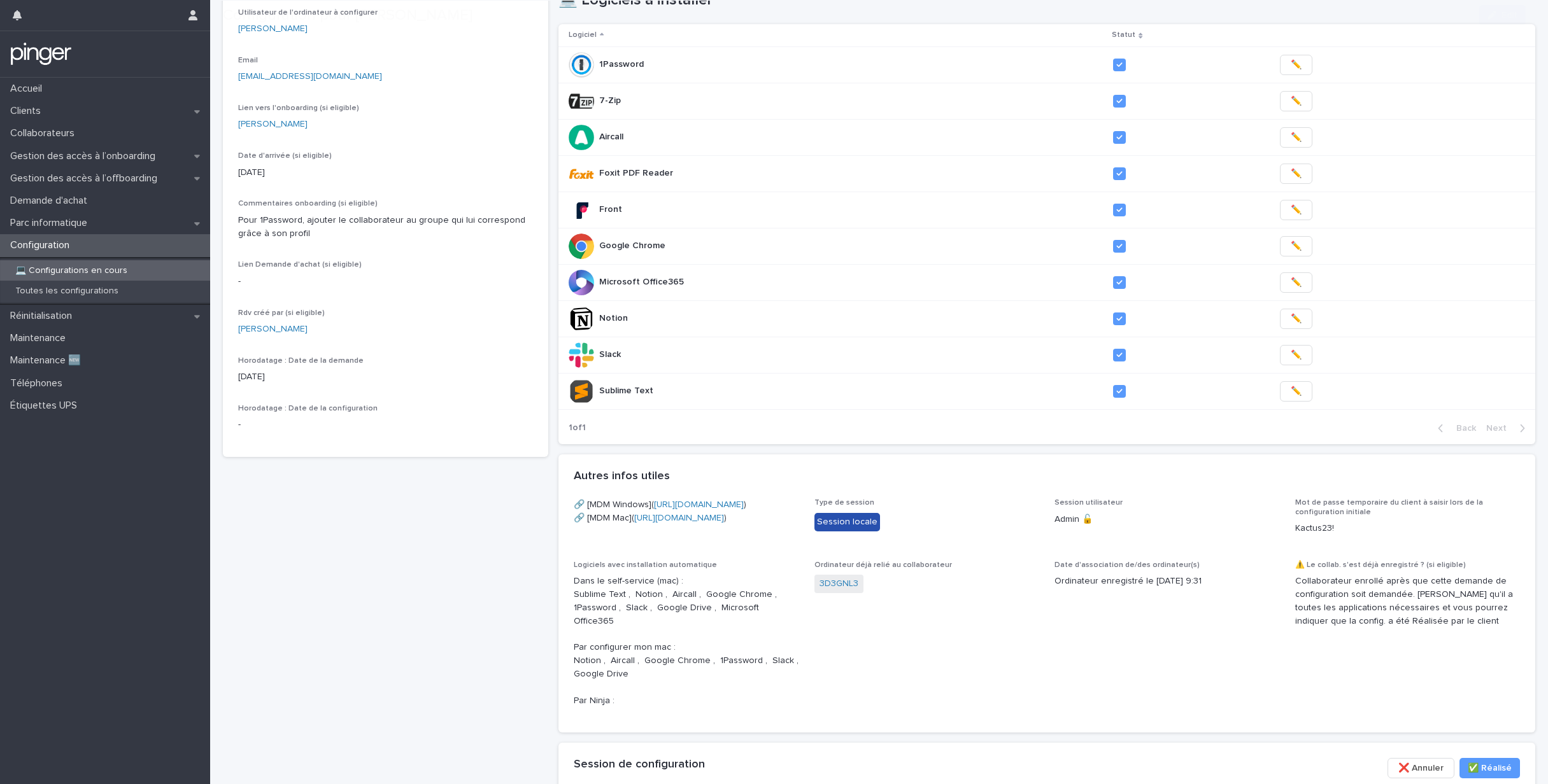
scroll to position [415, 0]
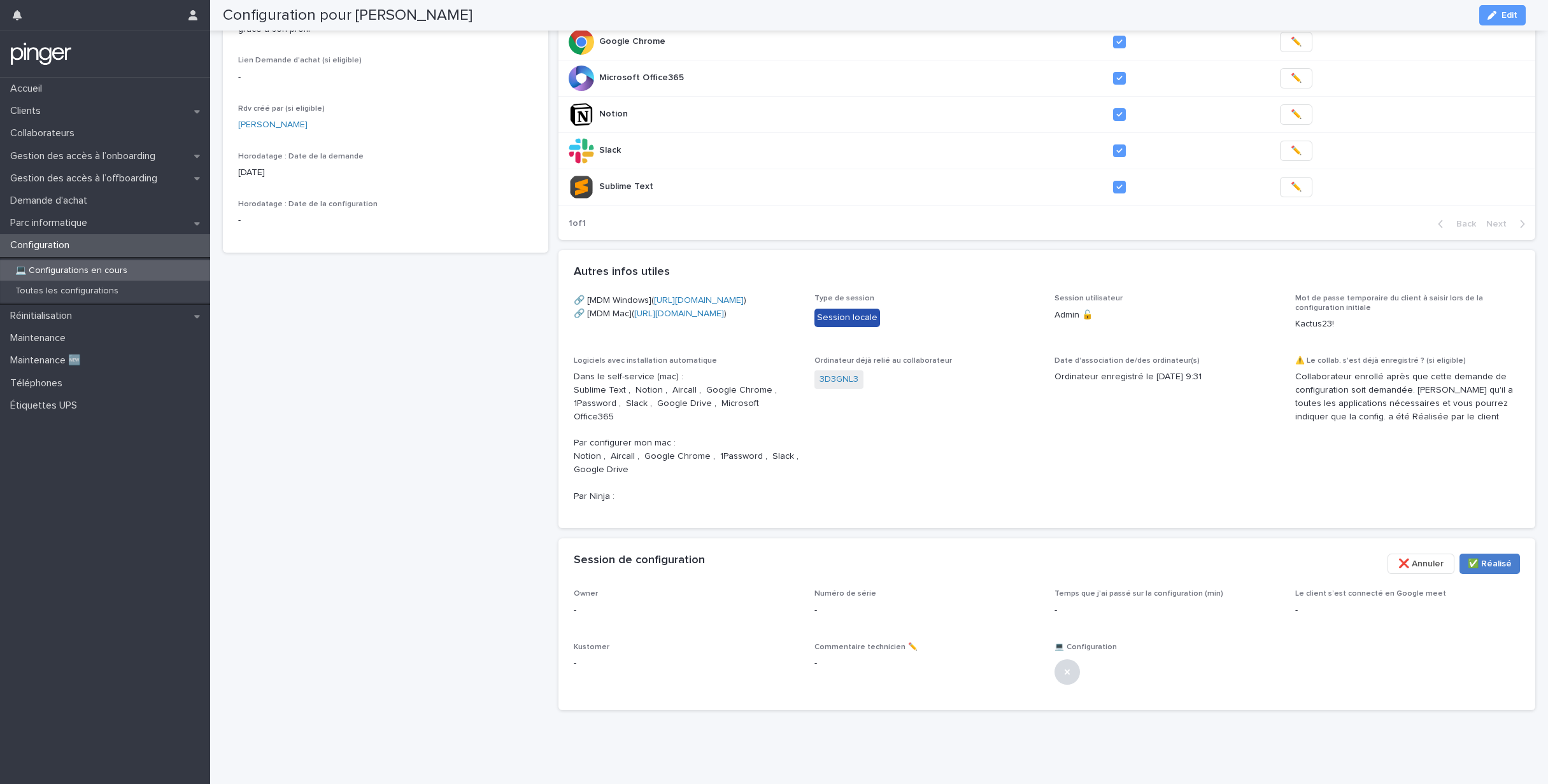
click at [1485, 559] on span "✅​ Réalisé" at bounding box center [1490, 564] width 44 height 12
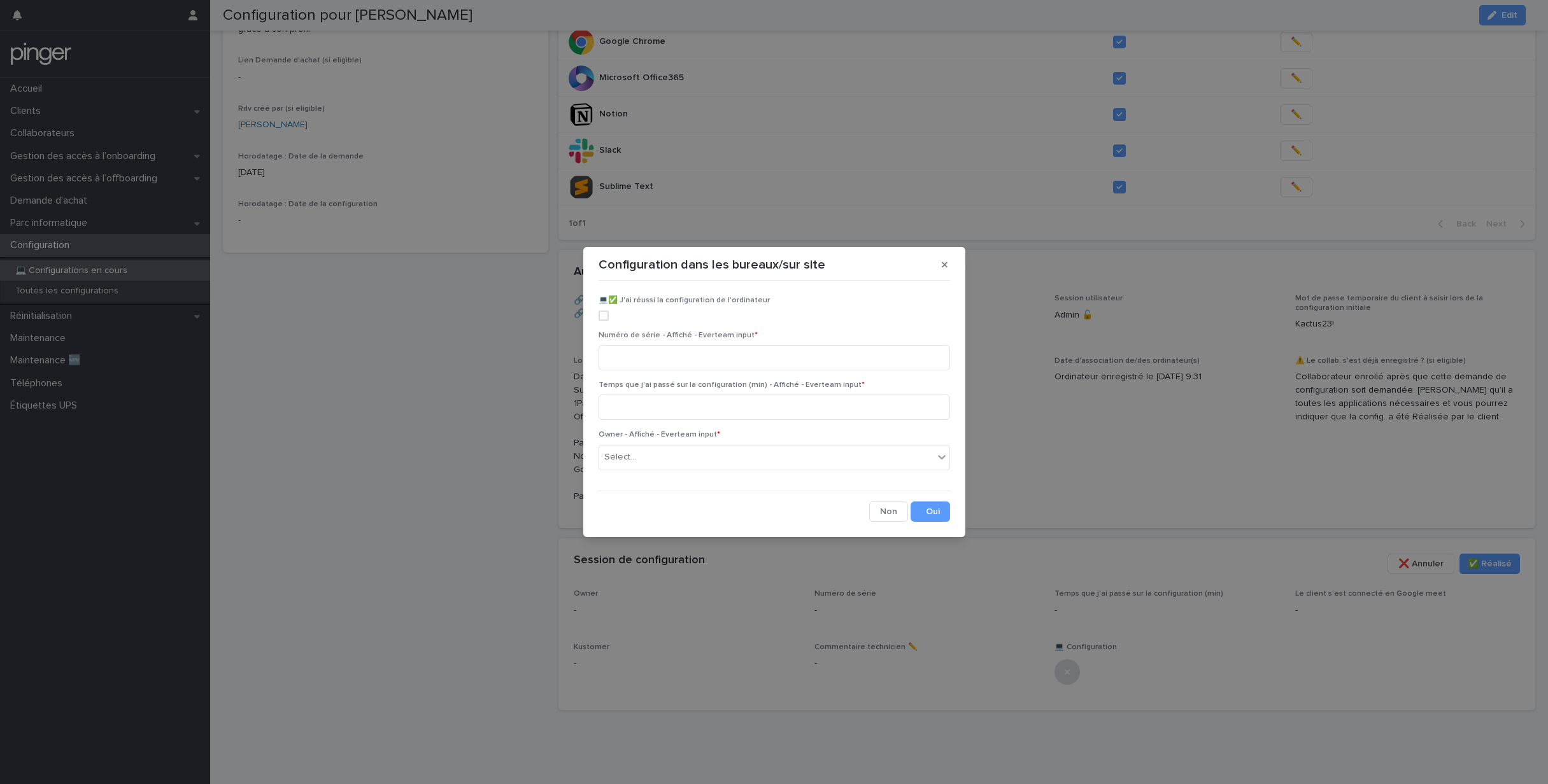
click at [602, 317] on span at bounding box center [604, 316] width 10 height 10
click at [649, 361] on input at bounding box center [775, 358] width 352 height 25
paste input "*******"
type input "*******"
click at [684, 411] on input at bounding box center [775, 407] width 352 height 25
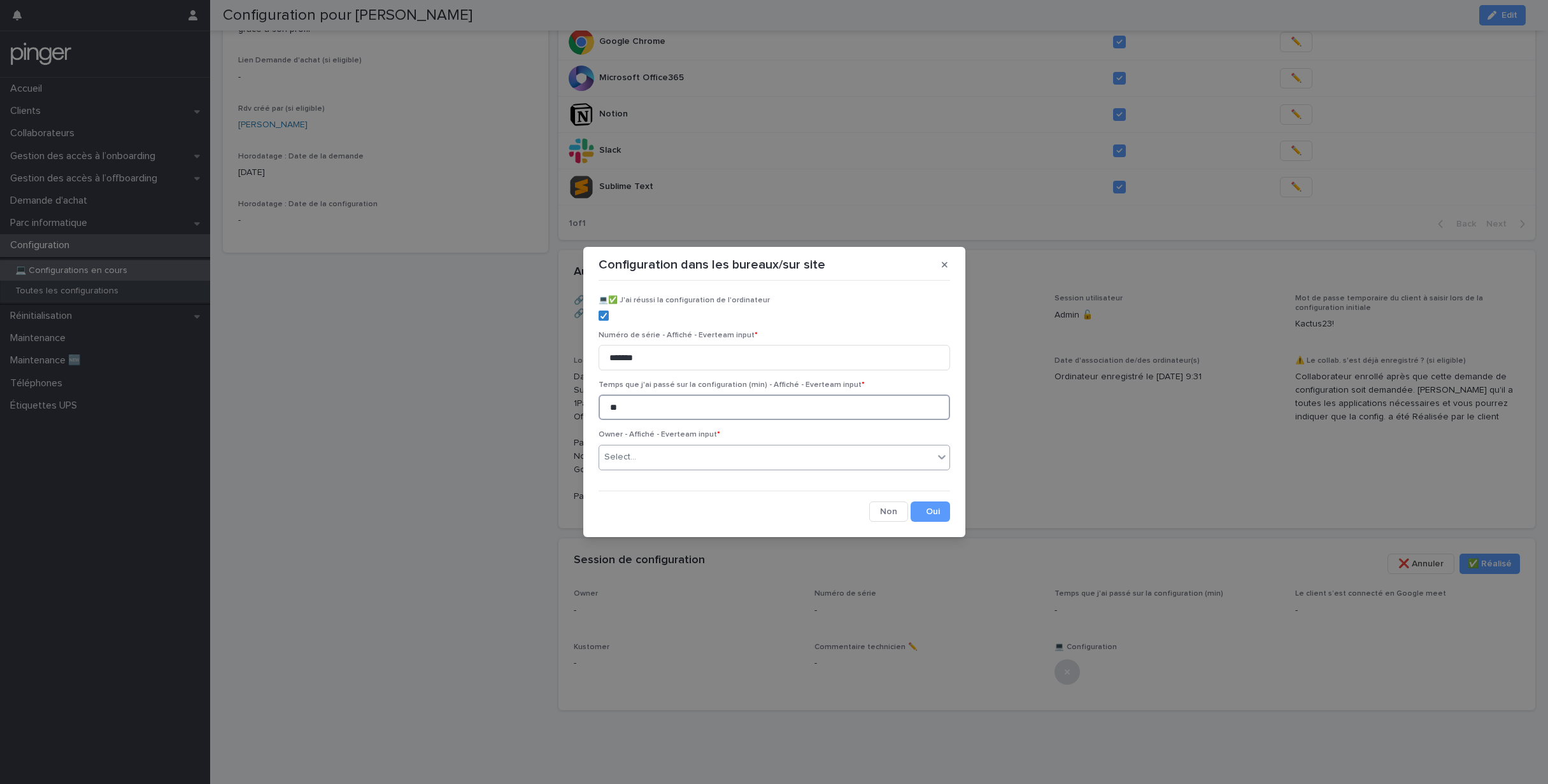
type input "**"
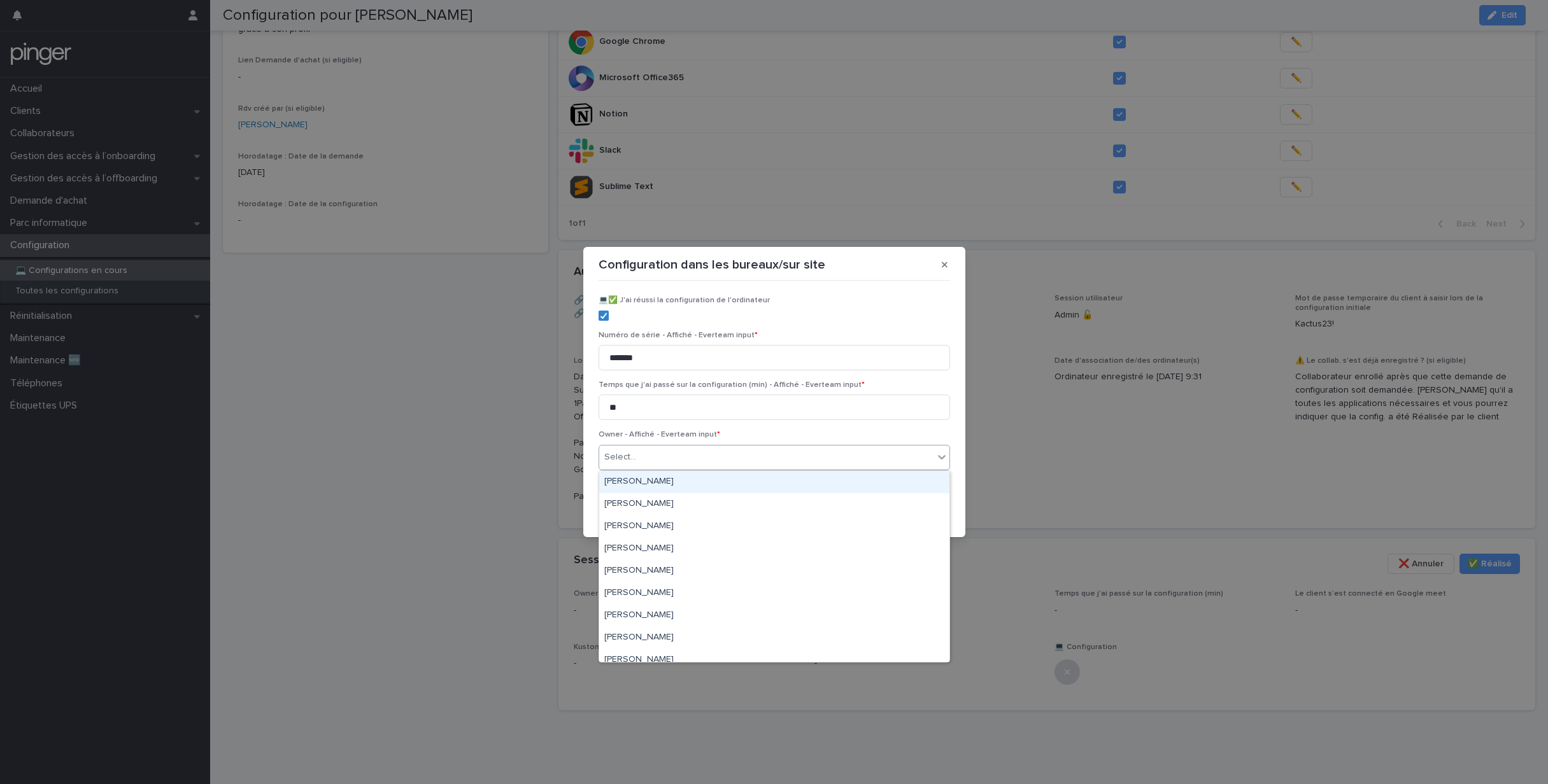
click at [671, 458] on div "Select..." at bounding box center [766, 457] width 334 height 21
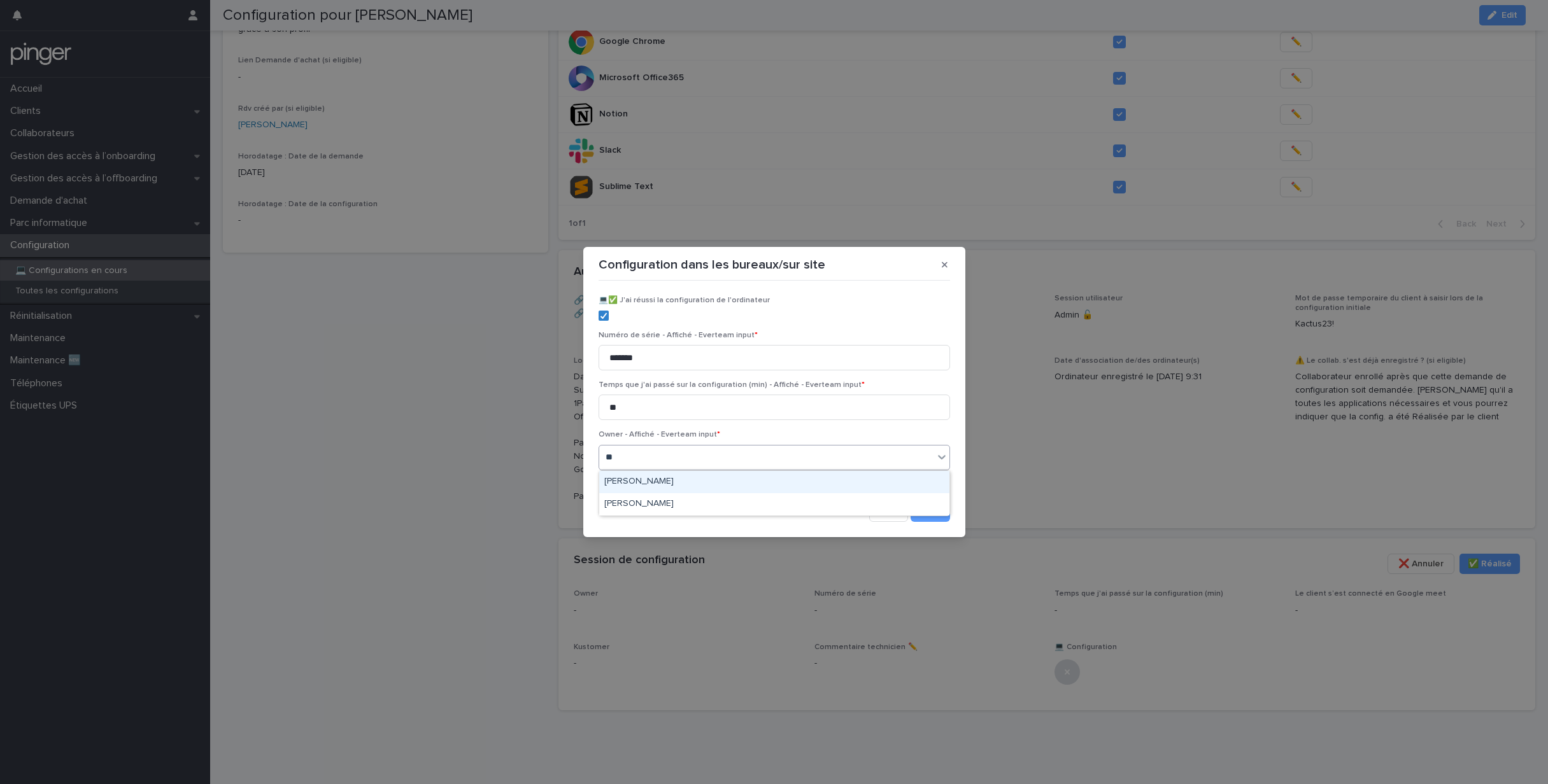
type input "***"
click at [667, 479] on div "Jérémy Fortas" at bounding box center [775, 482] width 350 height 22
click at [935, 514] on button "Save" at bounding box center [930, 512] width 39 height 21
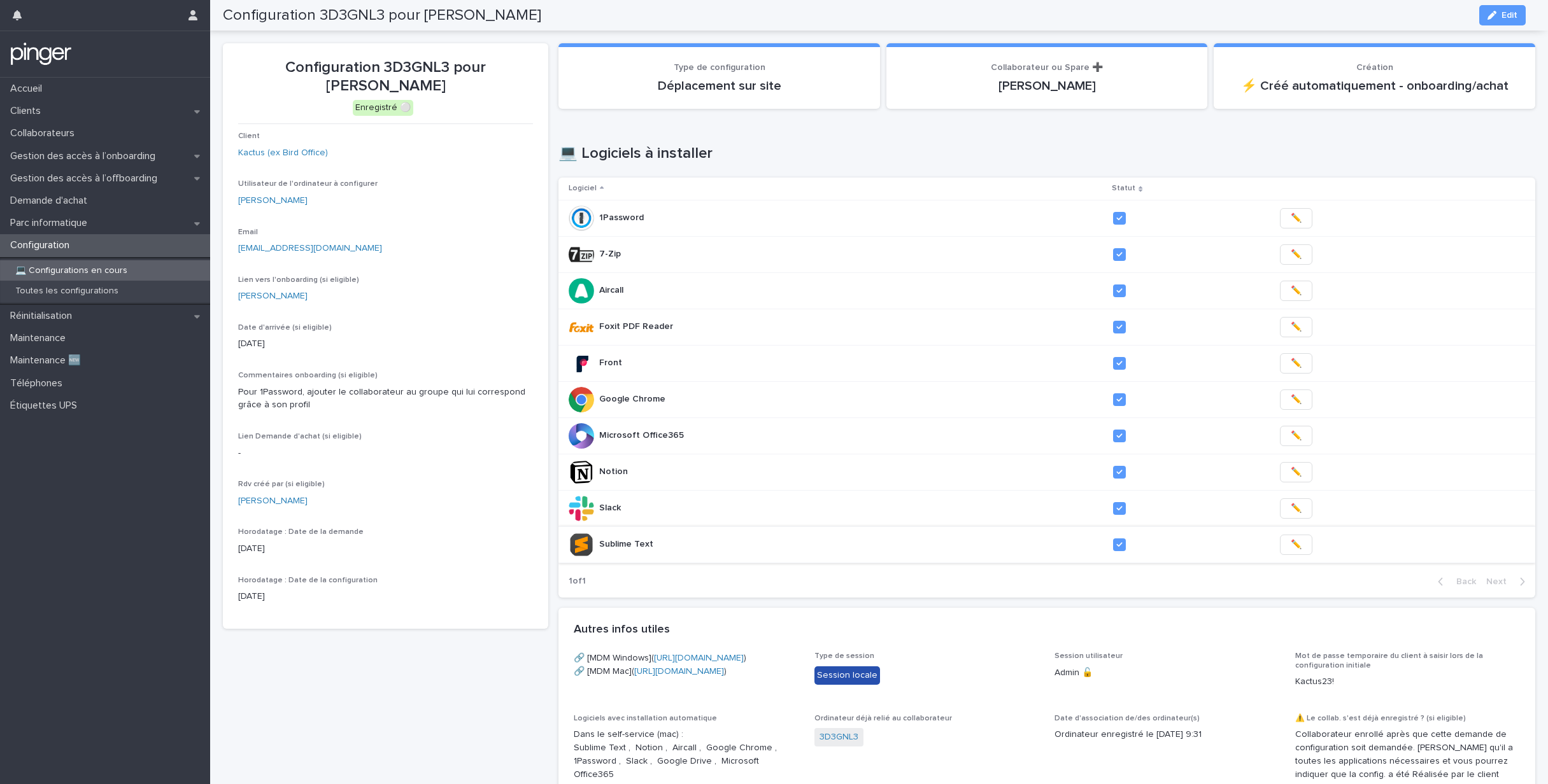
scroll to position [0, 0]
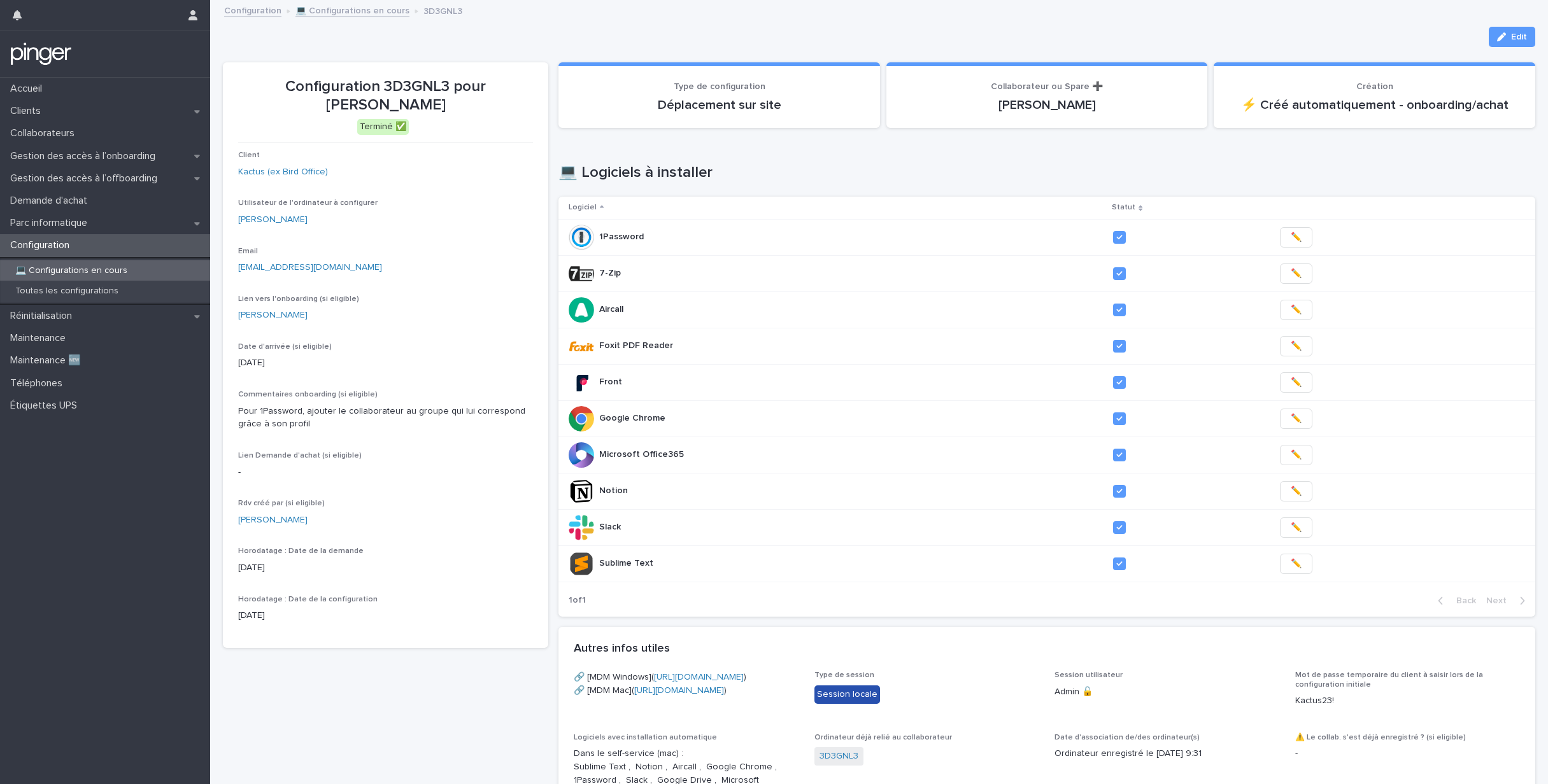
click at [356, 12] on link "💻 Configurations en cours" at bounding box center [352, 10] width 114 height 14
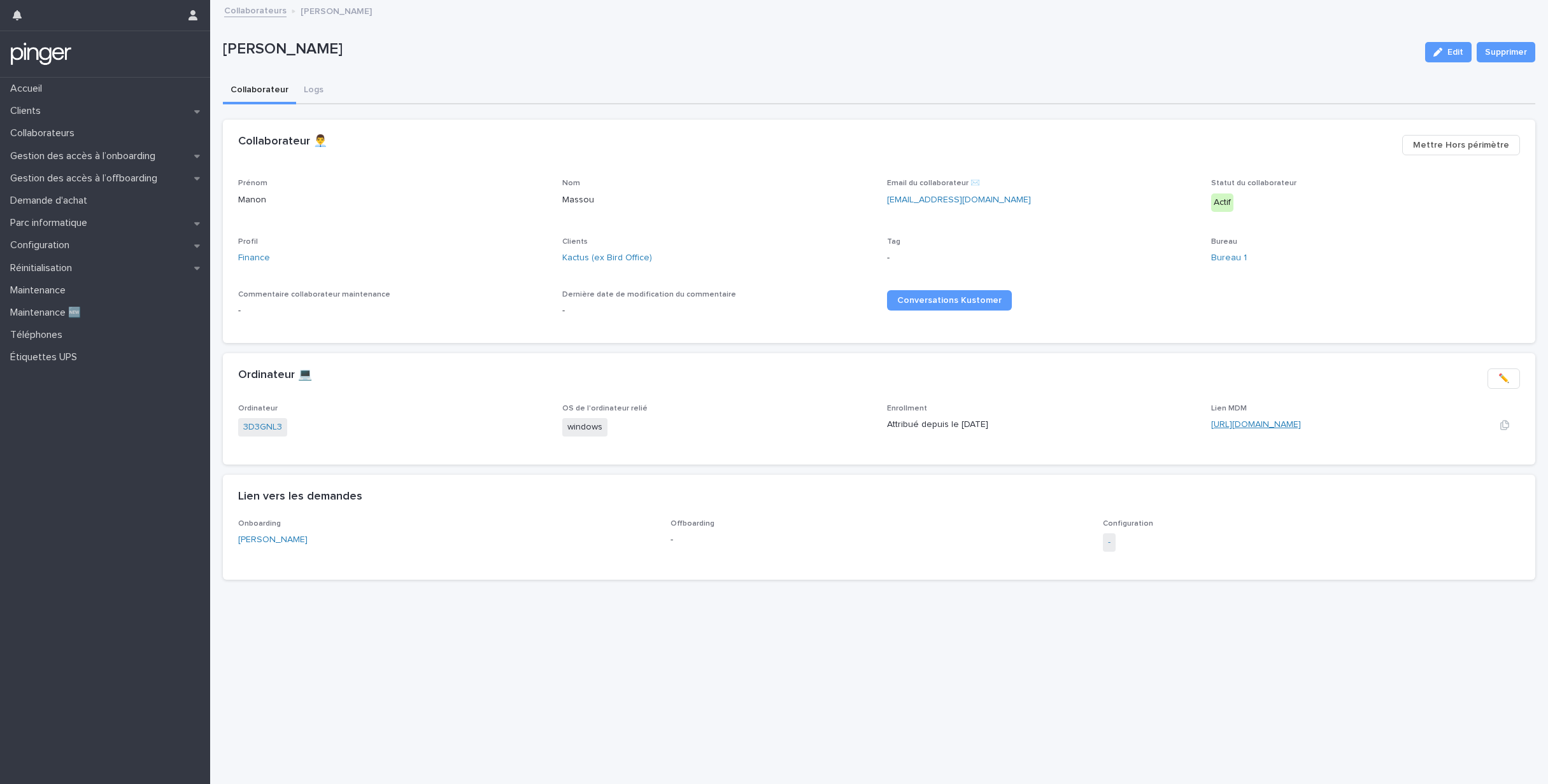
click at [1275, 426] on link "https://eu.ninjarmm.com/#/deviceDashboard/5799/overview" at bounding box center [1256, 424] width 90 height 9
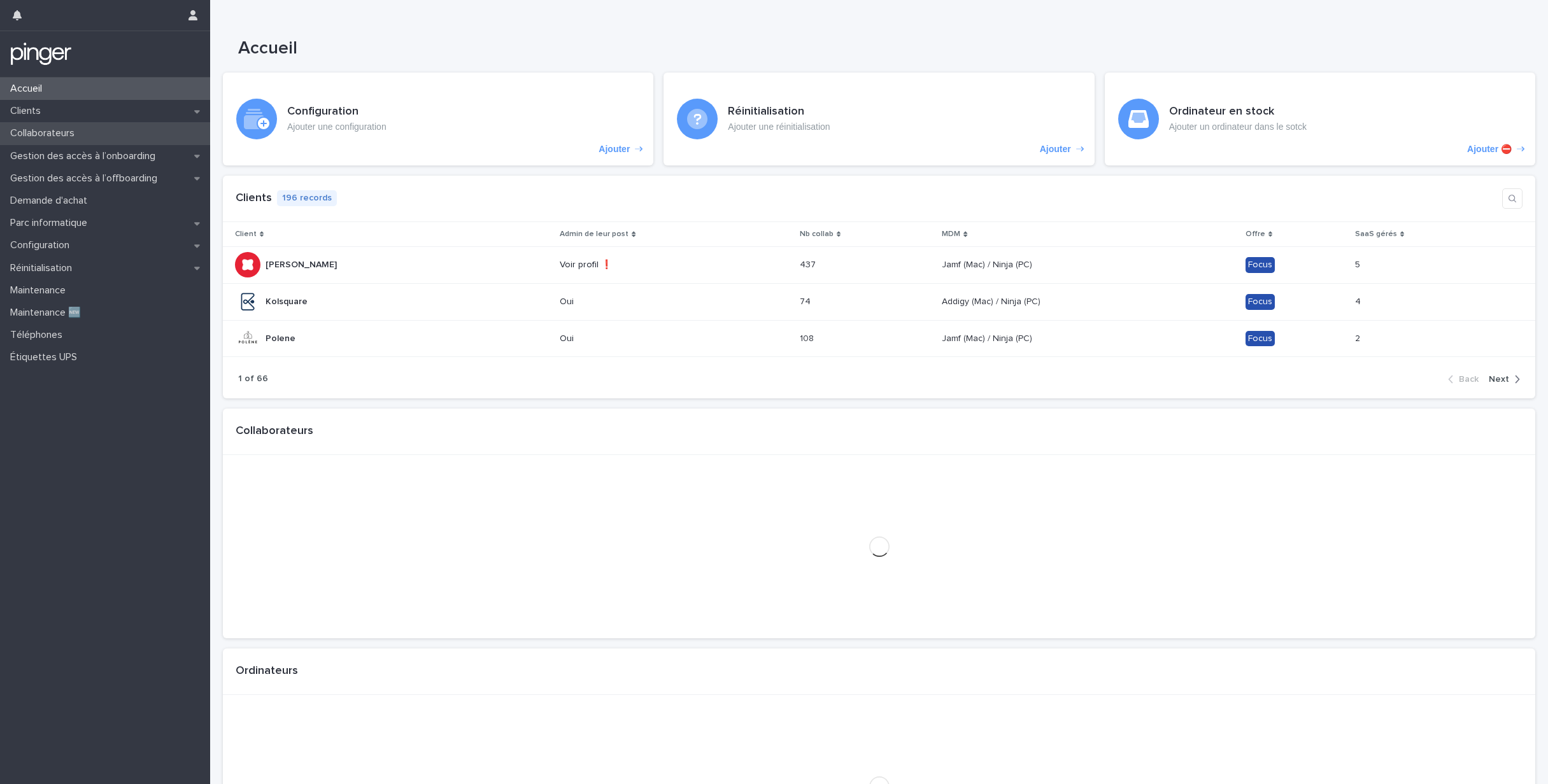
click at [80, 134] on p "Collaborateurs" at bounding box center [45, 134] width 80 height 12
